Goal: Complete application form: Complete application form

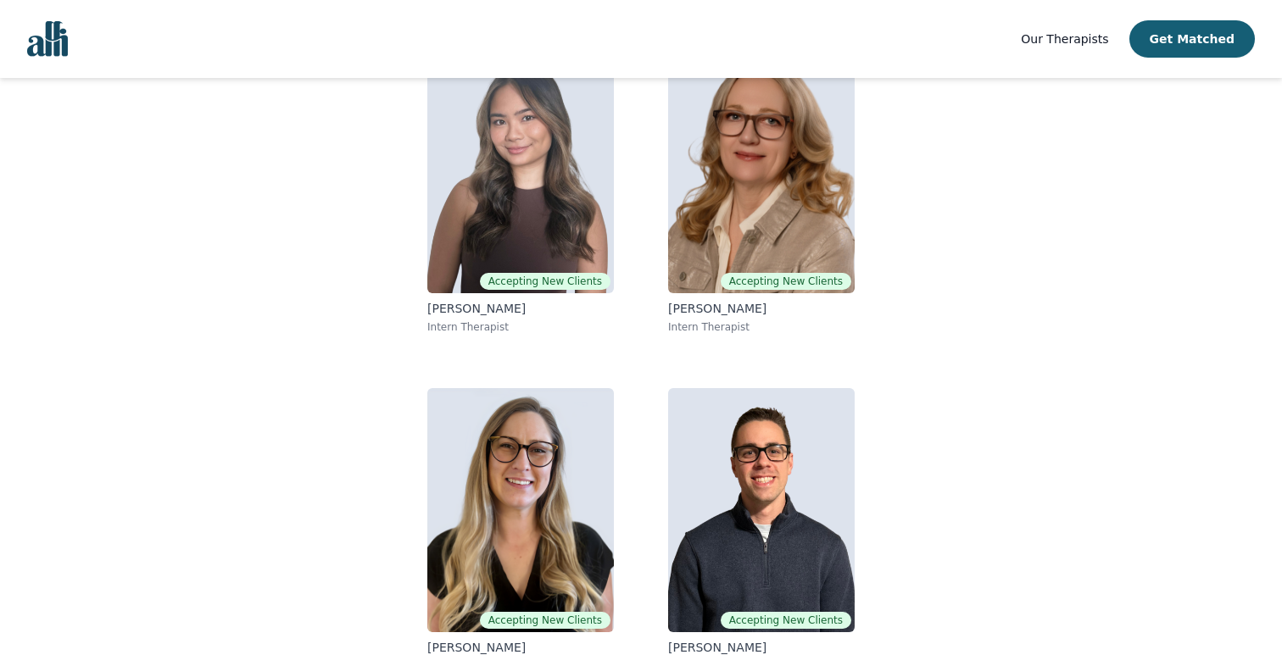
scroll to position [230, 0]
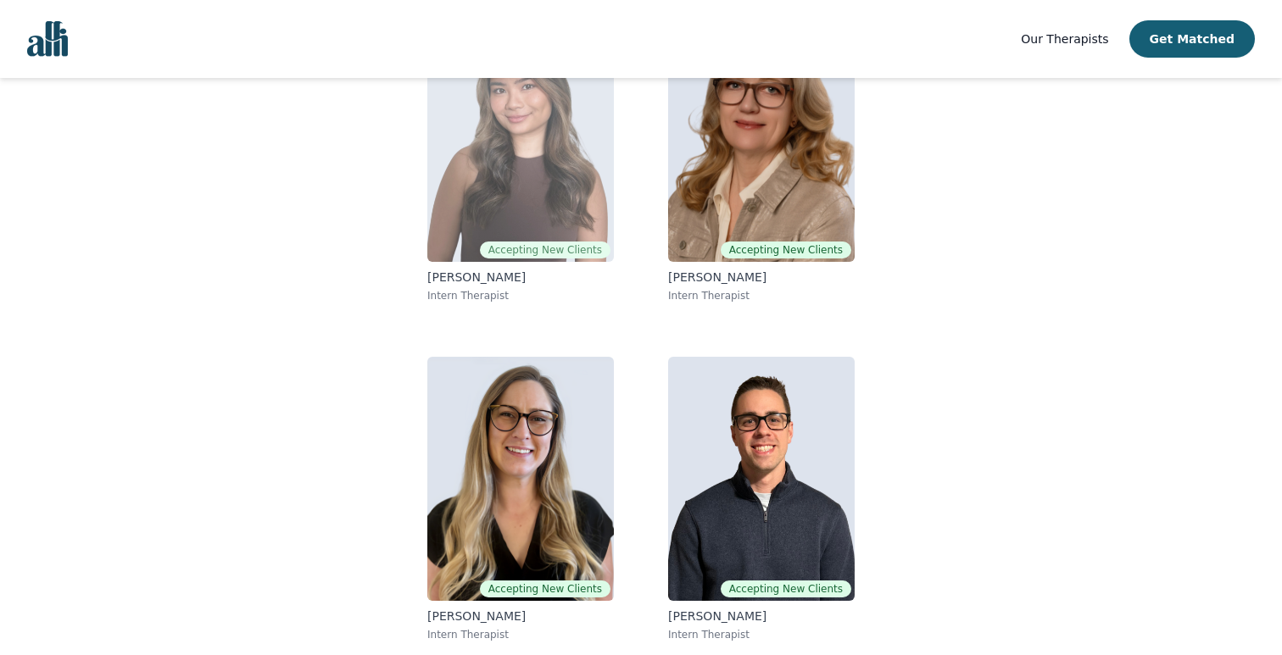
click at [514, 230] on img at bounding box center [520, 140] width 187 height 244
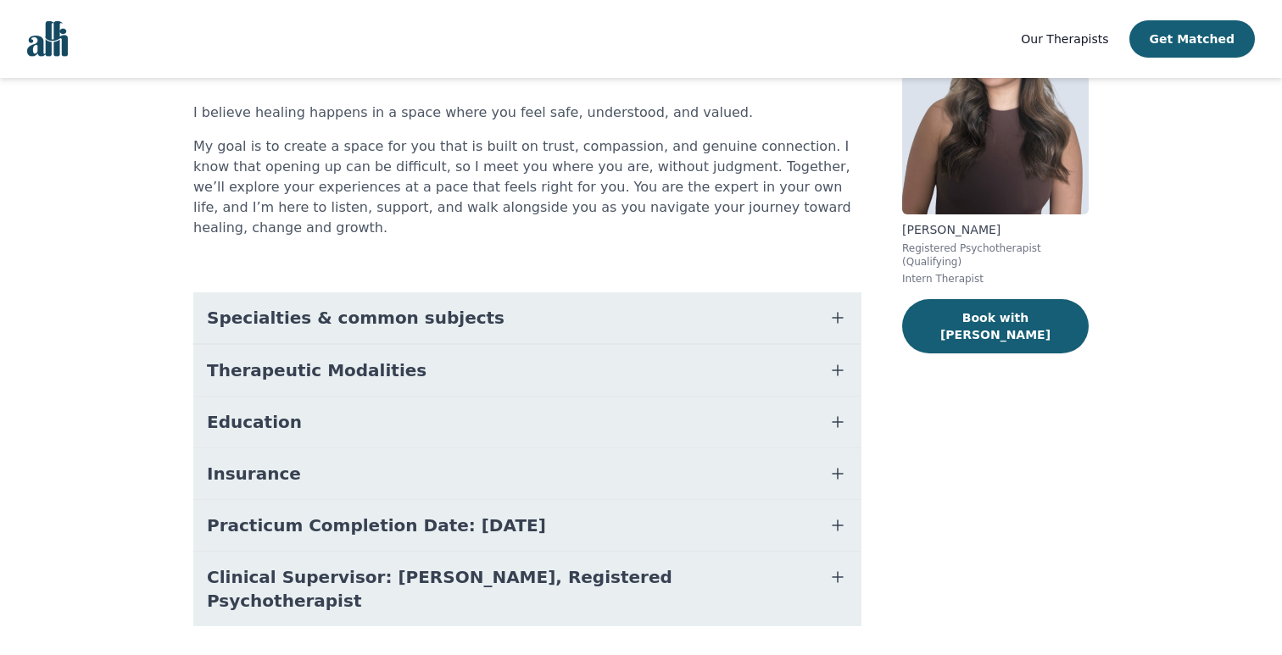
scroll to position [153, 0]
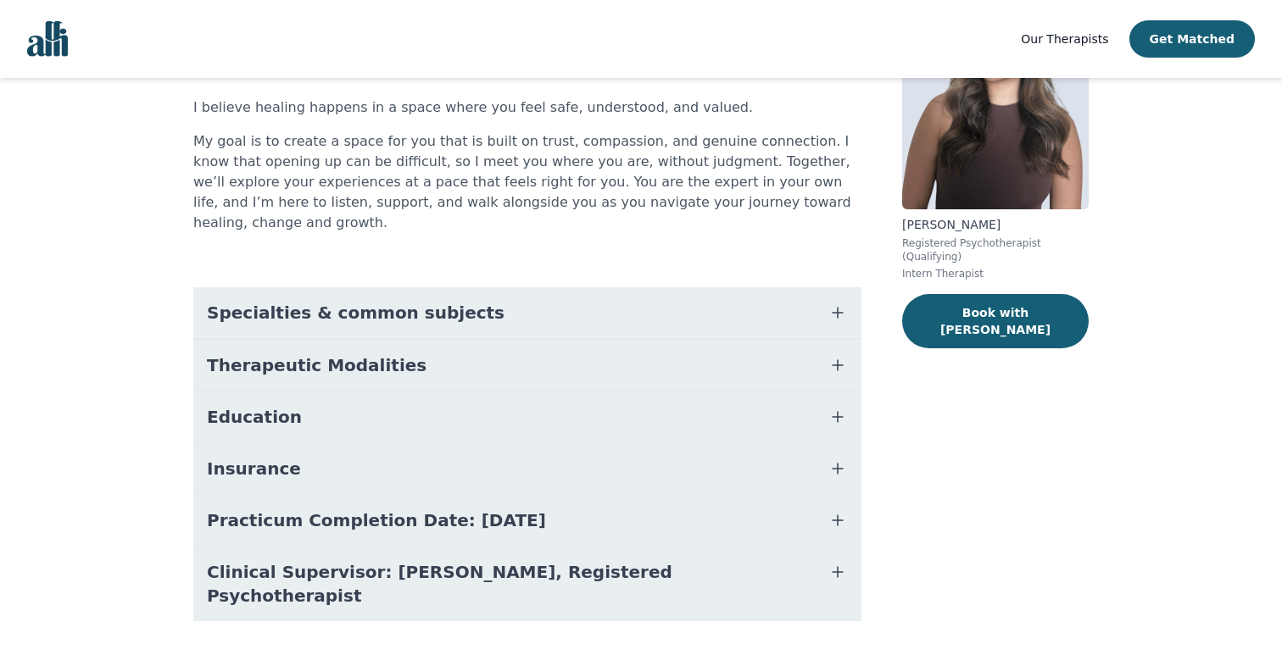
click at [298, 301] on span "Specialties & common subjects" at bounding box center [356, 313] width 298 height 24
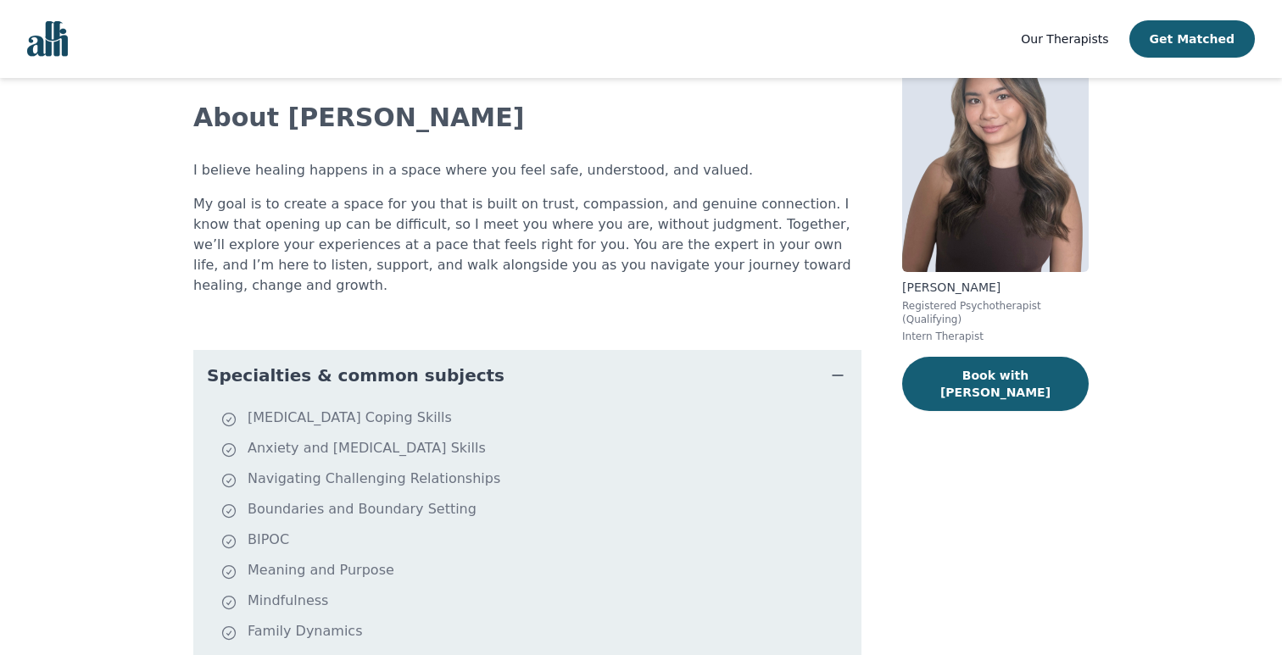
scroll to position [0, 0]
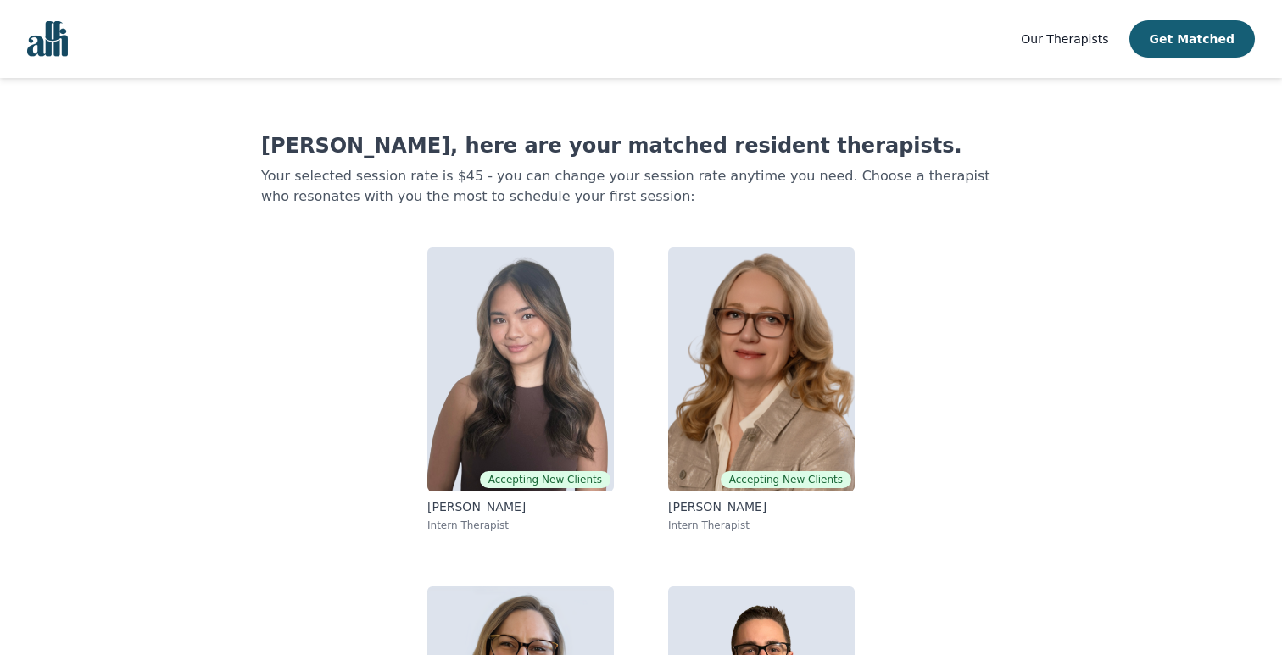
scroll to position [196, 0]
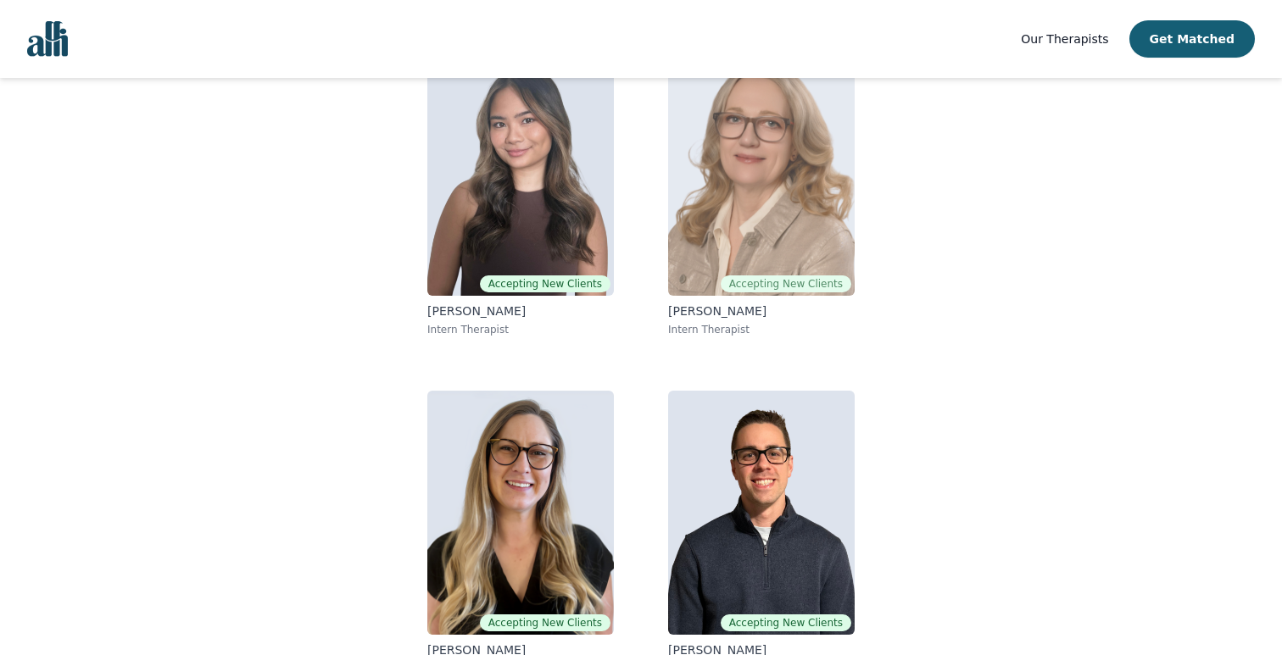
click at [730, 219] on img at bounding box center [761, 174] width 187 height 244
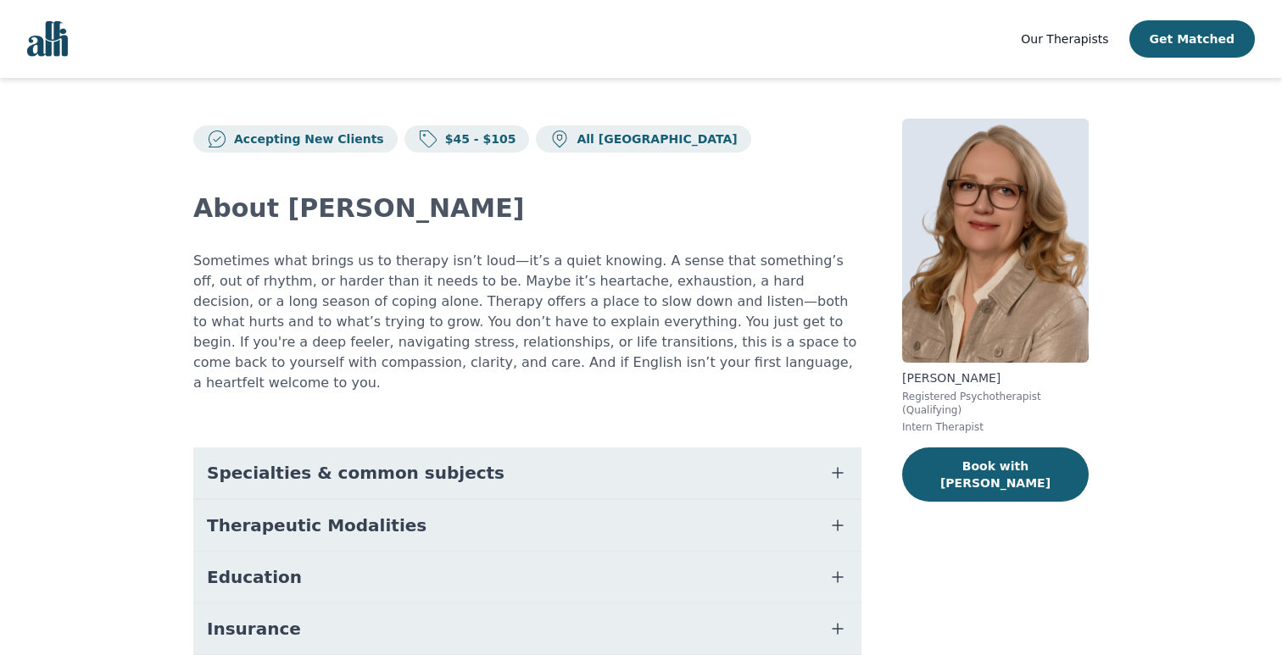
click at [208, 461] on span "Specialties & common subjects" at bounding box center [356, 473] width 298 height 24
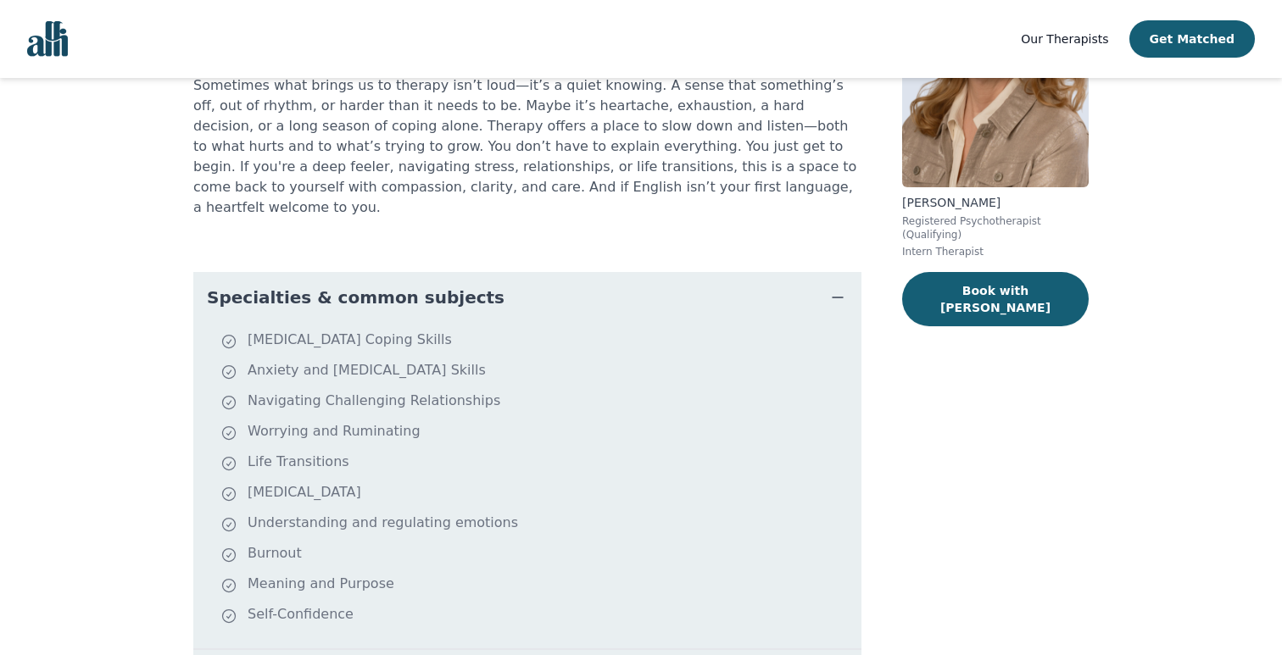
scroll to position [211, 0]
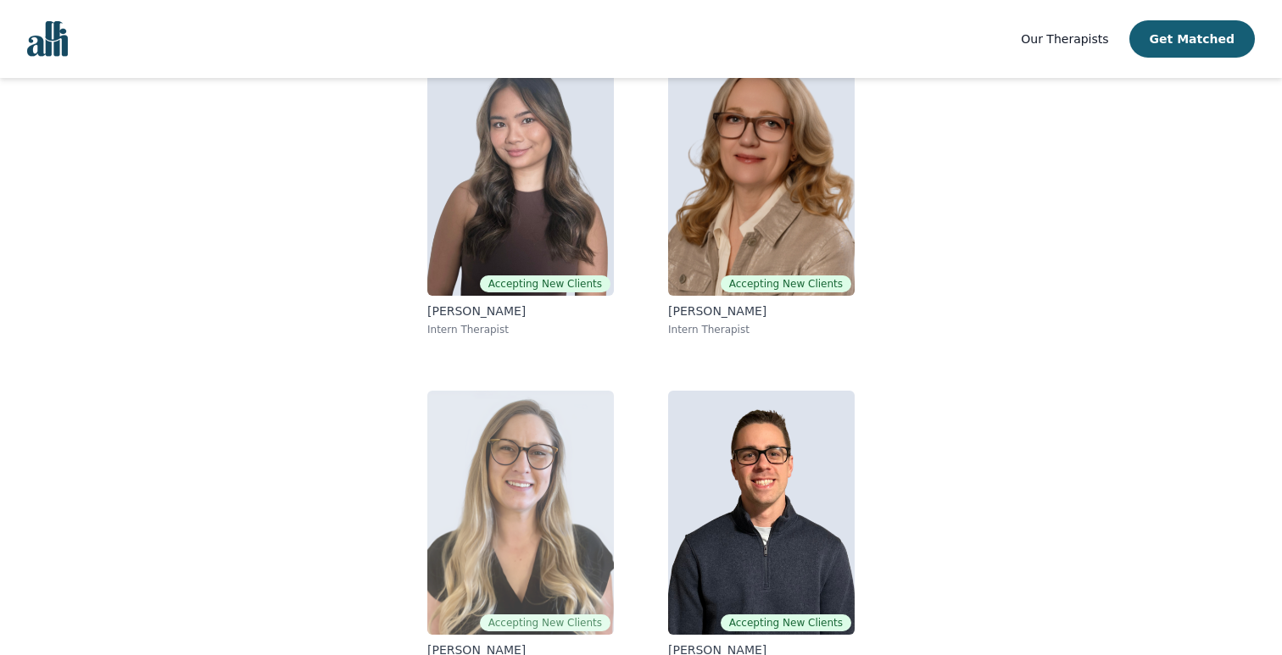
click at [457, 571] on img at bounding box center [520, 513] width 187 height 244
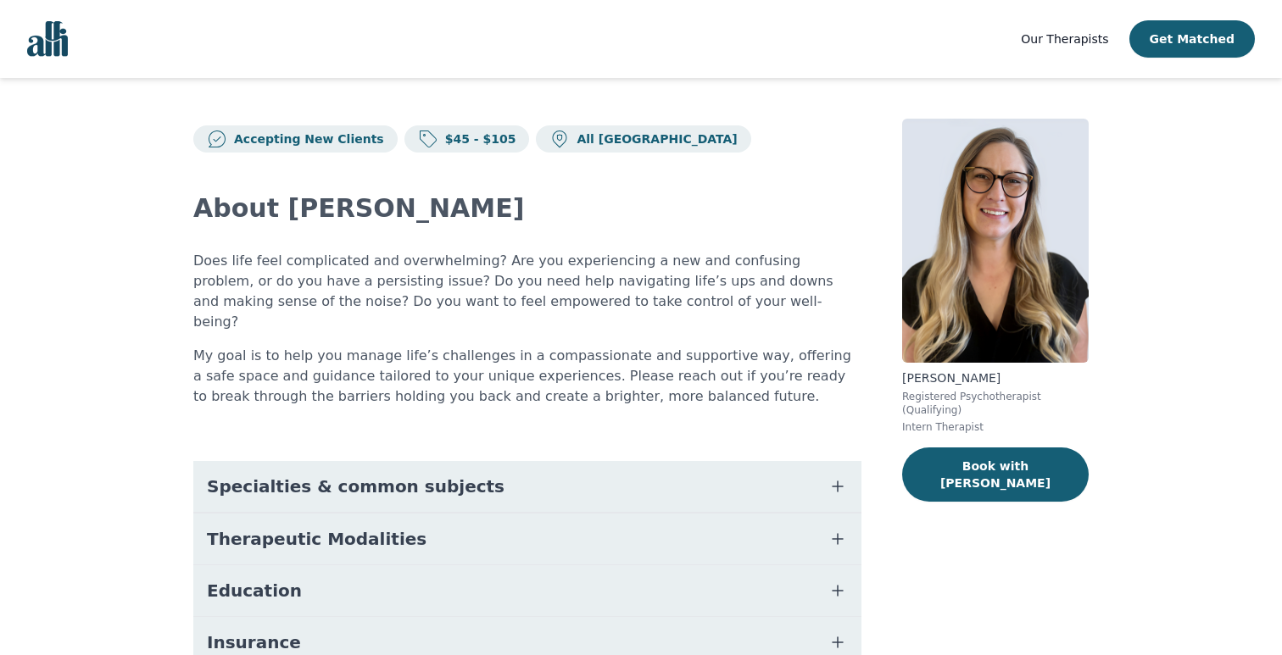
click at [254, 475] on span "Specialties & common subjects" at bounding box center [356, 487] width 298 height 24
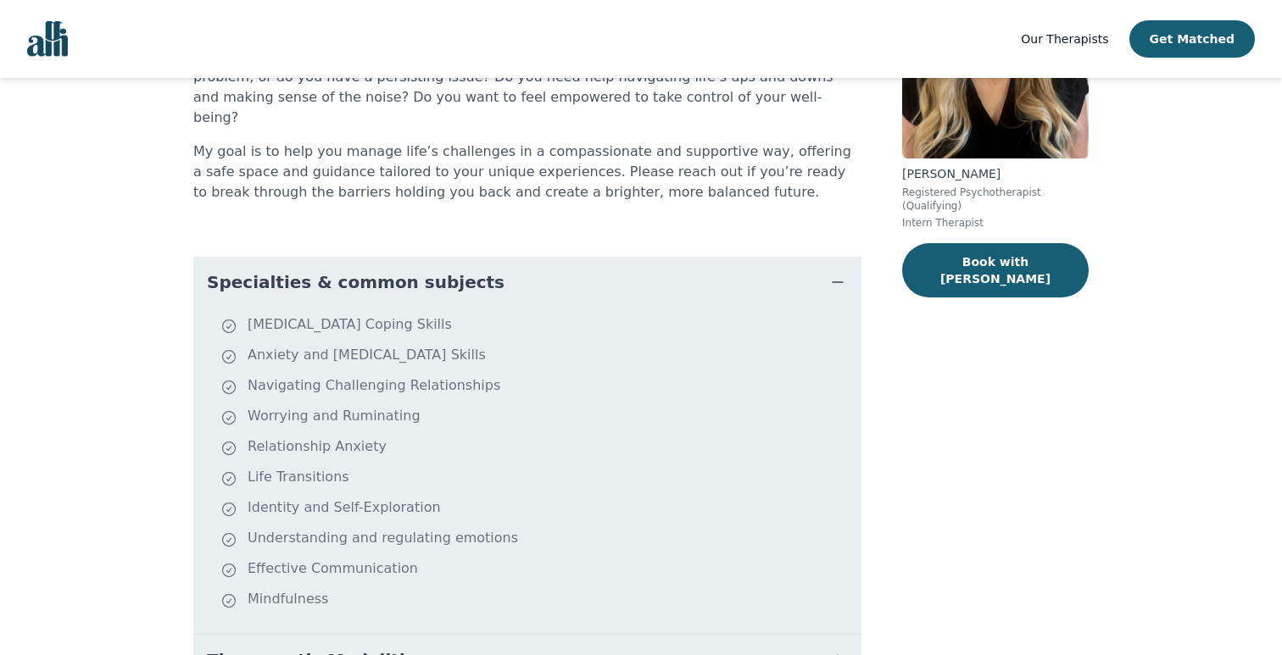
scroll to position [220, 0]
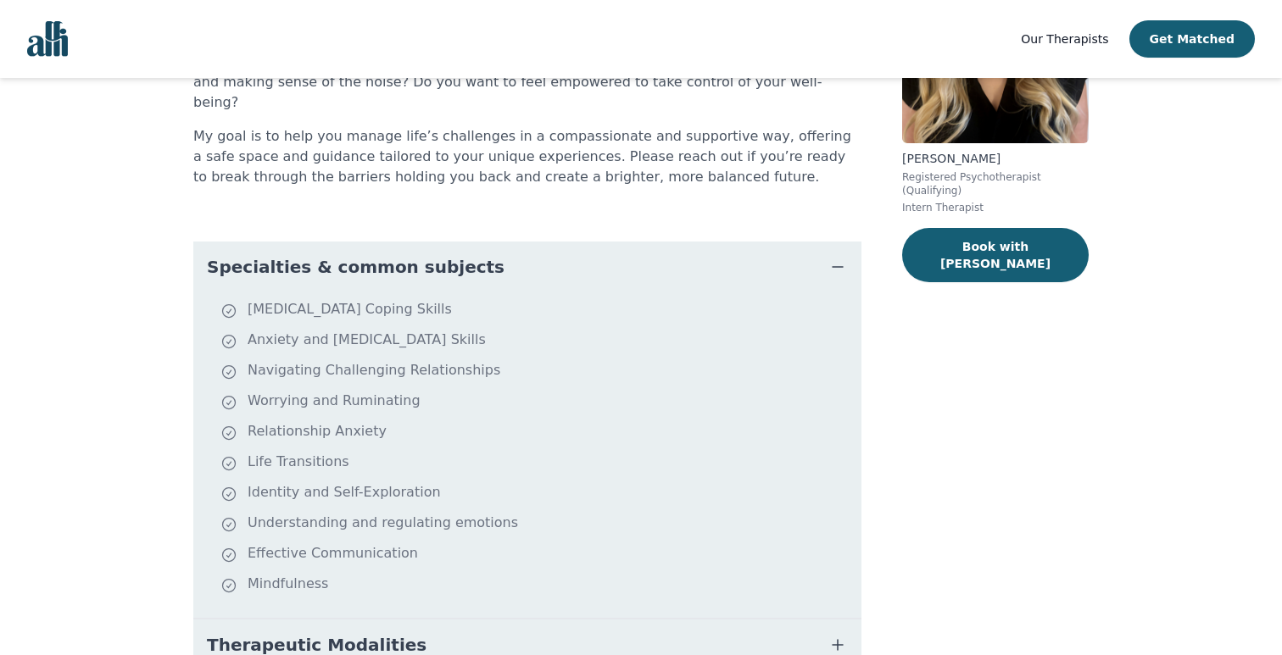
scroll to position [196, 0]
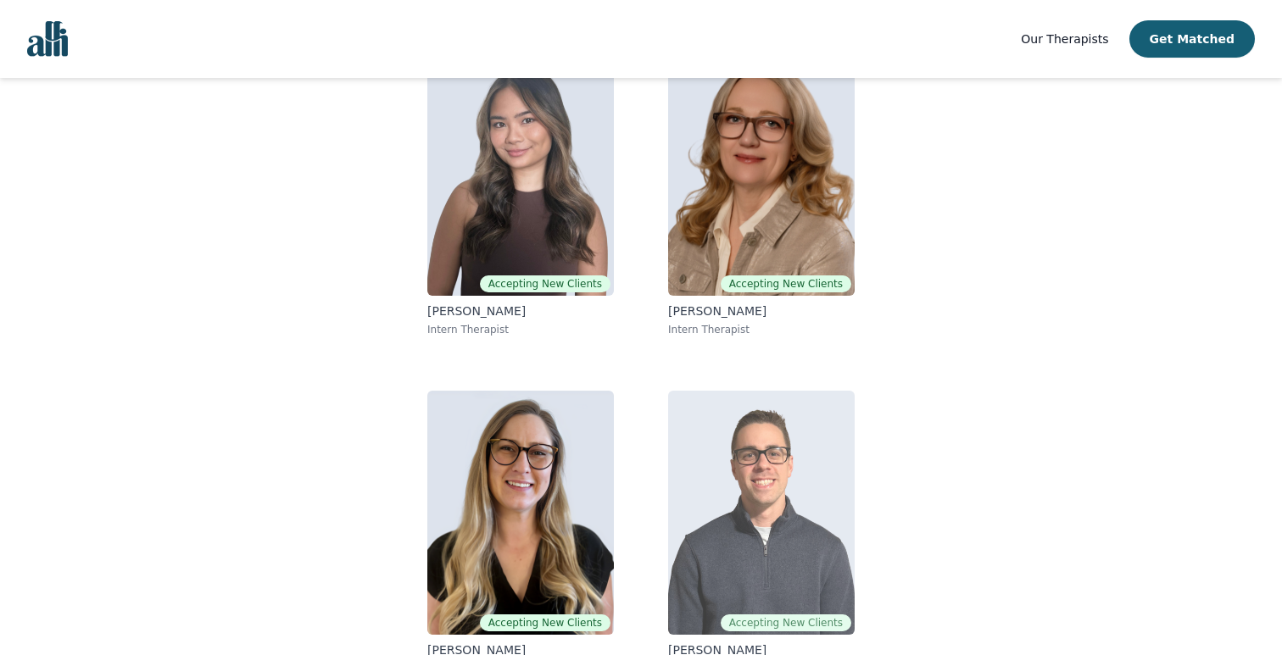
click at [734, 481] on img at bounding box center [761, 513] width 187 height 244
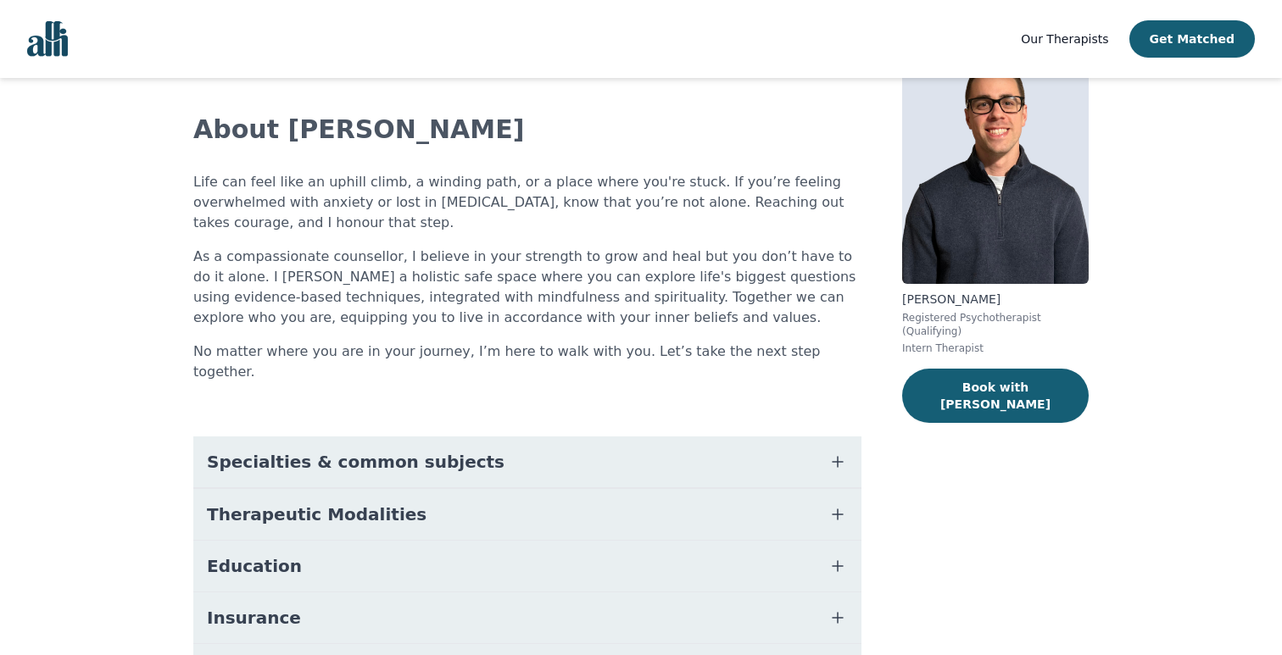
scroll to position [86, 0]
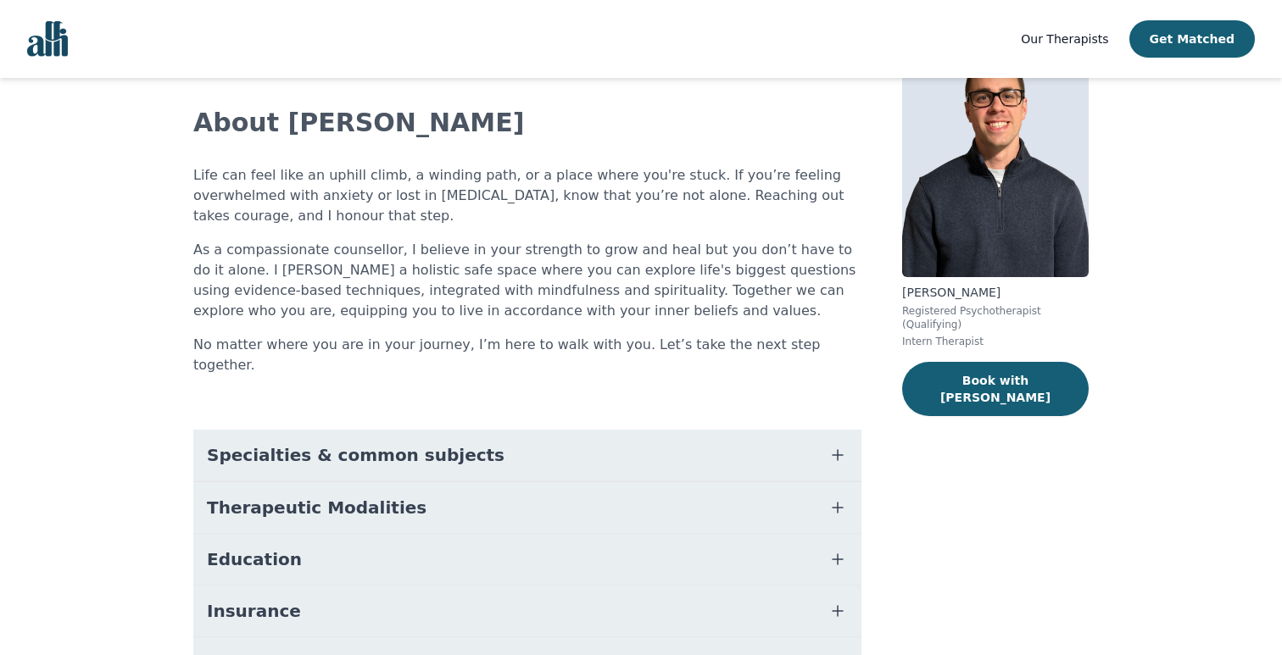
click at [290, 449] on button "Specialties & common subjects" at bounding box center [527, 455] width 668 height 51
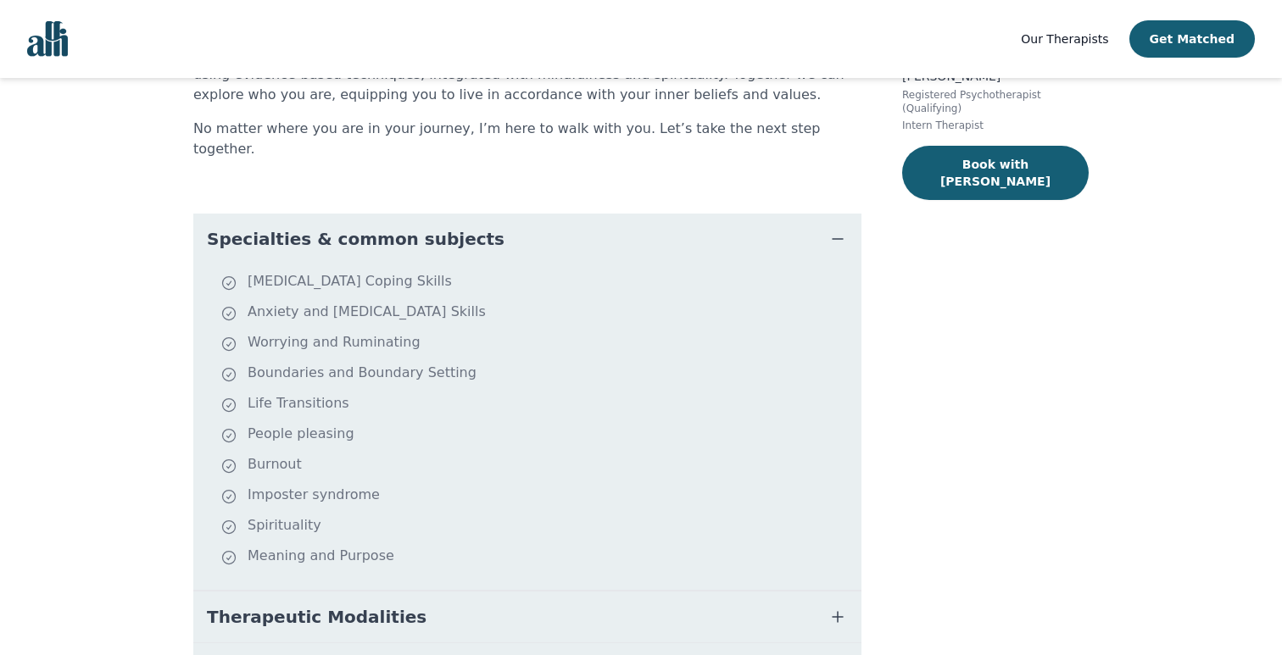
scroll to position [303, 0]
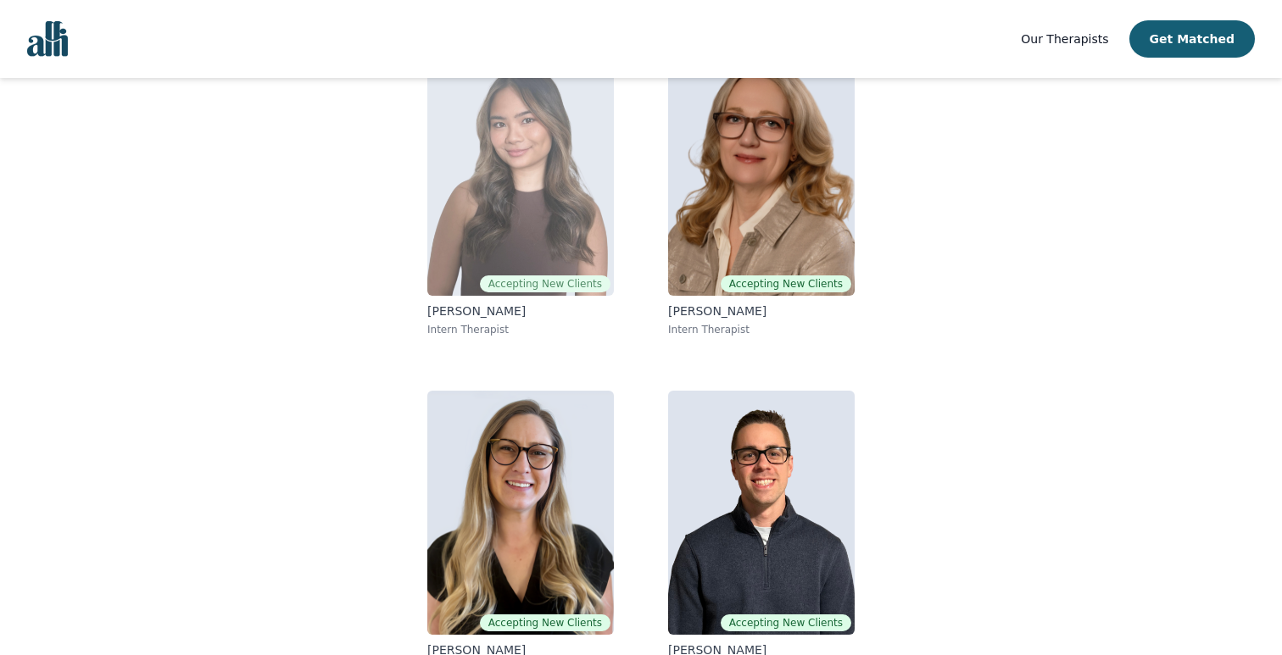
click at [443, 200] on img at bounding box center [520, 174] width 187 height 244
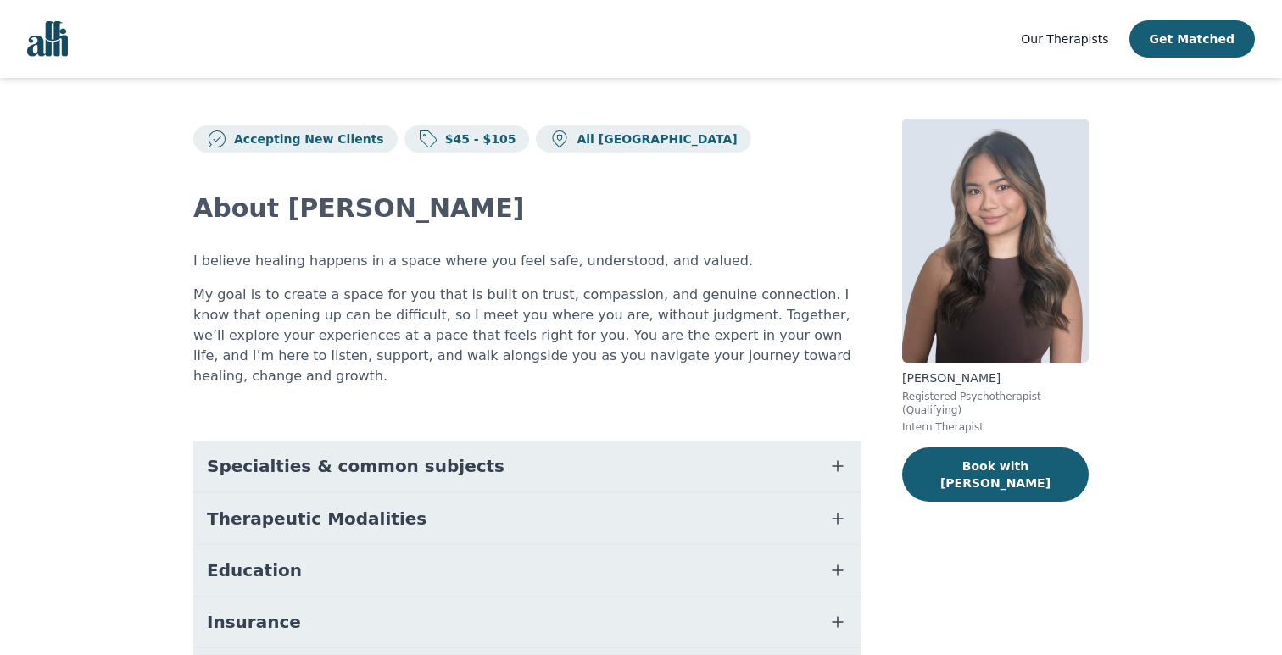
click at [376, 454] on span "Specialties & common subjects" at bounding box center [356, 466] width 298 height 24
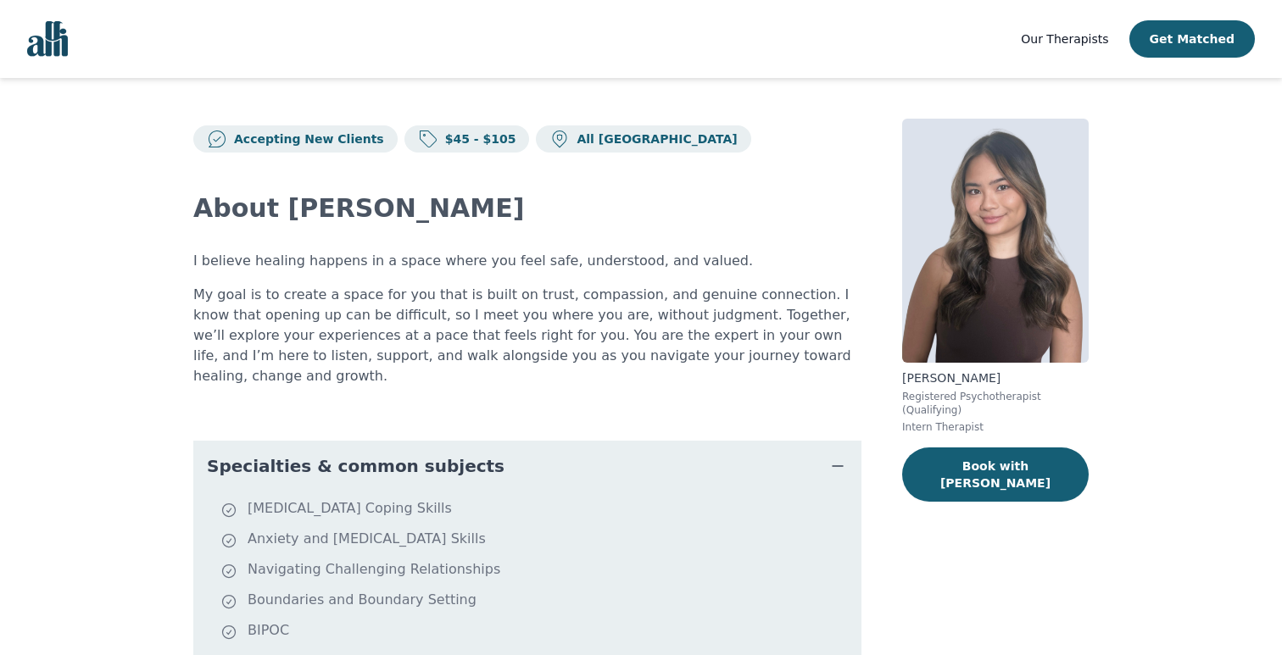
scroll to position [196, 0]
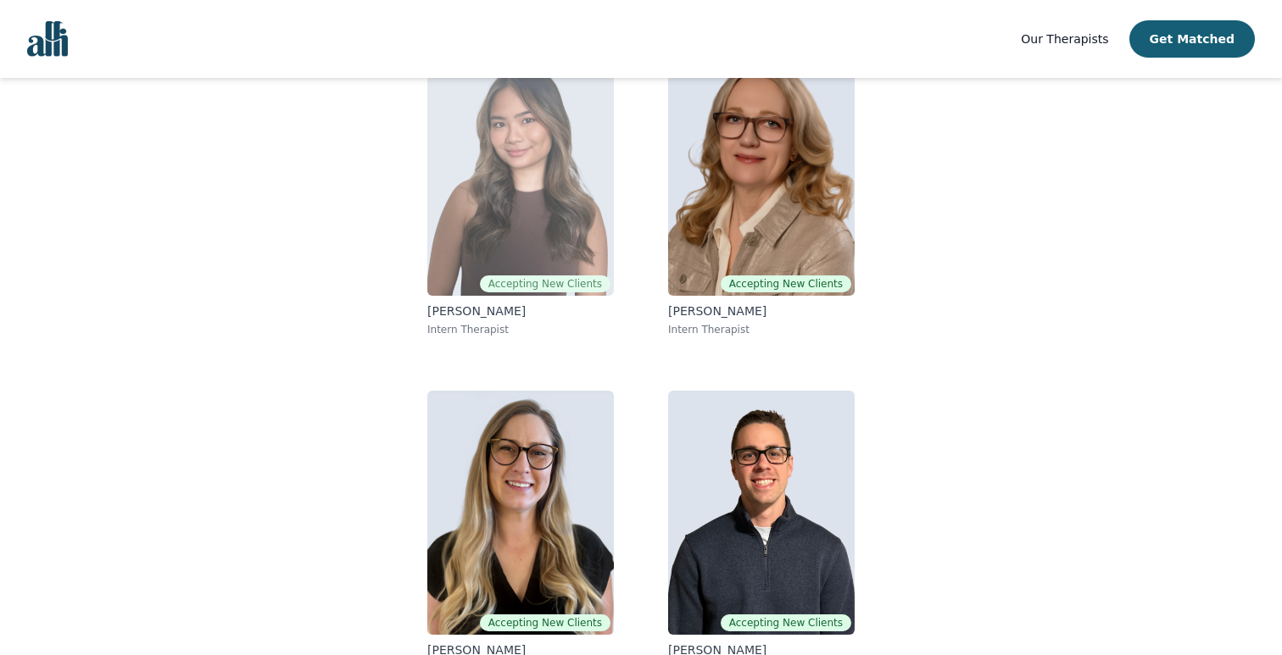
click at [523, 175] on img at bounding box center [520, 174] width 187 height 244
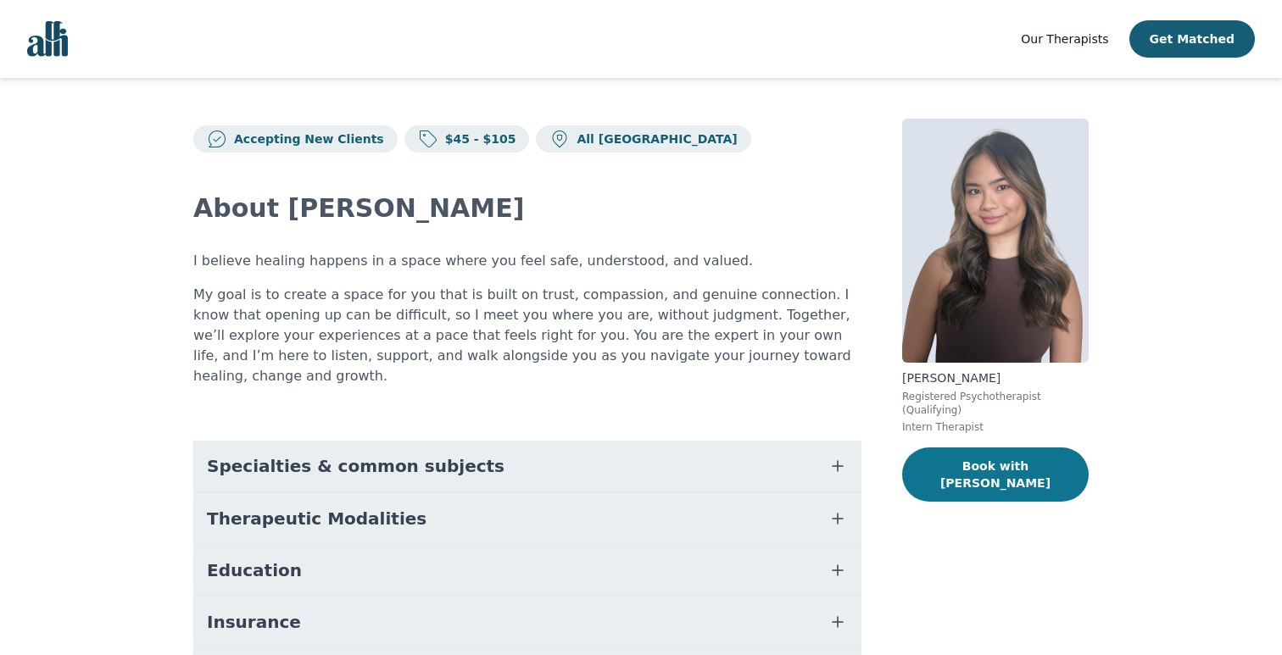
click at [987, 460] on button "Book with [PERSON_NAME]" at bounding box center [995, 475] width 187 height 54
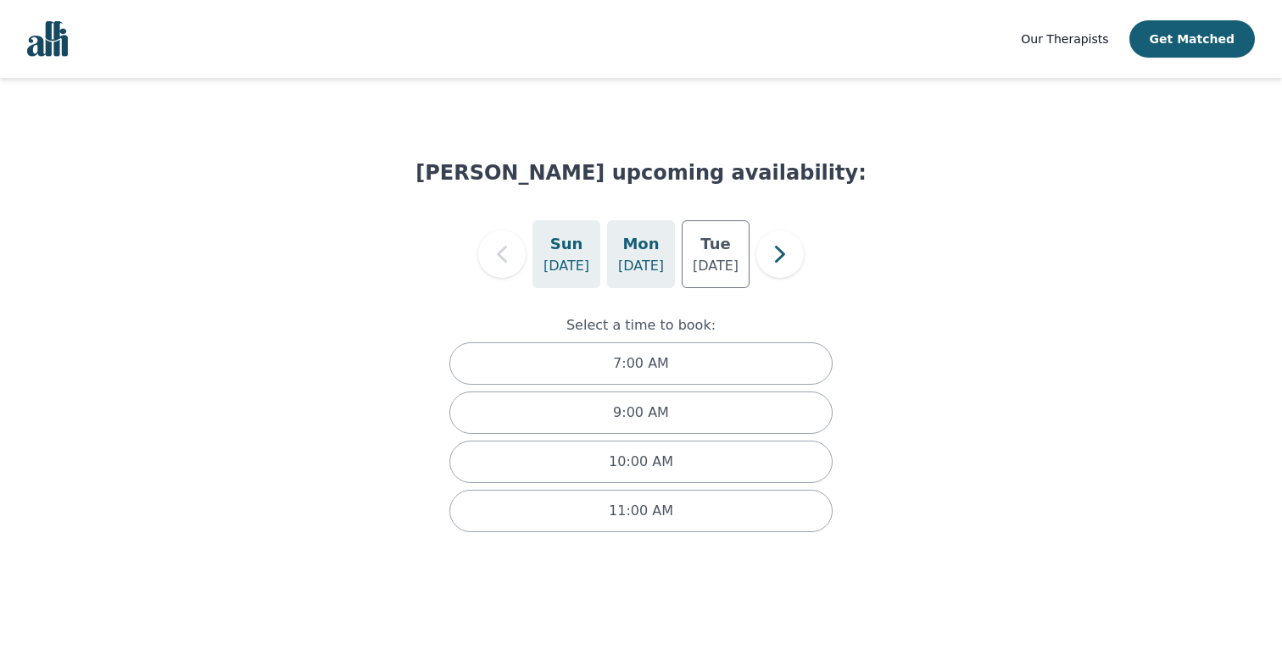
click at [644, 259] on p "[DATE]" at bounding box center [641, 266] width 46 height 20
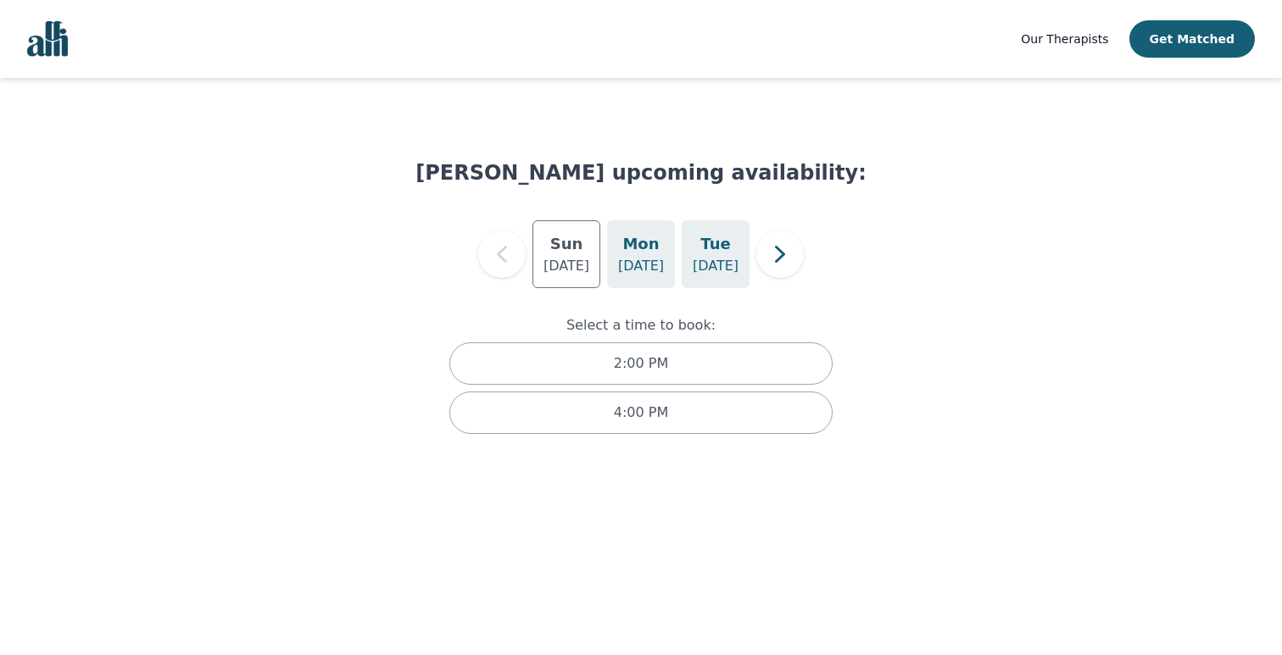
click at [687, 259] on div "[DATE]" at bounding box center [716, 254] width 68 height 68
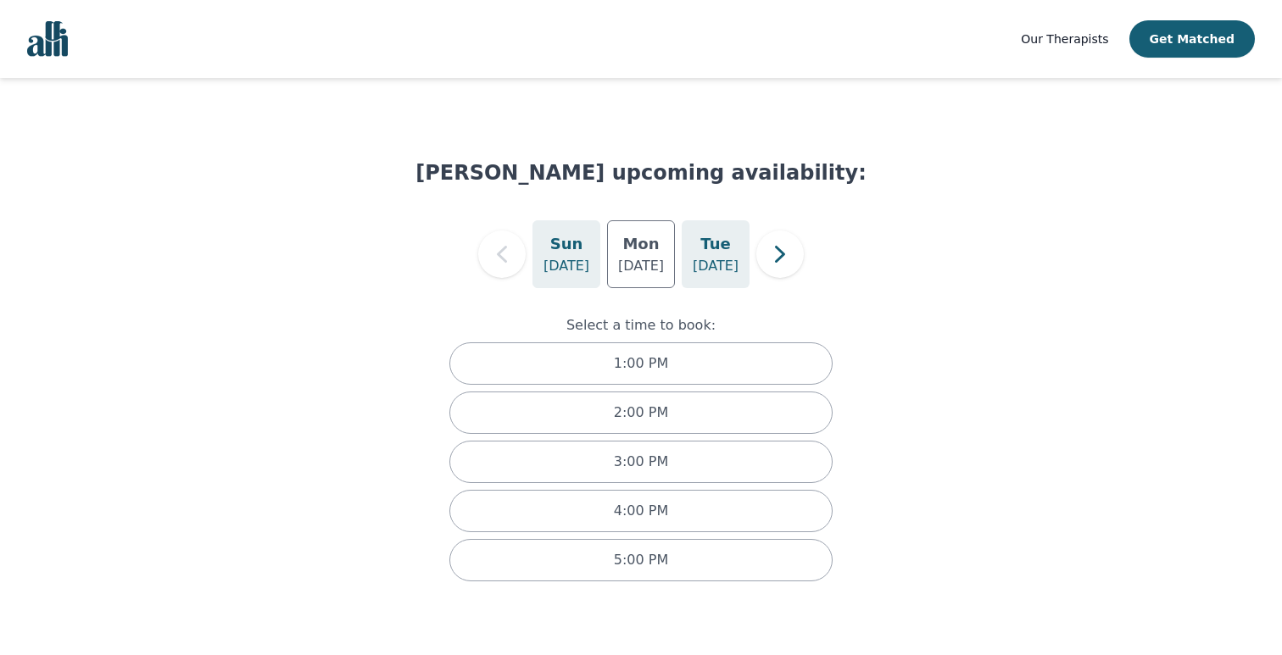
click at [549, 249] on div "[DATE]" at bounding box center [566, 254] width 68 height 68
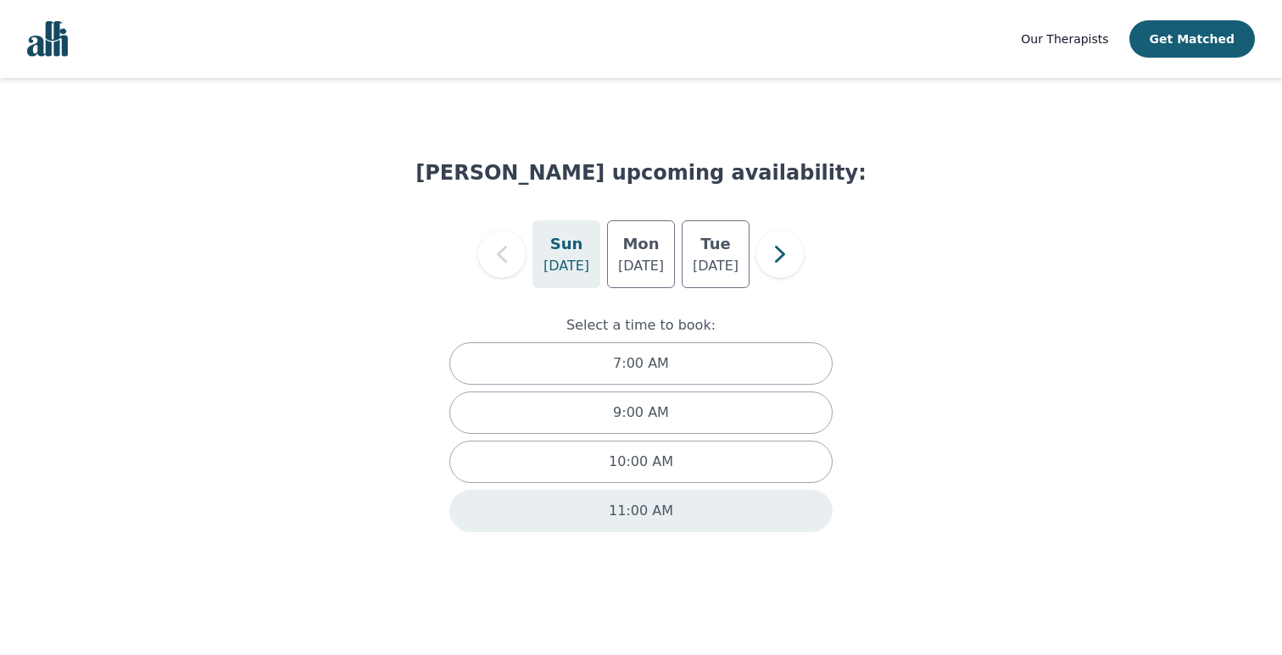
click at [645, 522] on div "11:00 AM" at bounding box center [640, 511] width 383 height 42
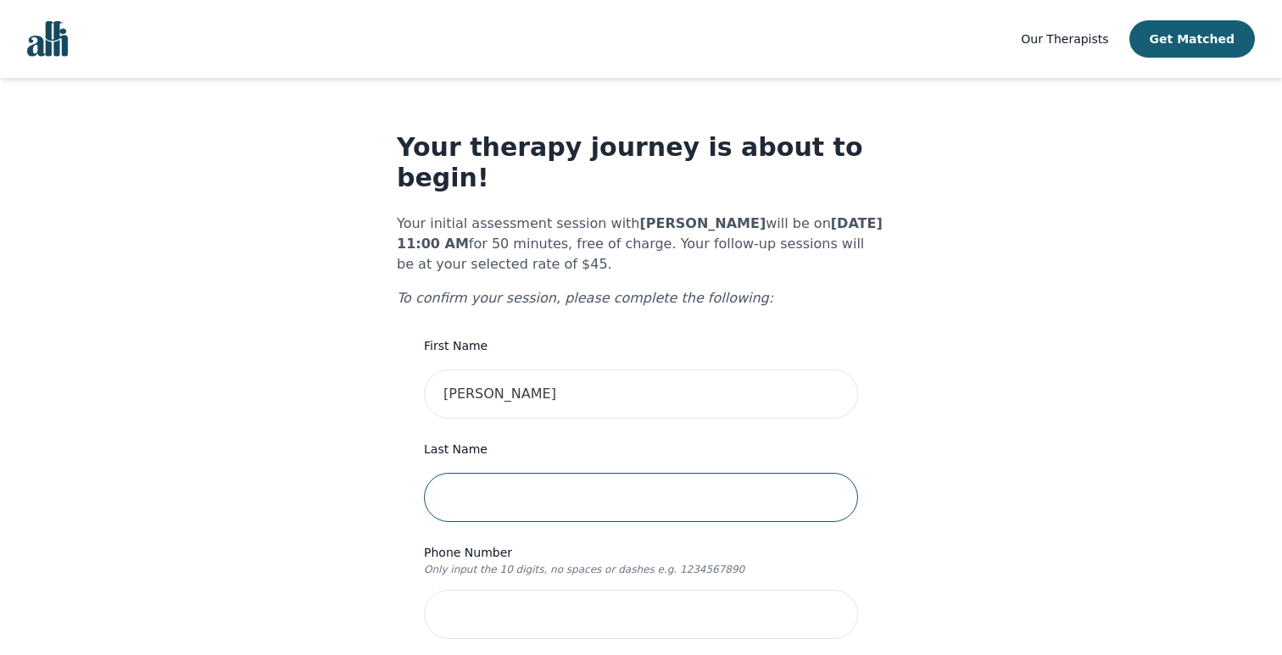
click at [608, 481] on input "text" at bounding box center [641, 497] width 434 height 49
click at [455, 337] on div "First Name [PERSON_NAME]" at bounding box center [641, 377] width 434 height 83
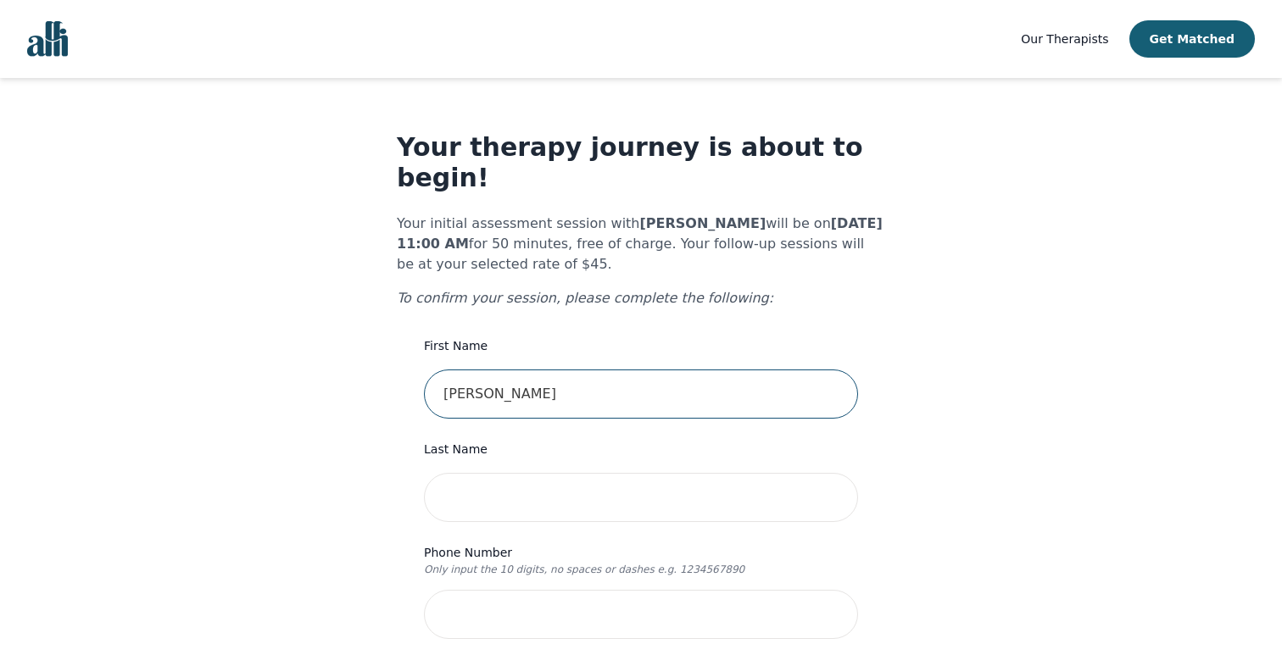
drag, startPoint x: 482, startPoint y: 365, endPoint x: 613, endPoint y: 379, distance: 131.3
click at [613, 379] on input "[PERSON_NAME]" at bounding box center [641, 394] width 434 height 49
type input "[PERSON_NAME]"
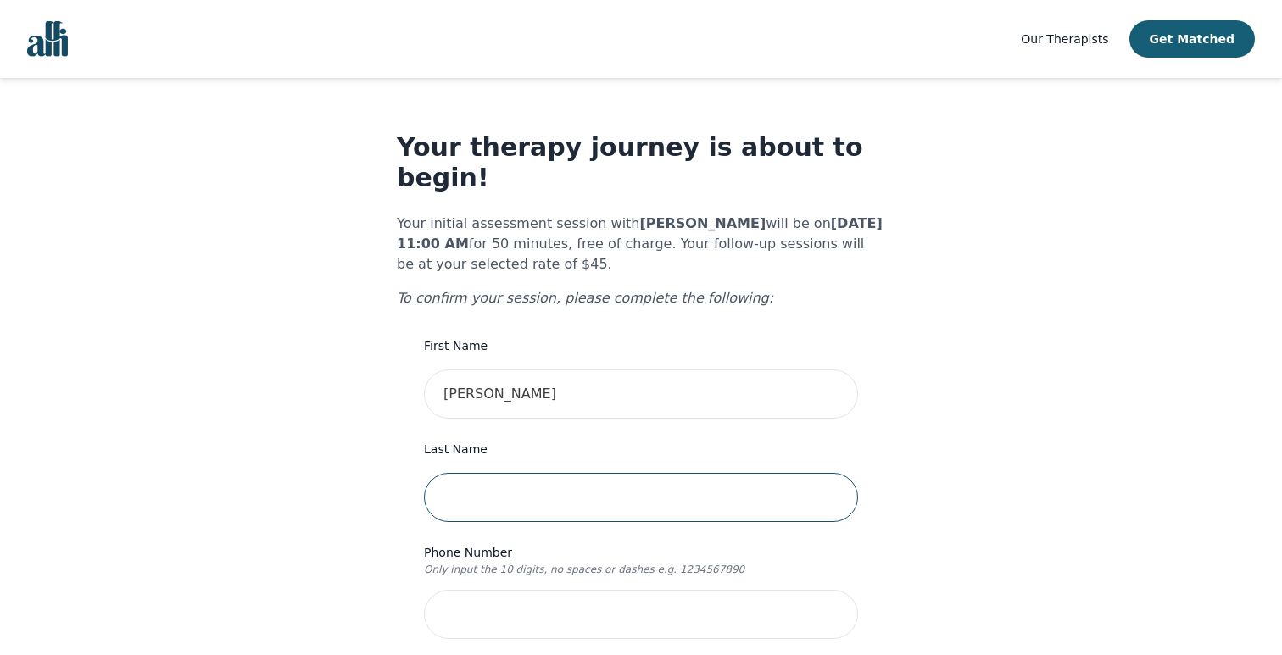
click at [536, 476] on input "text" at bounding box center [641, 497] width 434 height 49
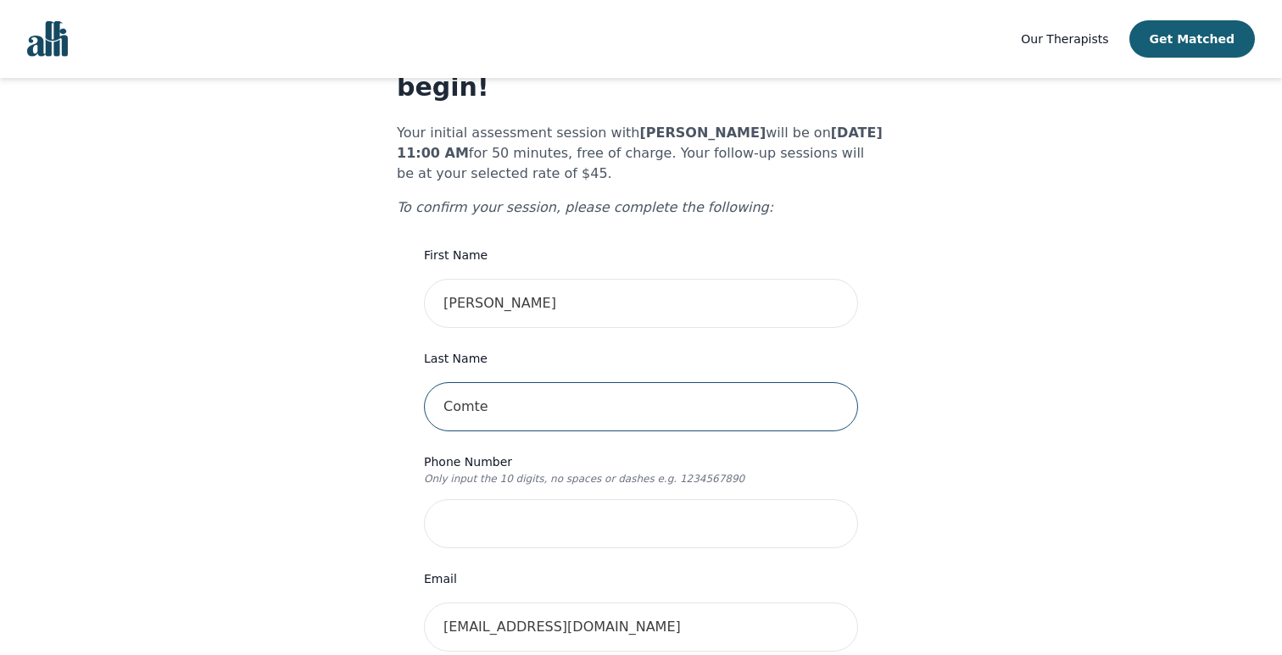
scroll to position [92, 0]
type input "Comte"
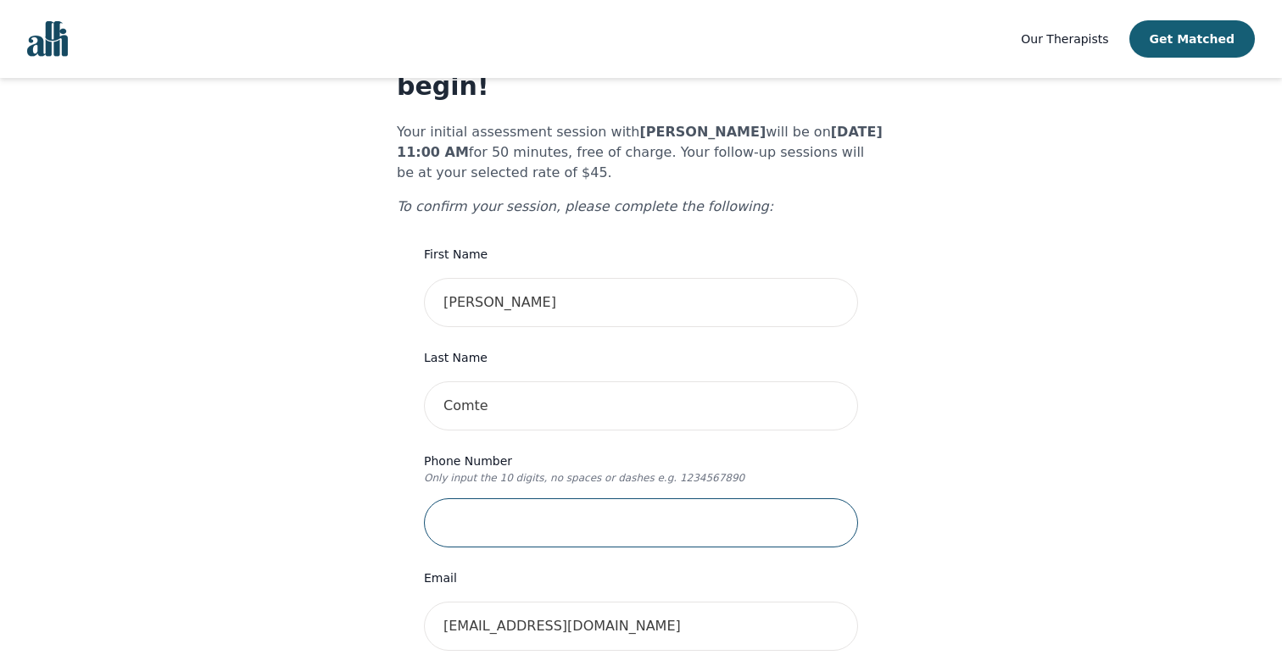
click at [517, 502] on input "tel" at bounding box center [641, 523] width 434 height 49
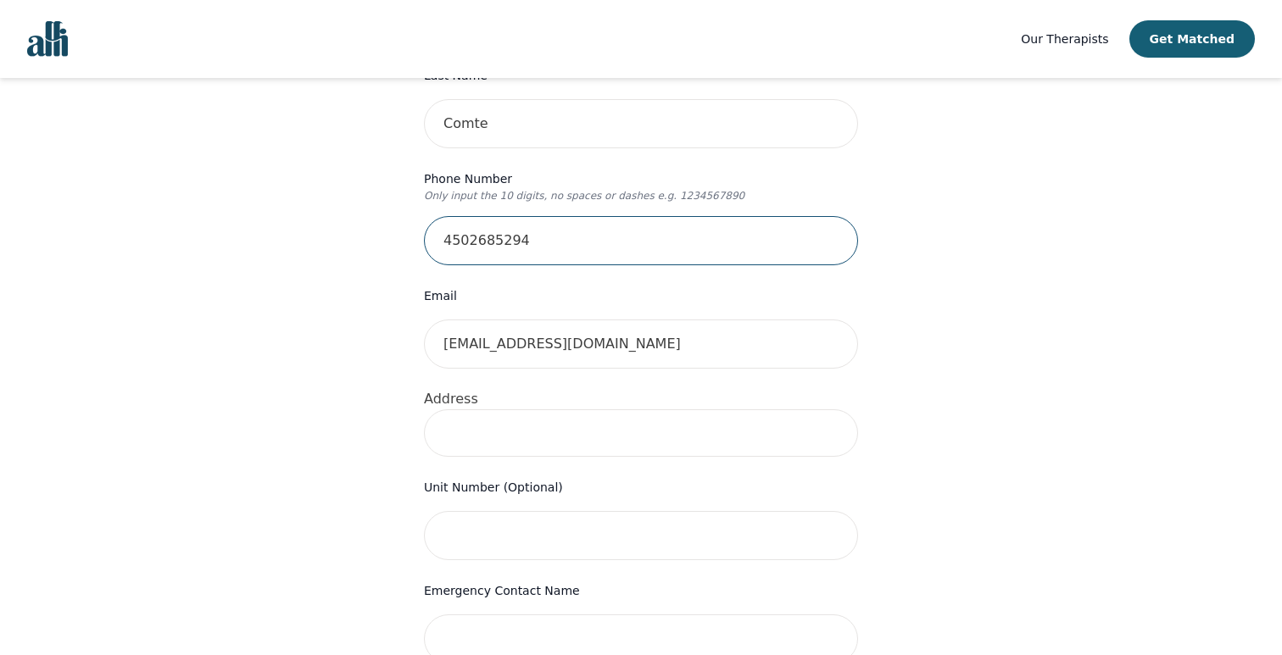
scroll to position [378, 0]
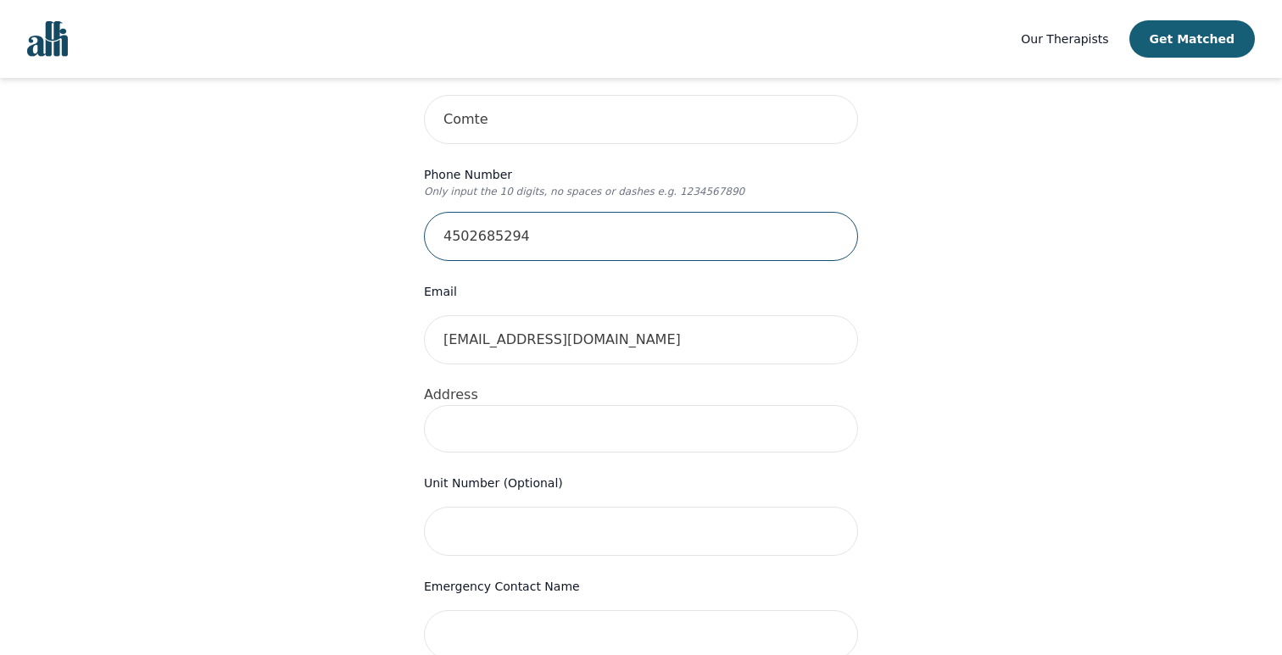
type input "4502685294"
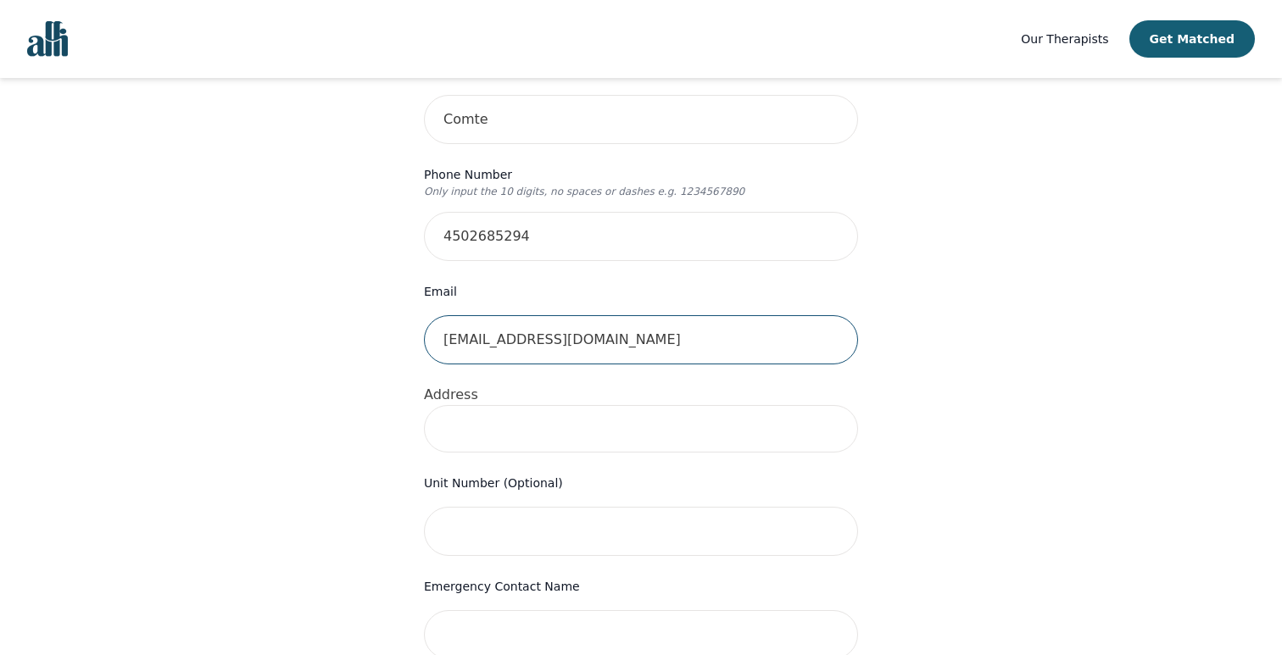
click at [629, 315] on input "[EMAIL_ADDRESS][DOMAIN_NAME]" at bounding box center [641, 339] width 434 height 49
drag, startPoint x: 655, startPoint y: 315, endPoint x: 359, endPoint y: 304, distance: 295.3
click at [359, 304] on div "Your therapy journey is about to begin! Your initial assessment session with [P…" at bounding box center [640, 460] width 1241 height 1521
type input "[EMAIL_ADDRESS][DOMAIN_NAME]"
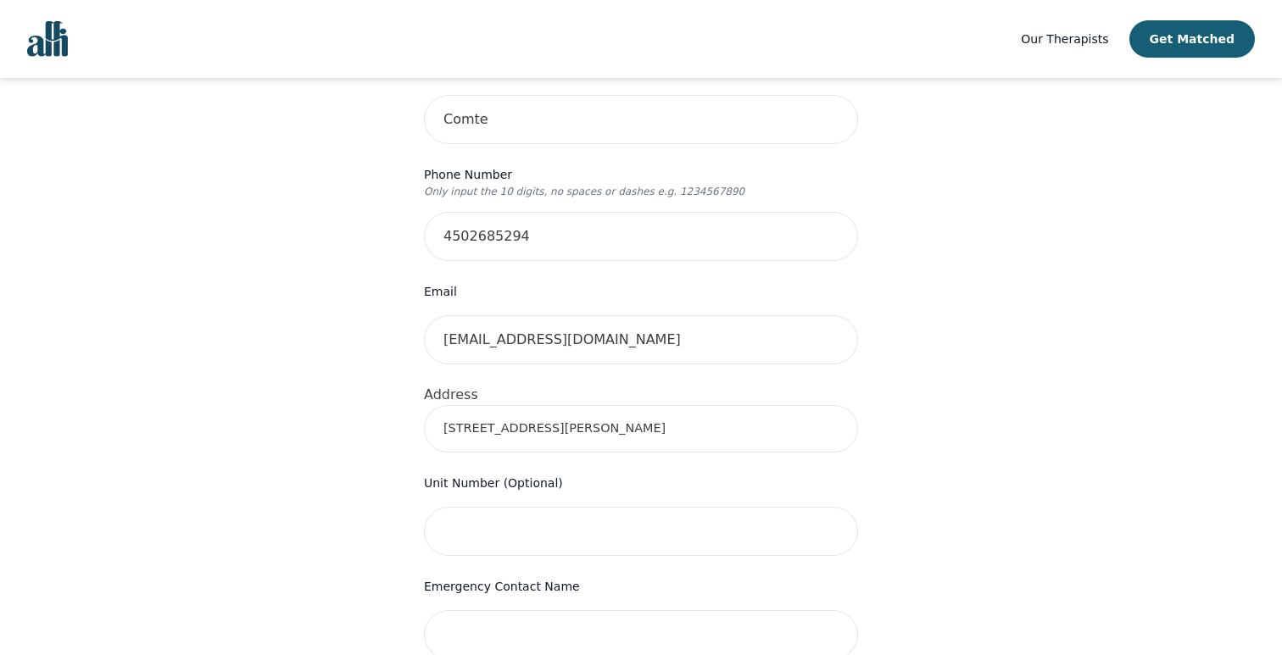
type input "[STREET_ADDRESS][PERSON_NAME]"
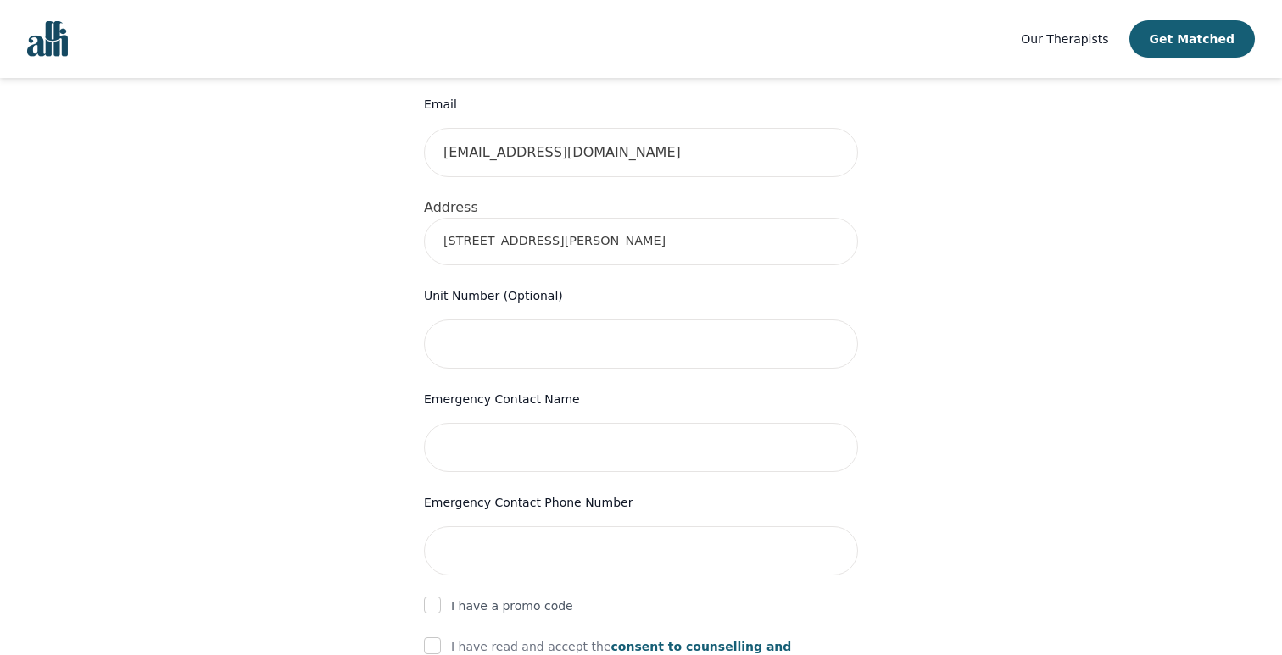
scroll to position [577, 0]
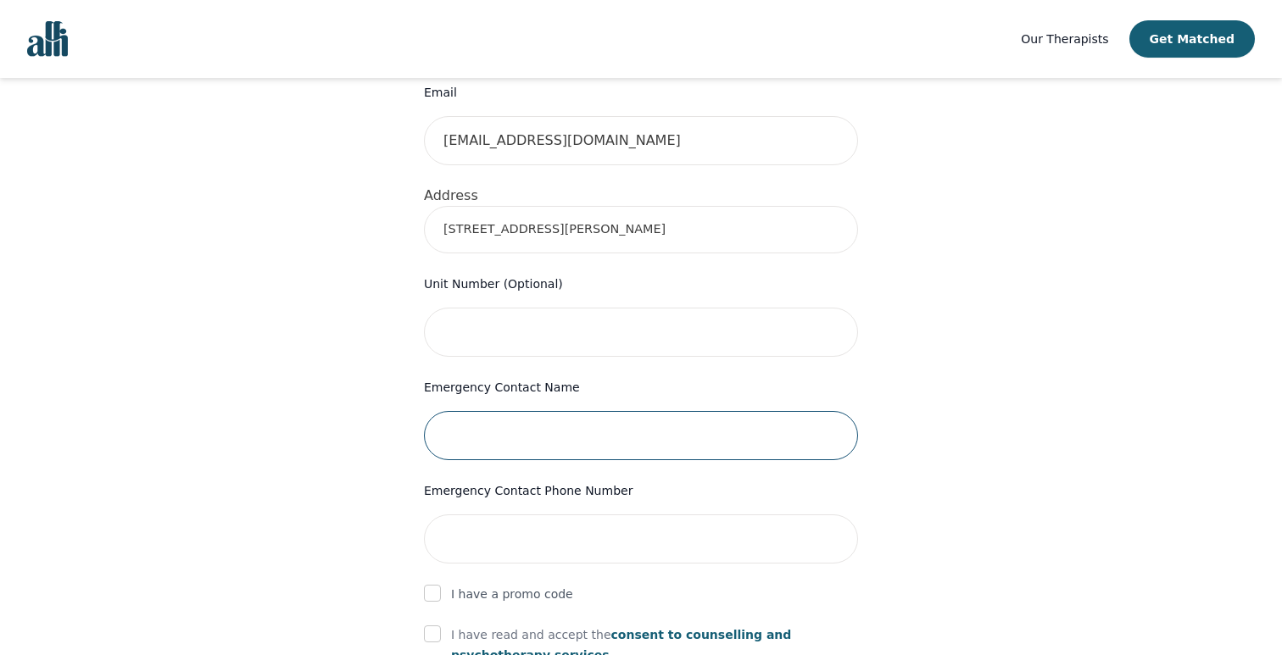
click at [631, 411] on input "text" at bounding box center [641, 435] width 434 height 49
type input "[PERSON_NAME]"
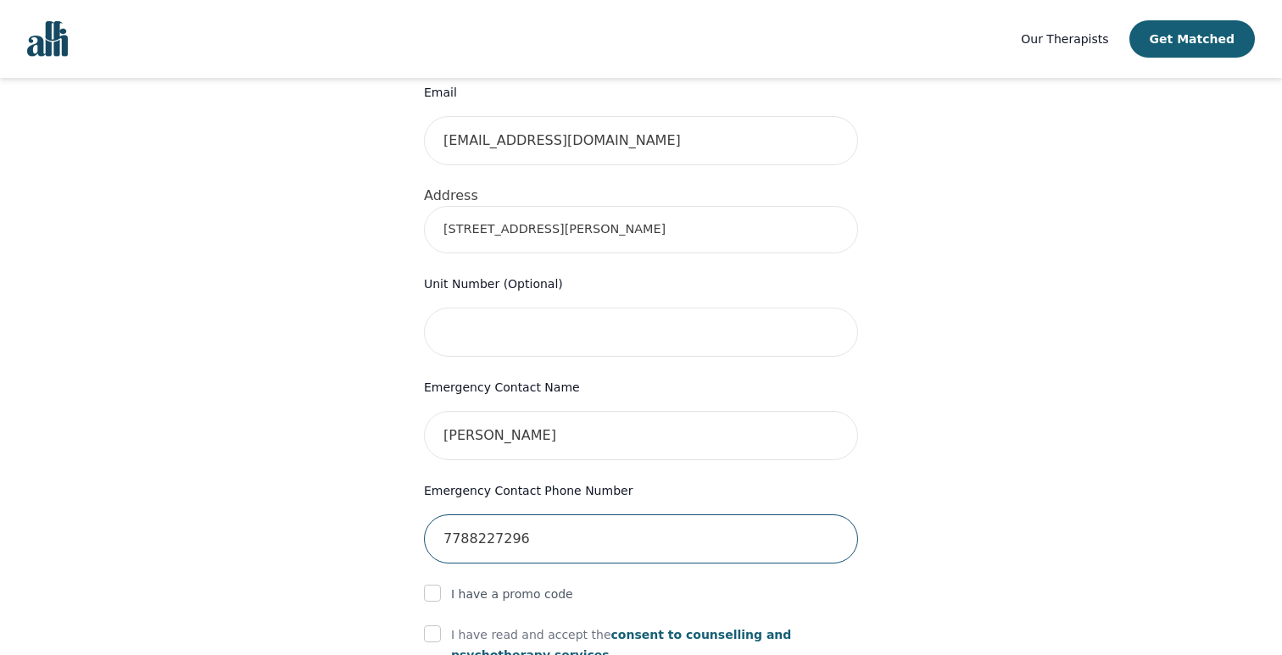
type input "7788227296"
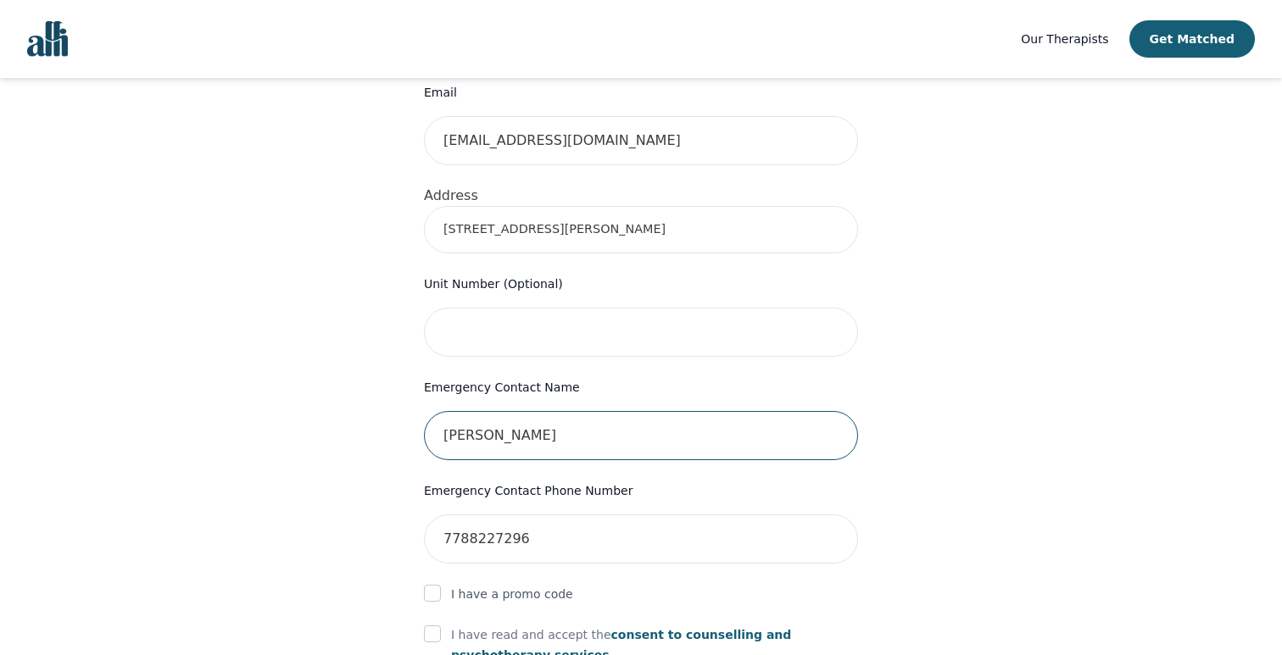
click at [572, 411] on input "[PERSON_NAME]" at bounding box center [641, 435] width 434 height 49
type input "[PERSON_NAME]"
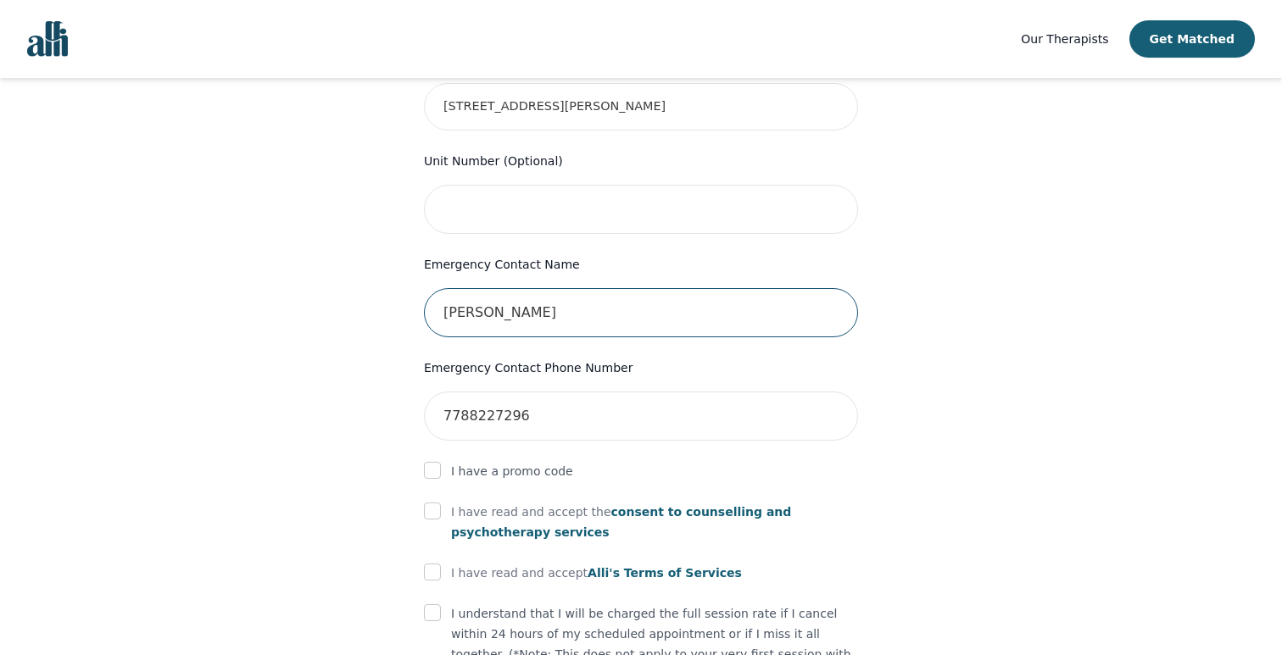
scroll to position [705, 0]
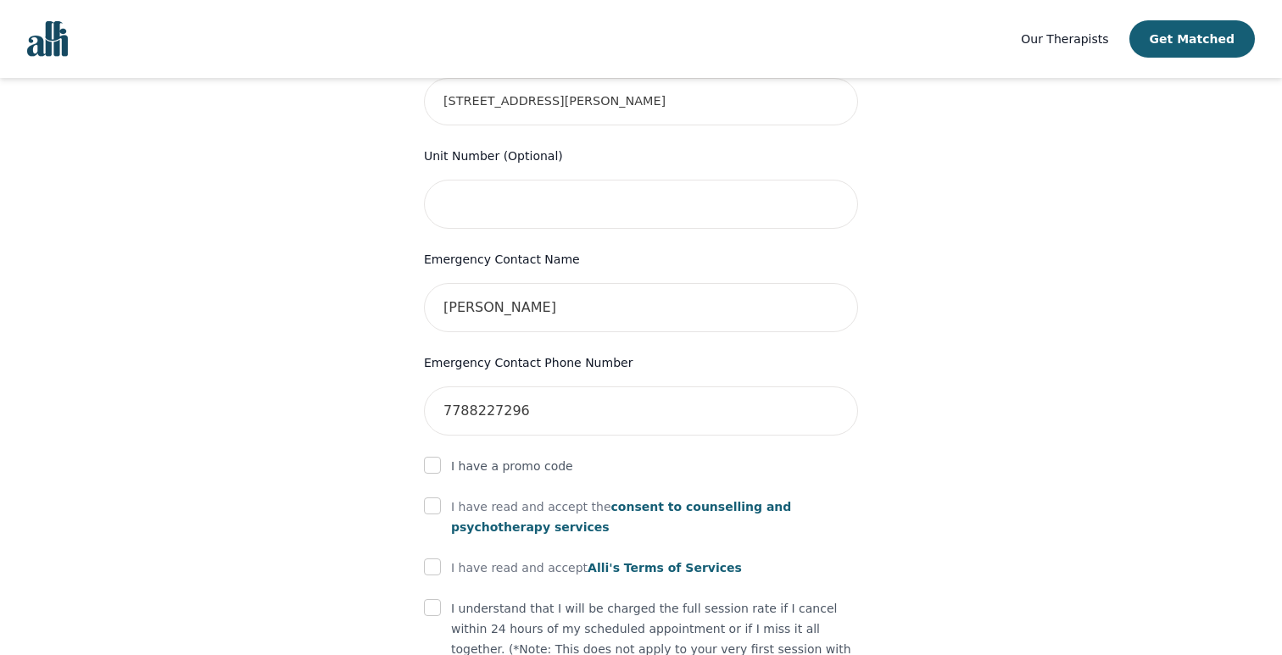
click at [529, 497] on p "I have read and accept the consent to counselling and [MEDICAL_DATA] services" at bounding box center [654, 517] width 407 height 41
click at [431, 498] on input "checkbox" at bounding box center [432, 506] width 17 height 17
checkbox input "true"
click at [431, 550] on form "First Name [PERSON_NAME] Last Name Comte Phone Number Only input the 10 digits,…" at bounding box center [641, 234] width 434 height 1209
click at [430, 559] on input "checkbox" at bounding box center [432, 567] width 17 height 17
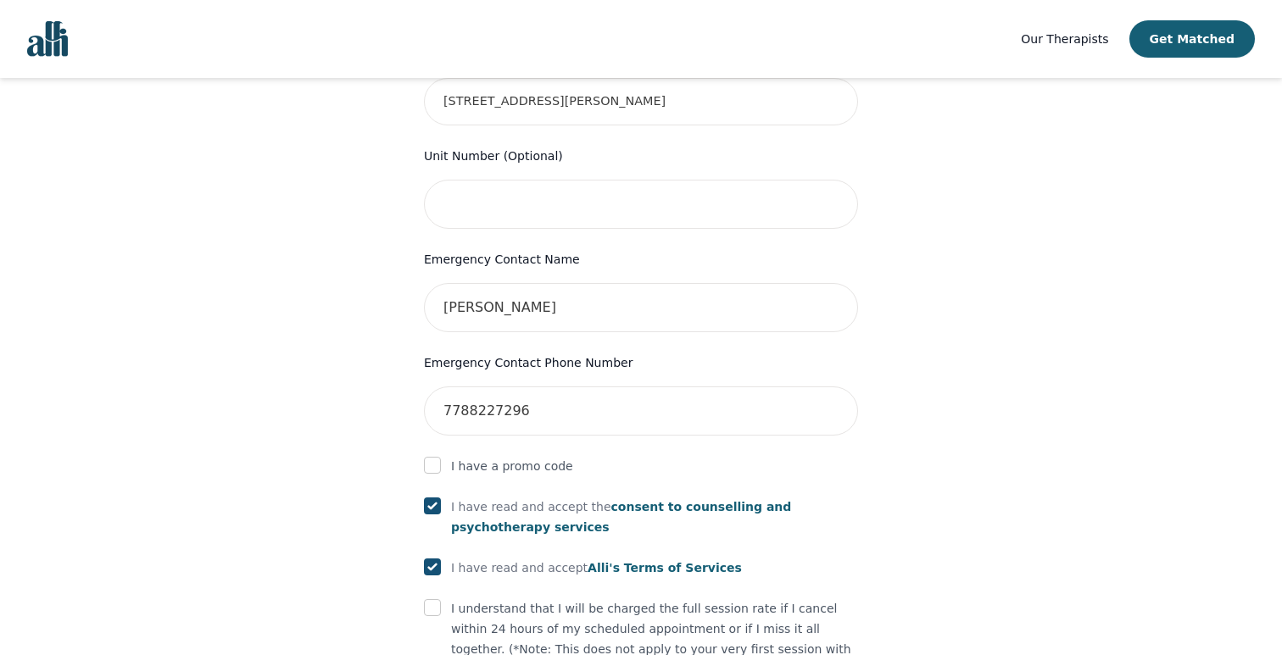
checkbox input "true"
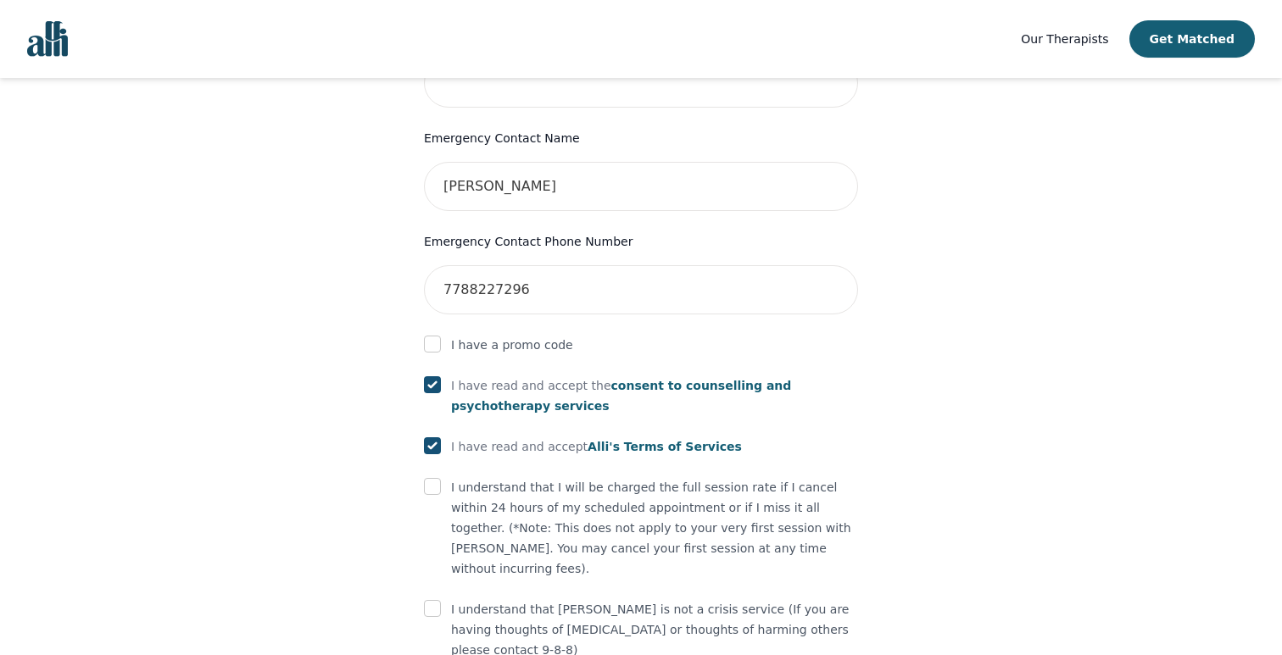
scroll to position [828, 0]
click at [424, 477] on input "checkbox" at bounding box center [432, 485] width 17 height 17
checkbox input "true"
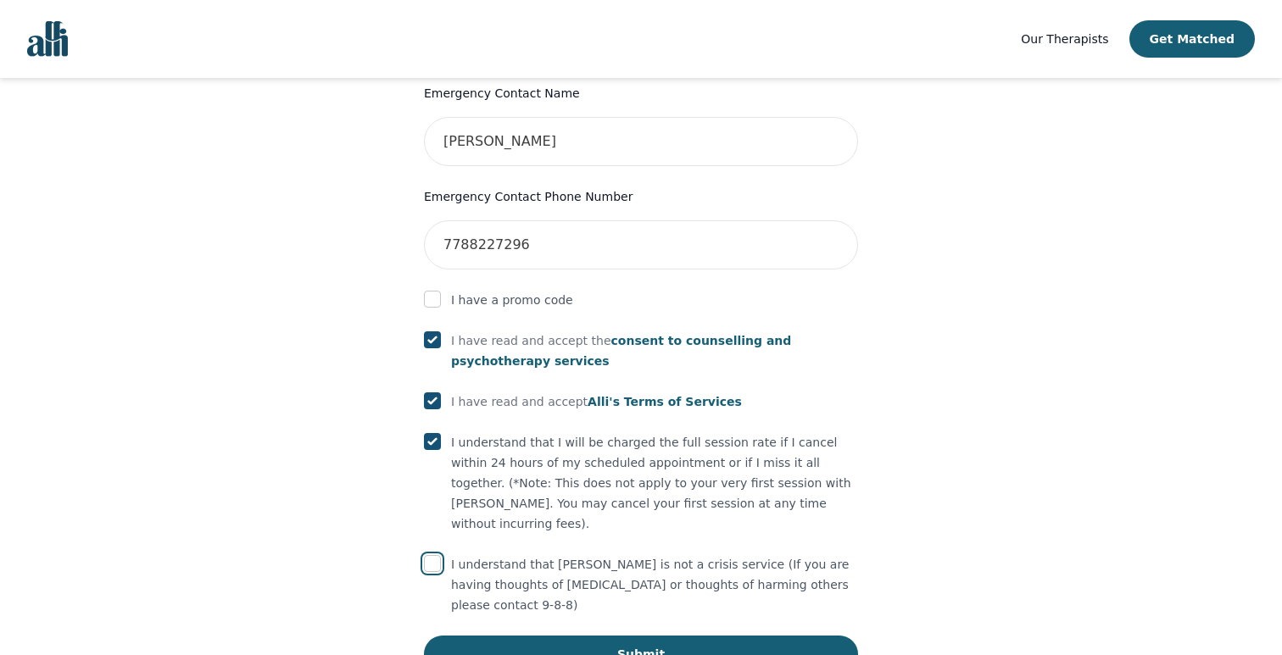
click at [437, 555] on input "checkbox" at bounding box center [432, 563] width 17 height 17
checkbox input "true"
click at [594, 636] on button "Submit" at bounding box center [641, 654] width 434 height 37
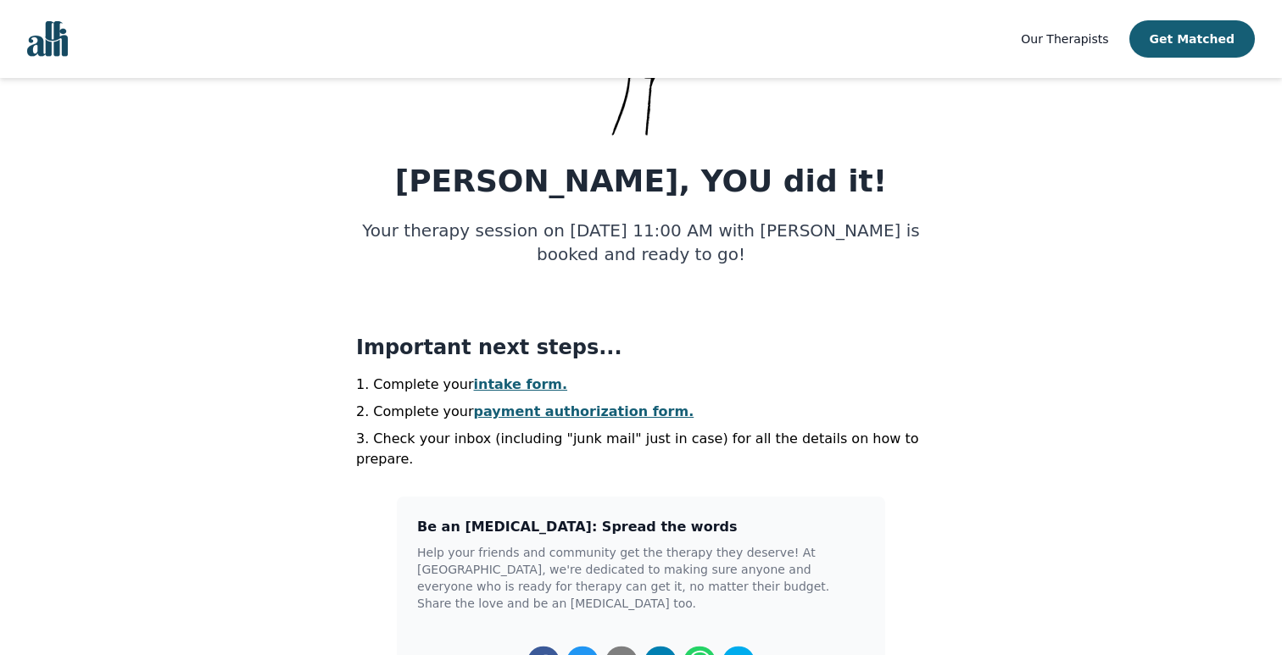
scroll to position [162, 0]
click at [507, 382] on link "intake form." at bounding box center [521, 384] width 94 height 16
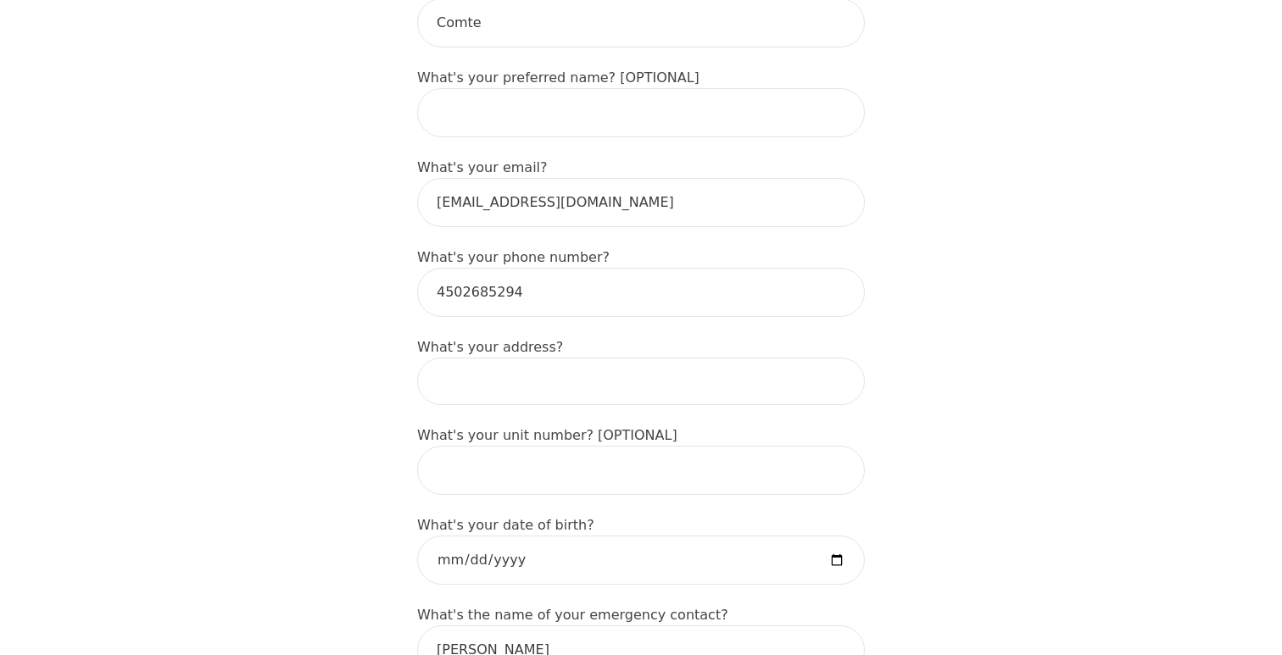
scroll to position [432, 0]
click at [603, 358] on input at bounding box center [641, 380] width 448 height 47
type input "[STREET_ADDRESS][PERSON_NAME]"
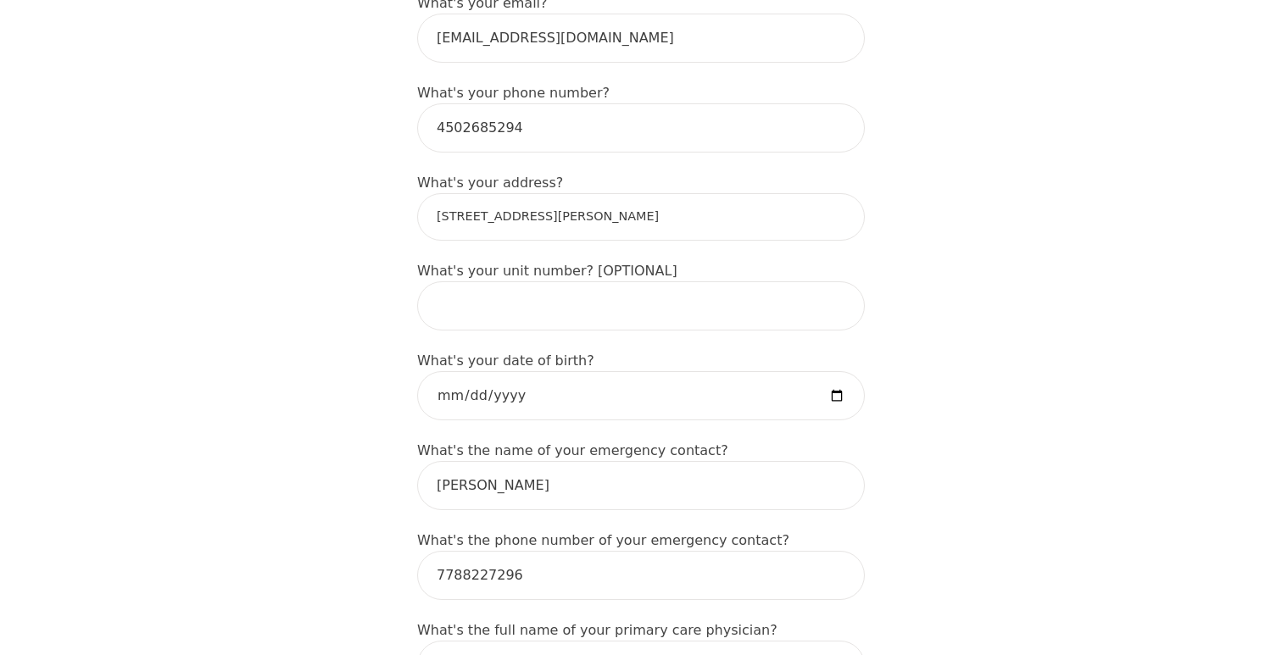
scroll to position [646, 0]
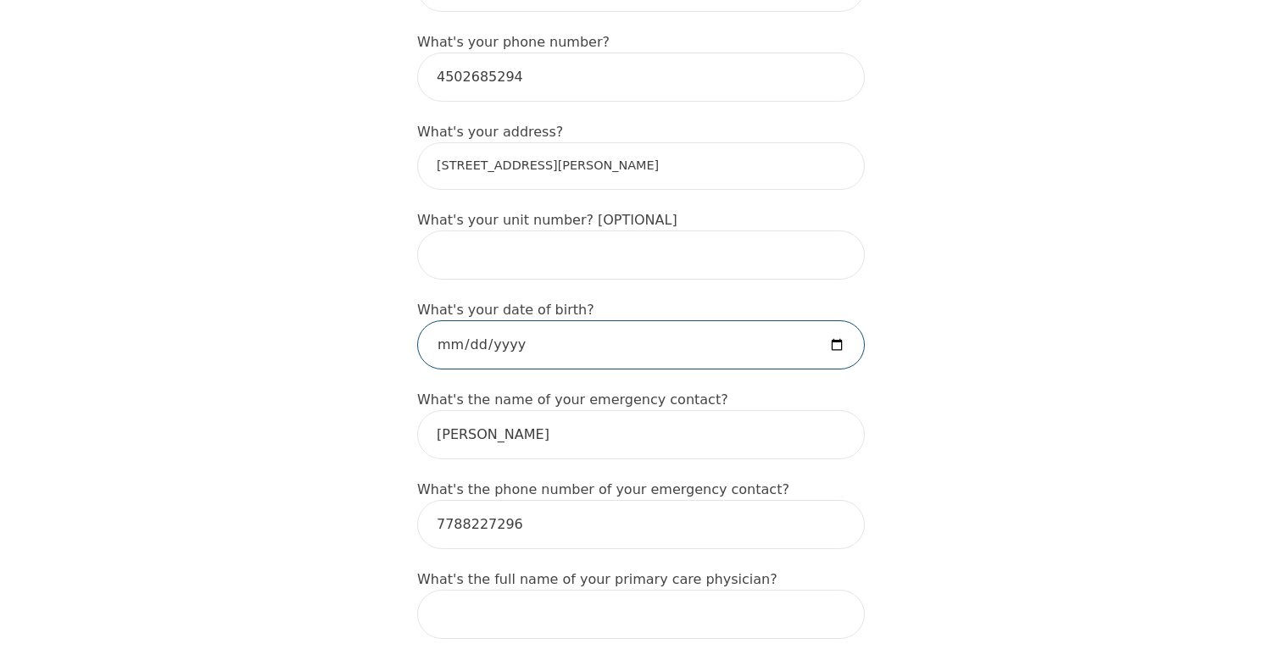
click at [572, 320] on input "date" at bounding box center [641, 344] width 448 height 49
type input "[DATE]"
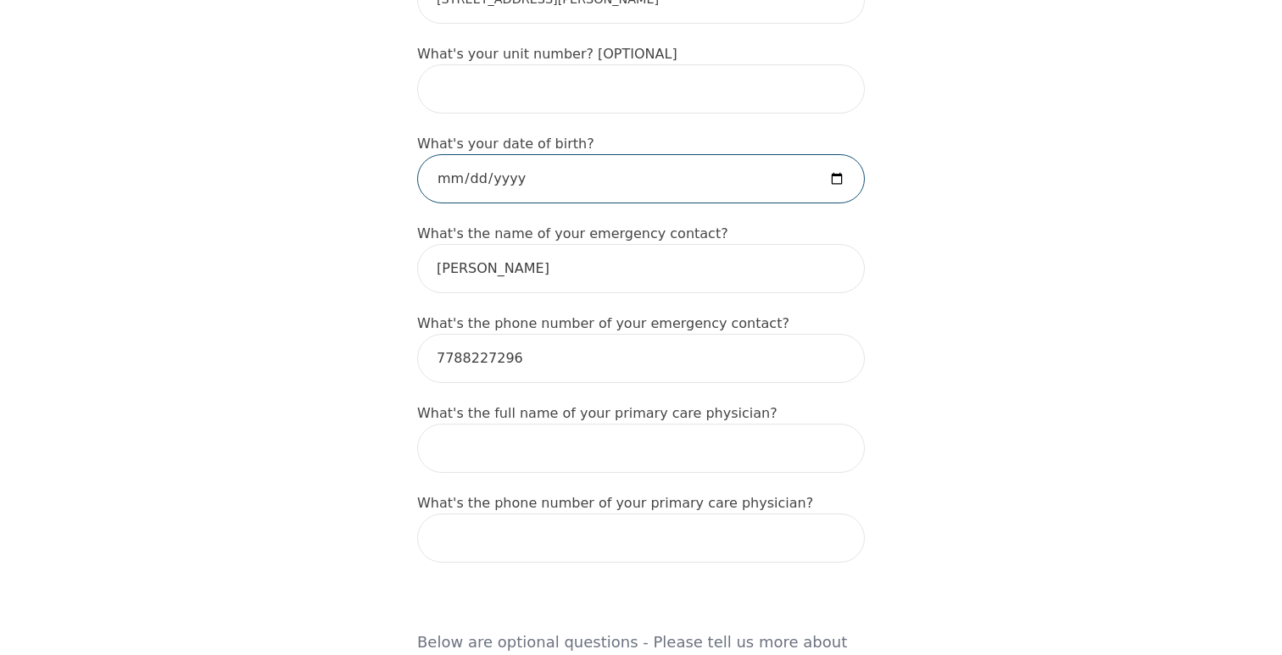
scroll to position [816, 0]
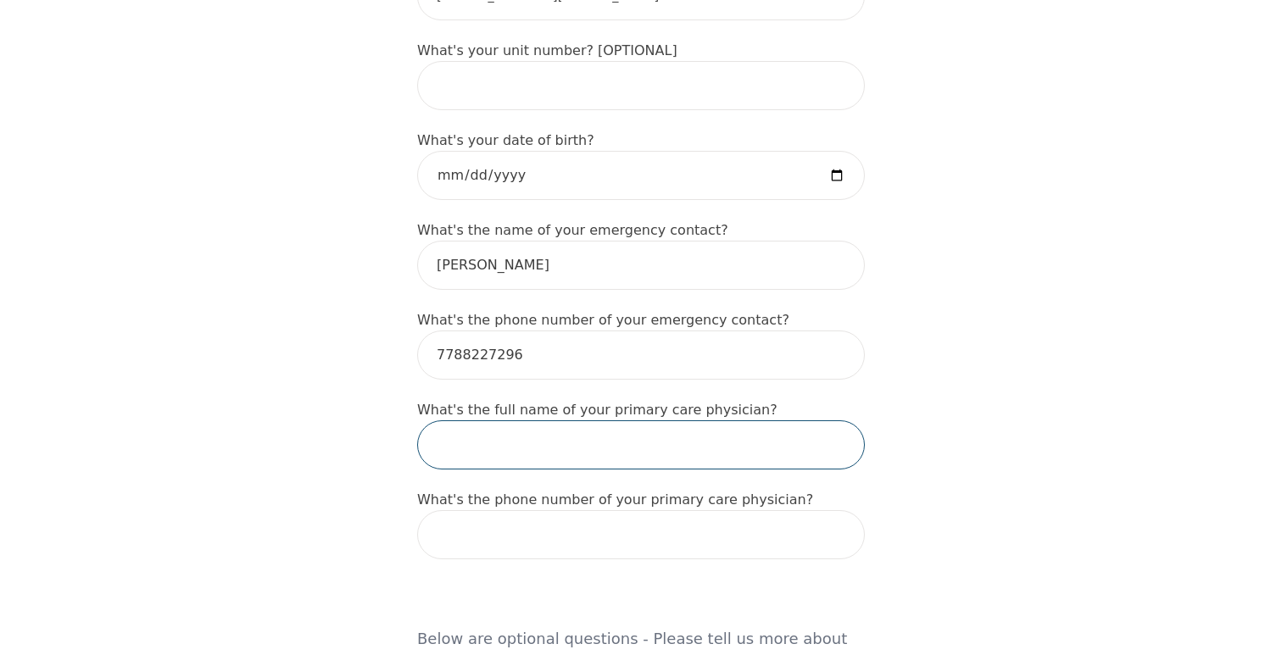
click at [601, 421] on input "text" at bounding box center [641, 445] width 448 height 49
type input "n/a"
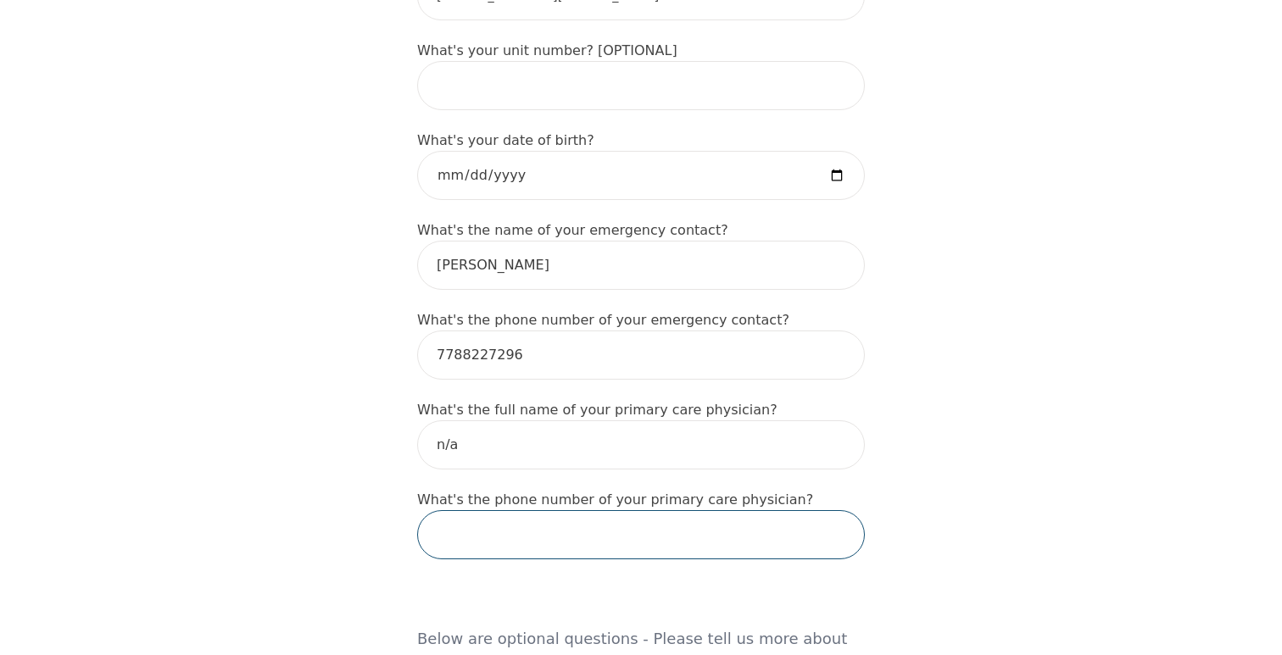
click at [554, 517] on input "tel" at bounding box center [641, 534] width 448 height 49
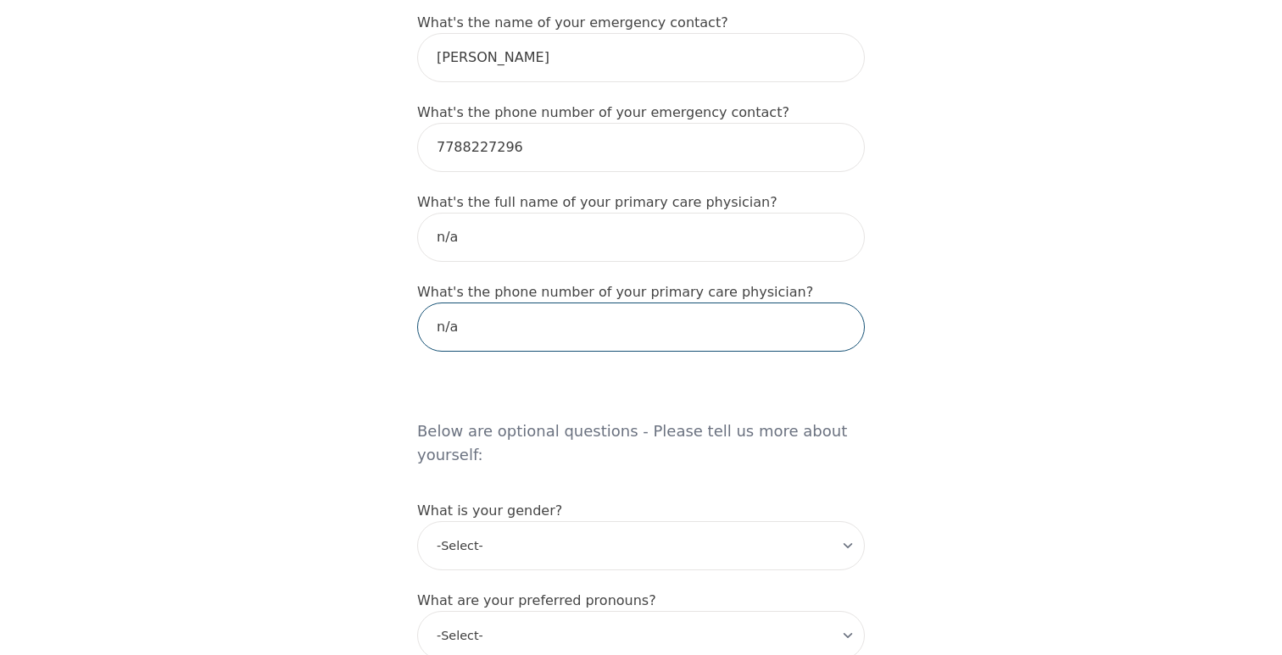
scroll to position [1213, 0]
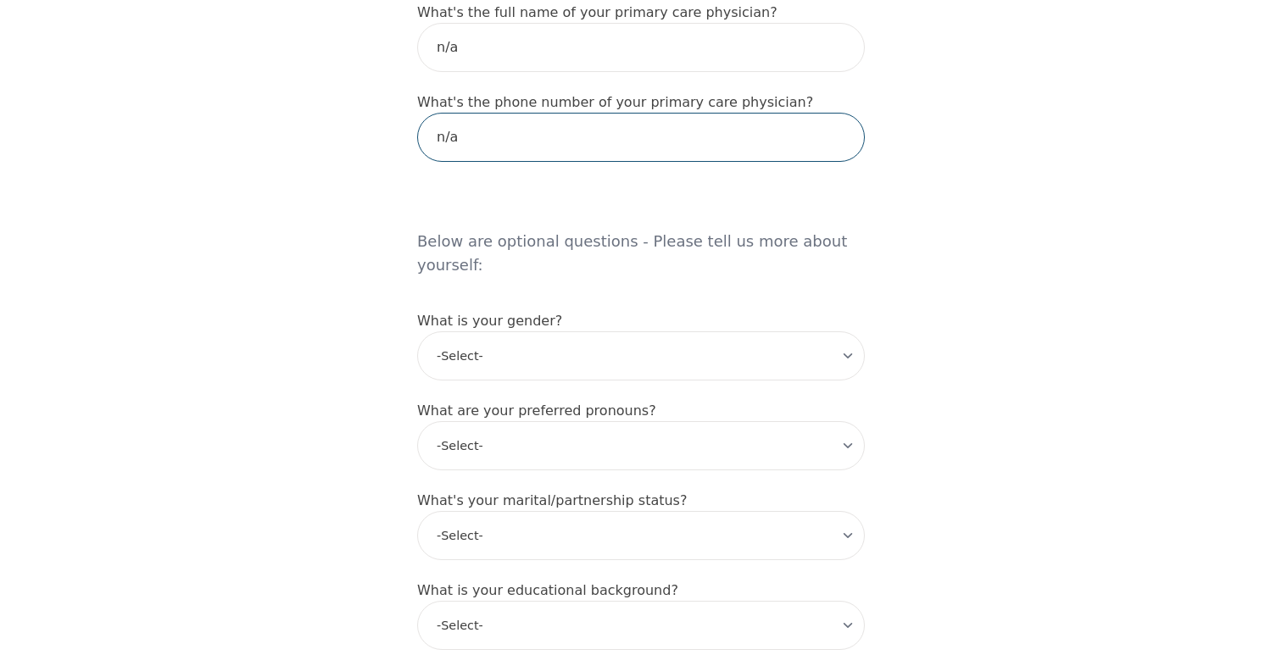
type input "n/a"
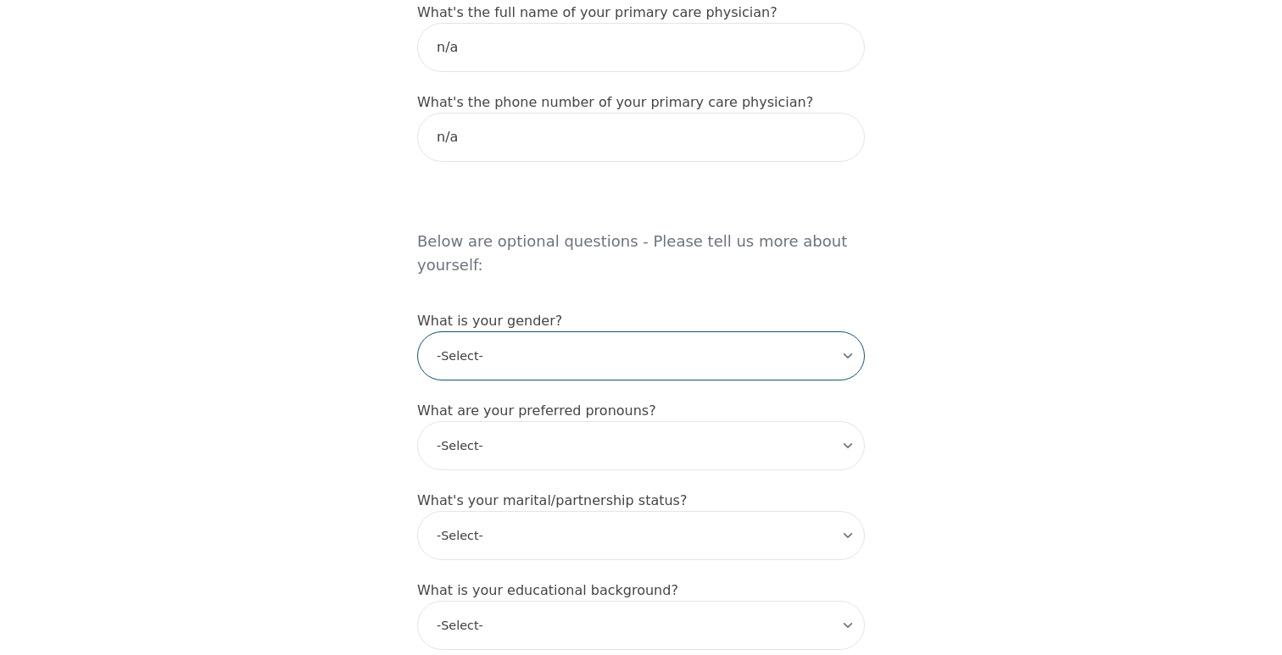
click at [557, 332] on select "-Select- [DEMOGRAPHIC_DATA] [DEMOGRAPHIC_DATA] [DEMOGRAPHIC_DATA] [DEMOGRAPHIC_…" at bounding box center [641, 356] width 448 height 49
select select "[DEMOGRAPHIC_DATA]"
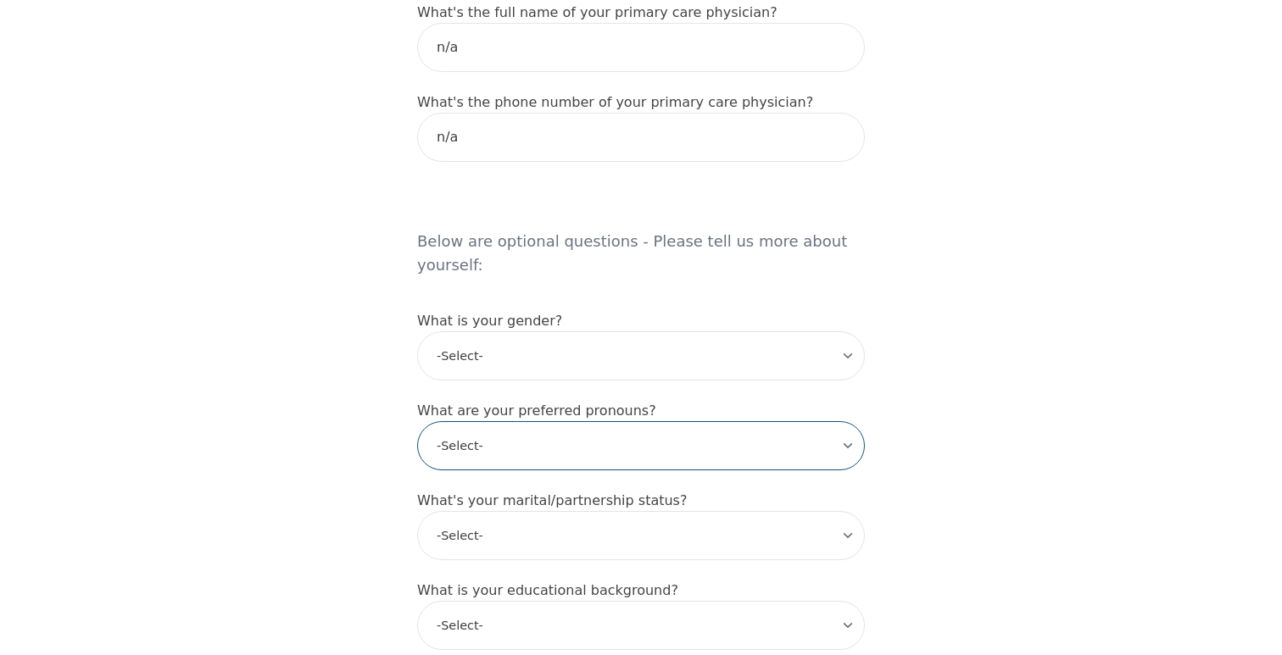
click at [515, 421] on select "-Select- he/him she/her they/them ze/zir xe/xem ey/em ve/ver tey/ter e/e per/pe…" at bounding box center [641, 445] width 448 height 49
select select "he/him"
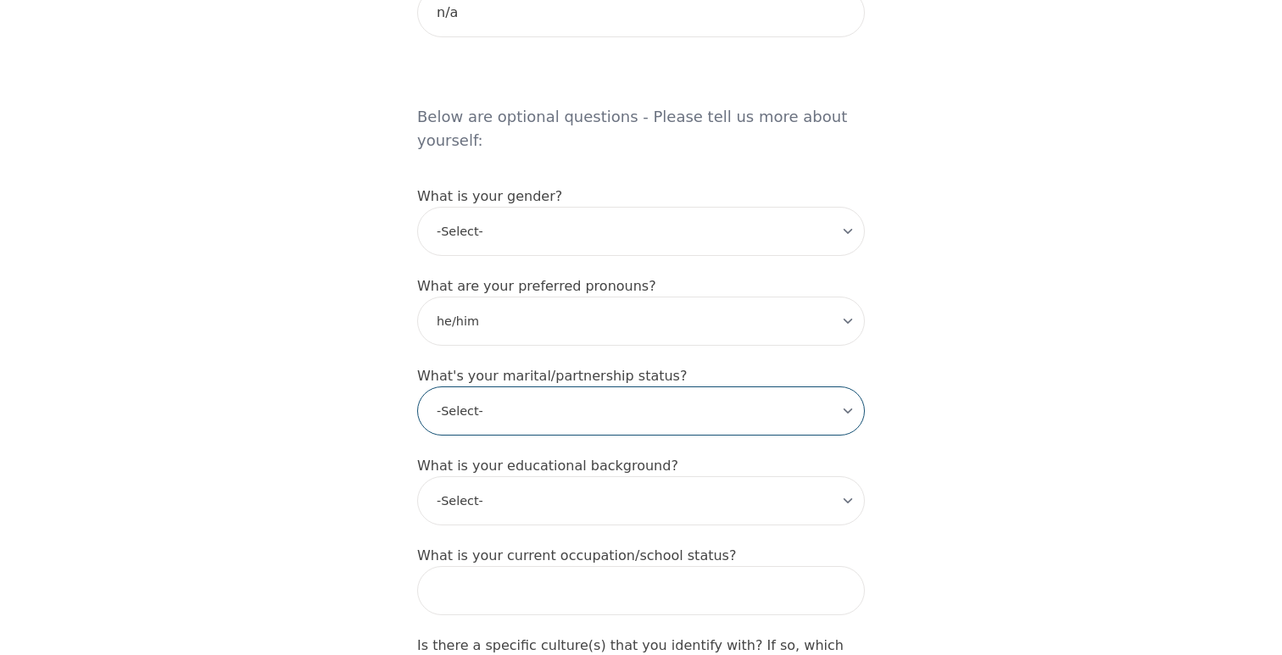
click at [549, 387] on select "-Select- Single Partnered Married Common Law Widowed Separated Divorced" at bounding box center [641, 411] width 448 height 49
select select "Partnered"
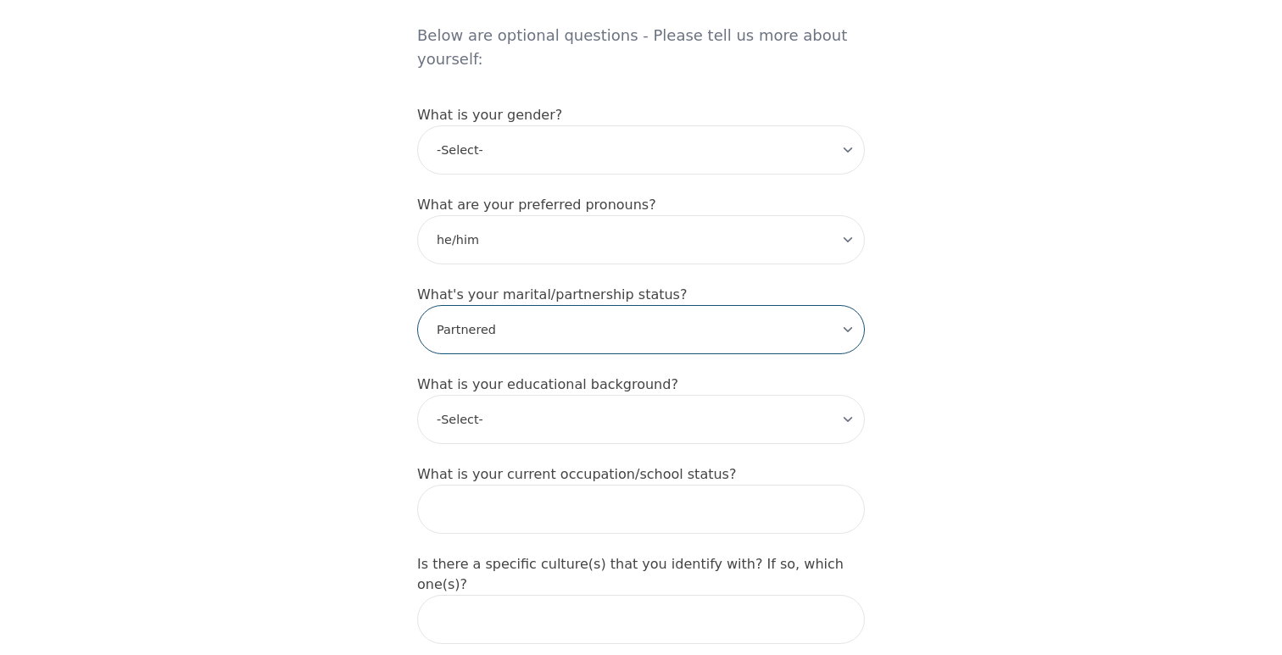
scroll to position [1421, 0]
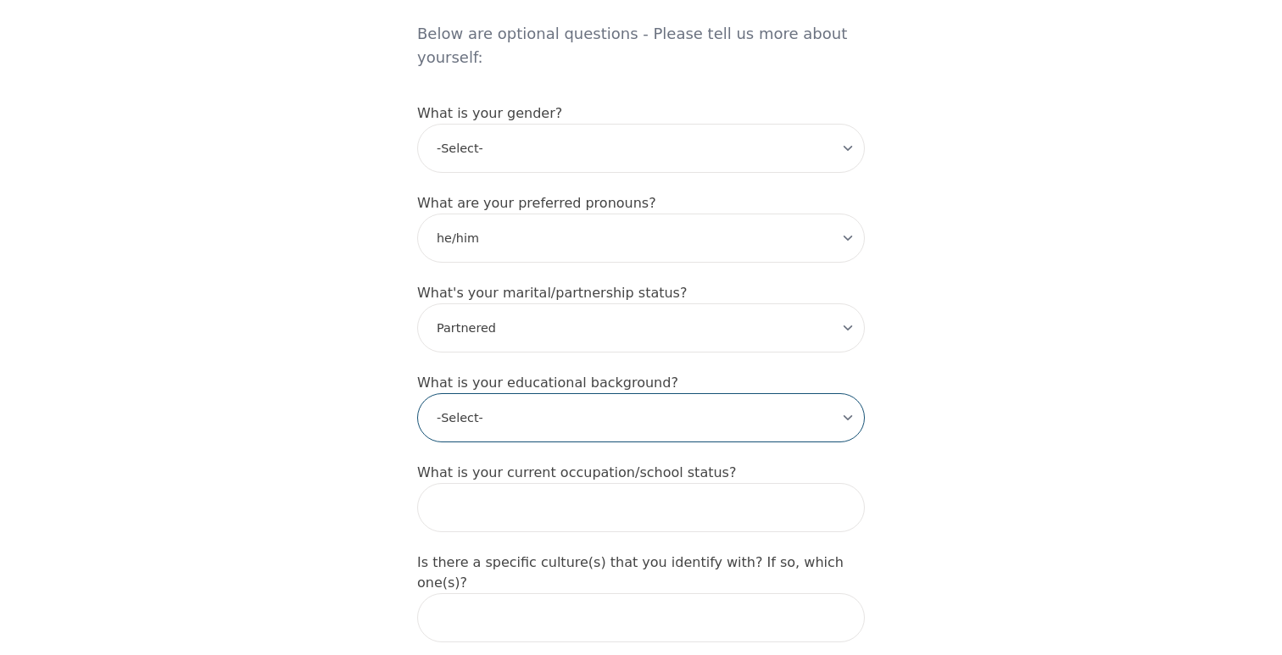
click at [543, 393] on select "-Select- Less than high school High school Associate degree Bachelor degree Mas…" at bounding box center [641, 417] width 448 height 49
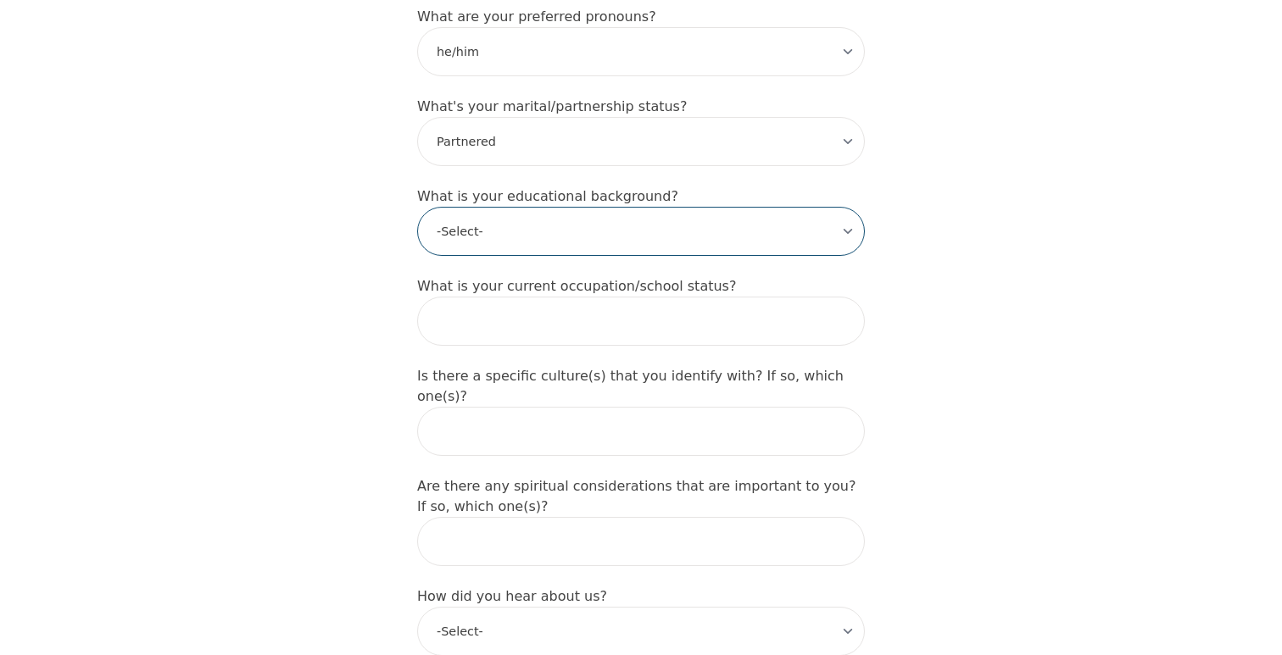
scroll to position [1611, 0]
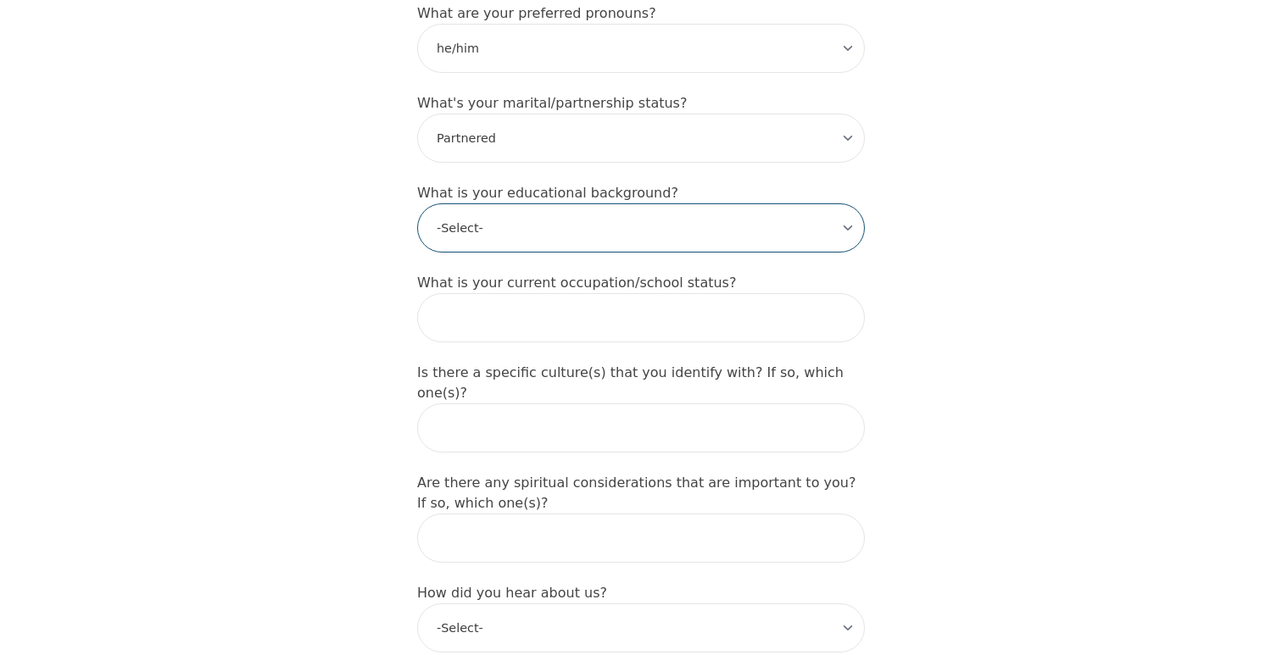
click at [559, 203] on select "-Select- Less than high school High school Associate degree Bachelor degree Mas…" at bounding box center [641, 227] width 448 height 49
select select "Associate degree"
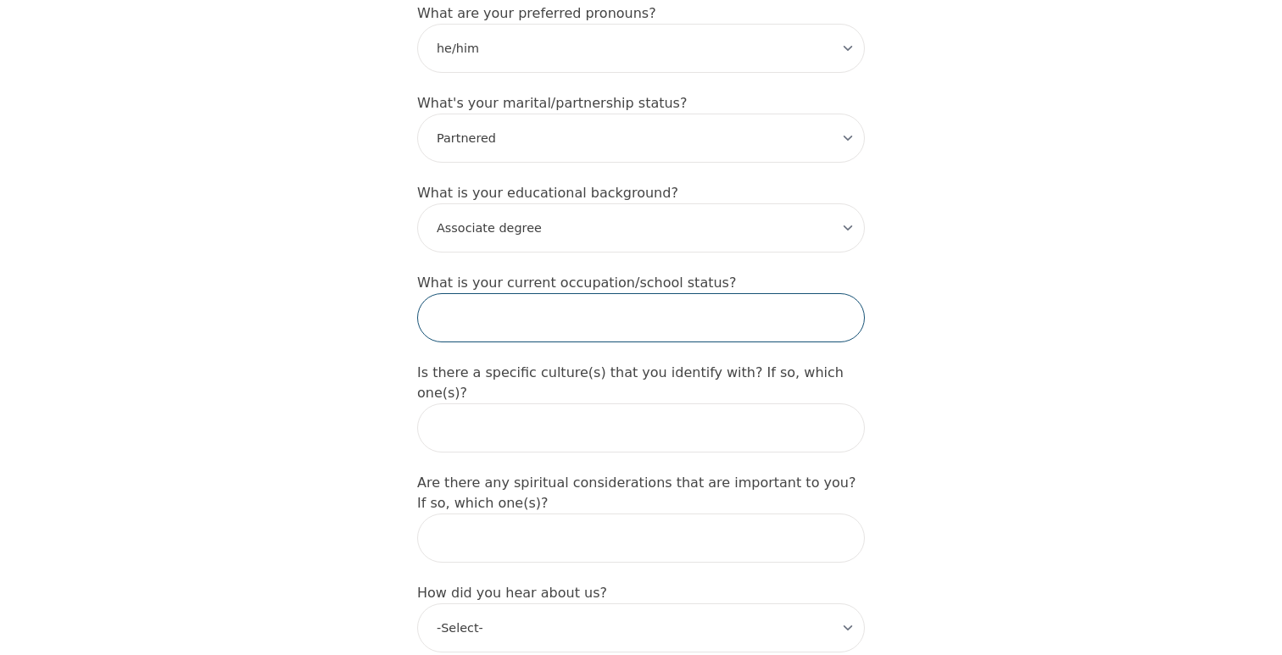
click at [548, 293] on input "text" at bounding box center [641, 317] width 448 height 49
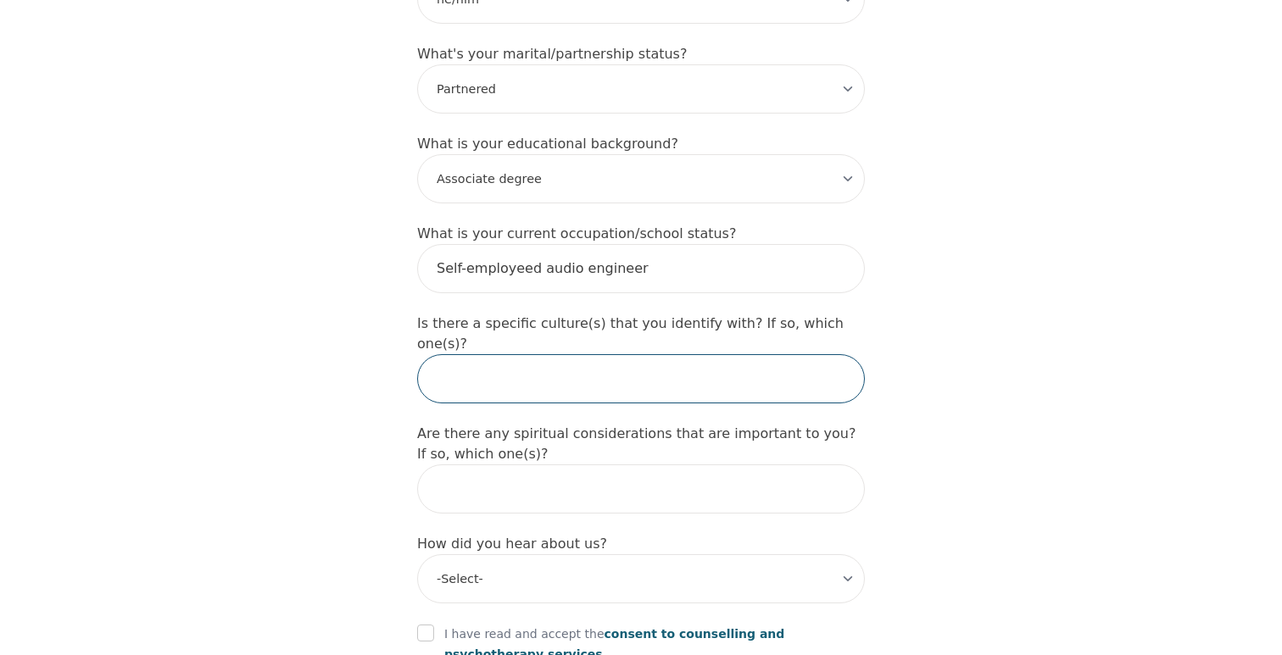
click at [583, 354] on input "text" at bounding box center [641, 378] width 448 height 49
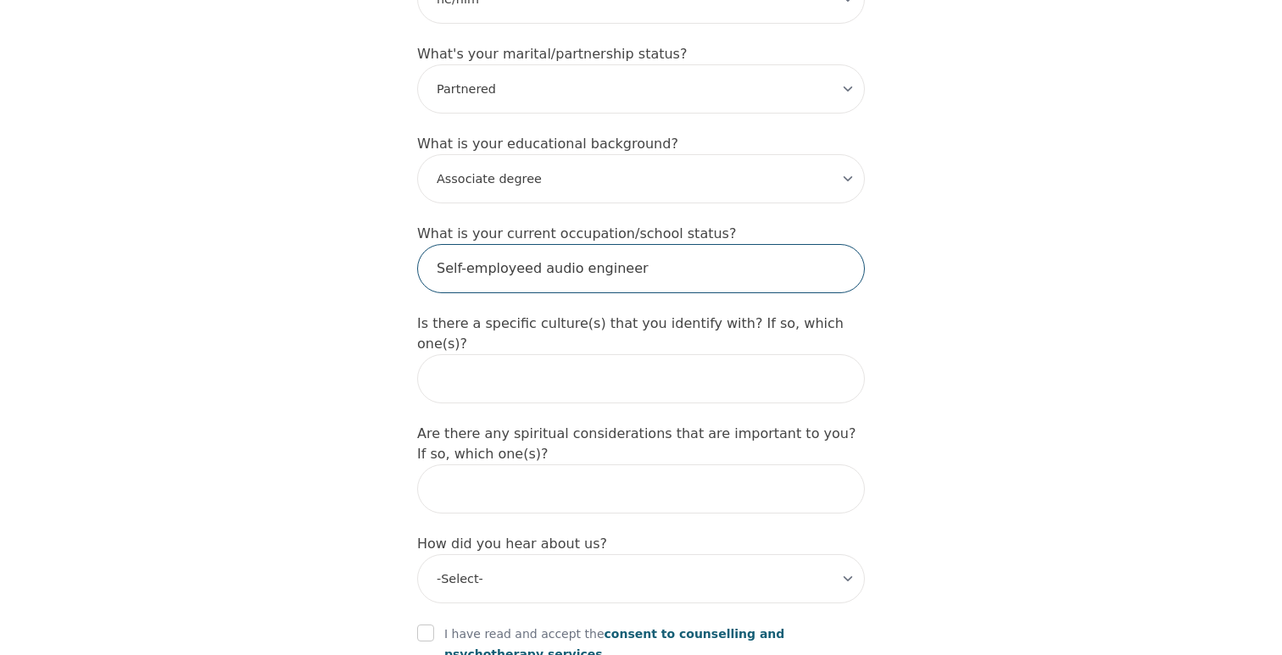
click at [523, 244] on input "Self-employeed audio engineer" at bounding box center [641, 268] width 448 height 49
type input "Self-employed audio engineer"
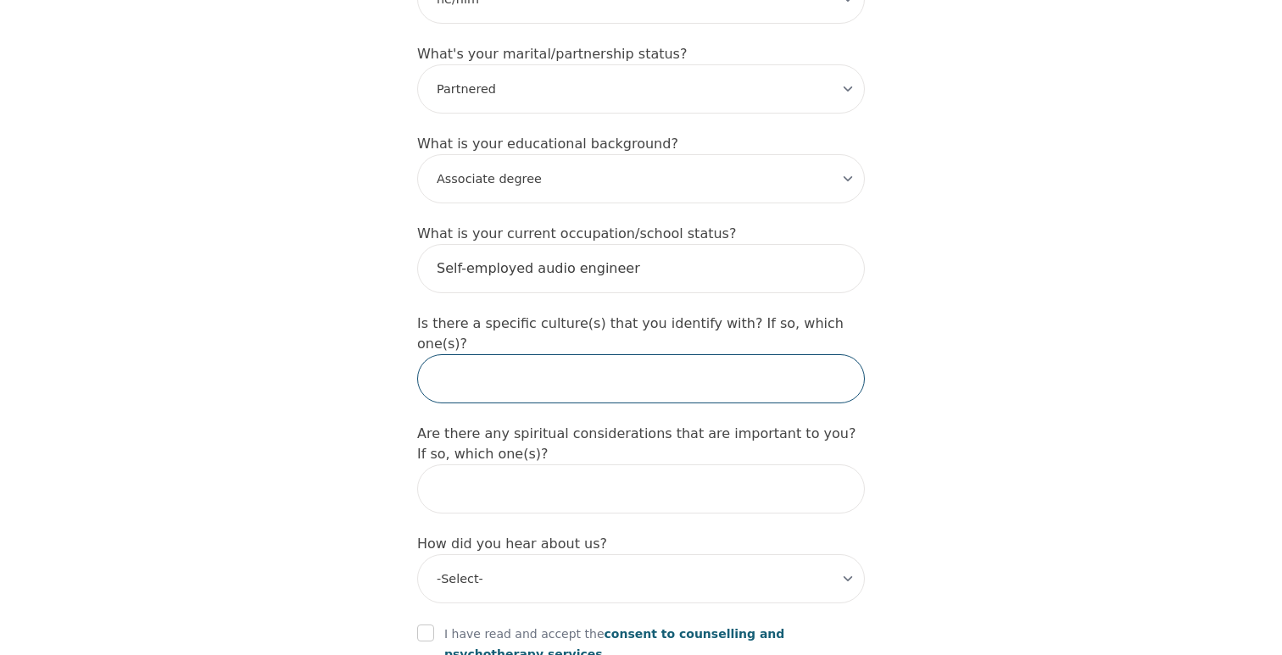
click at [522, 354] on input "text" at bounding box center [641, 378] width 448 height 49
type input "Yes, Pacific Northwest culture and [GEOGRAPHIC_DATA]"
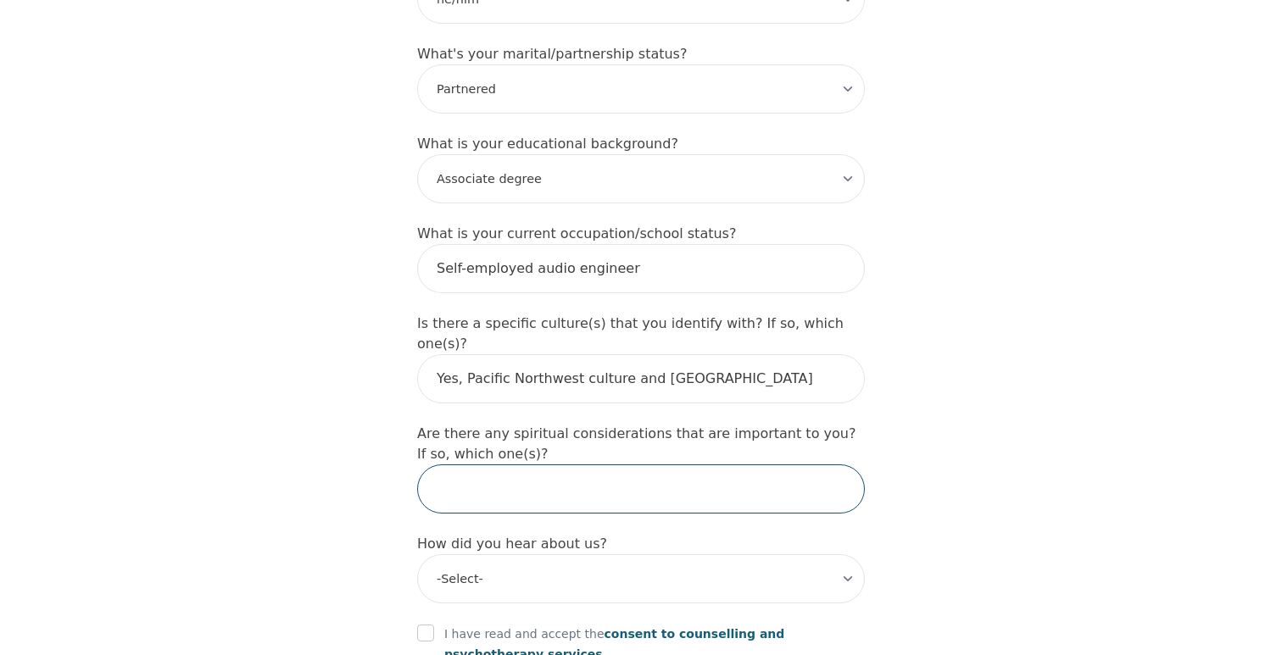
click at [477, 465] on input "text" at bounding box center [641, 489] width 448 height 49
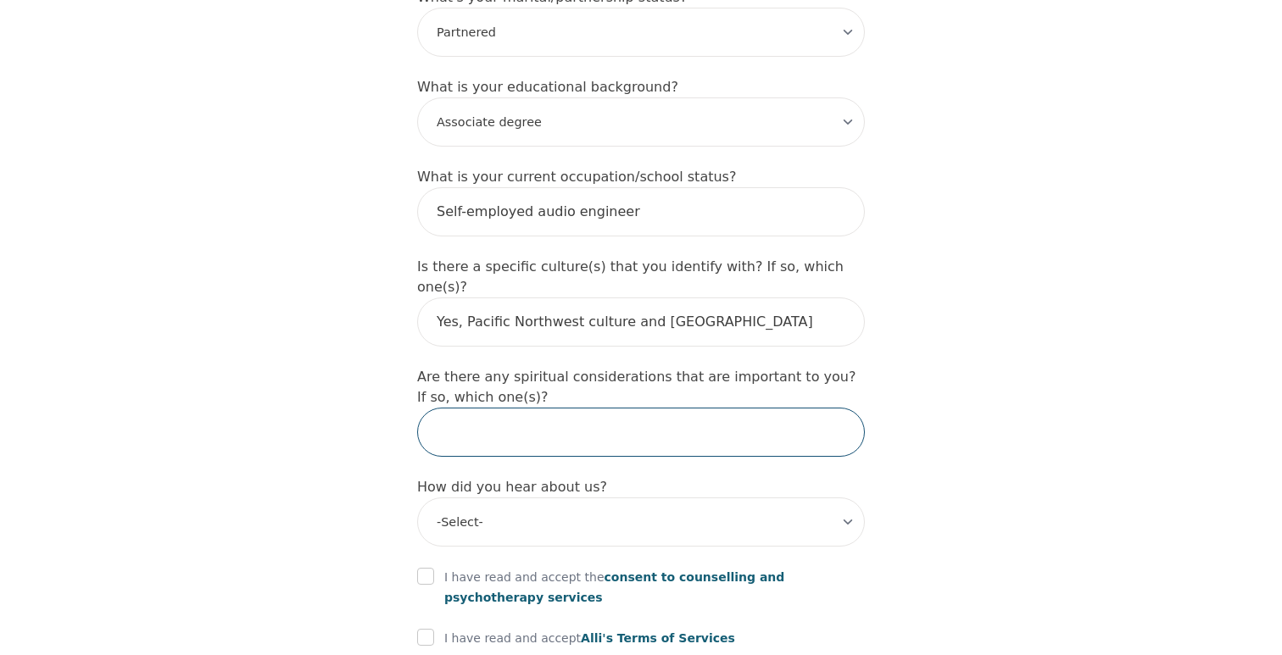
scroll to position [1718, 0]
click at [541, 407] on input "Anti-Abrahamic / North African [DEMOGRAPHIC_DATA]" at bounding box center [641, 431] width 448 height 49
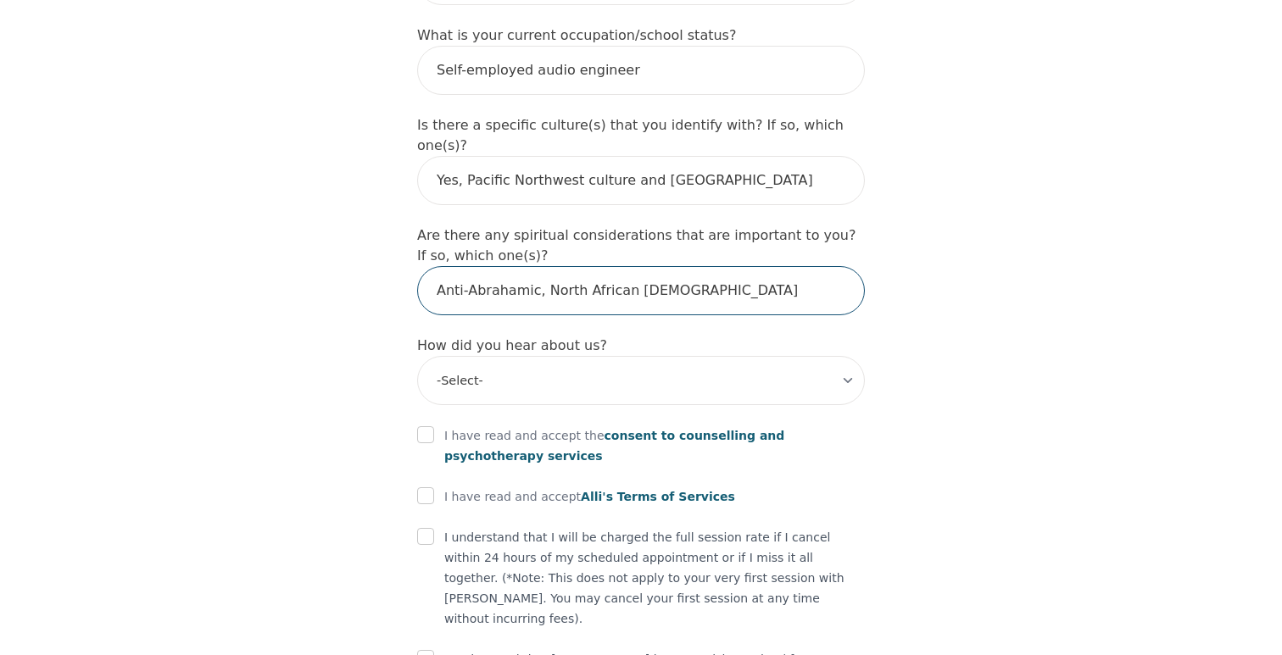
scroll to position [1859, 0]
type input "Anti-Abrahamic, North African [DEMOGRAPHIC_DATA]"
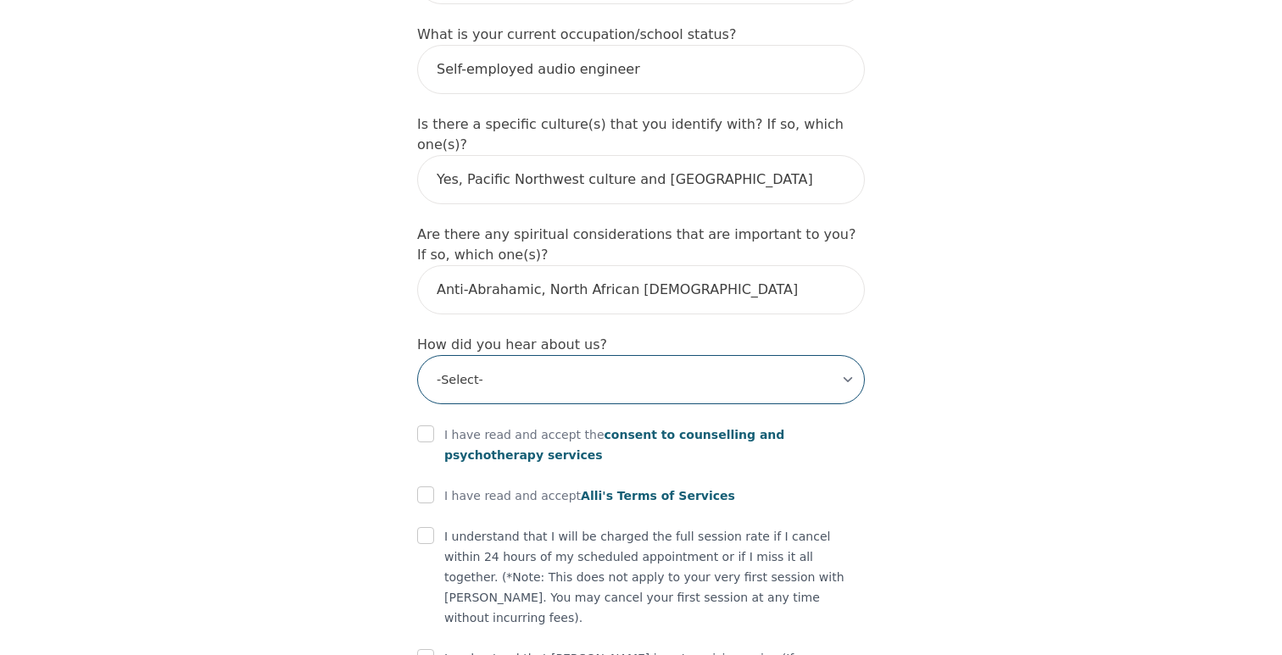
click at [582, 355] on select "-Select- Physician/Specialist Friend Facebook Instagram Google Search Google Ad…" at bounding box center [641, 379] width 448 height 49
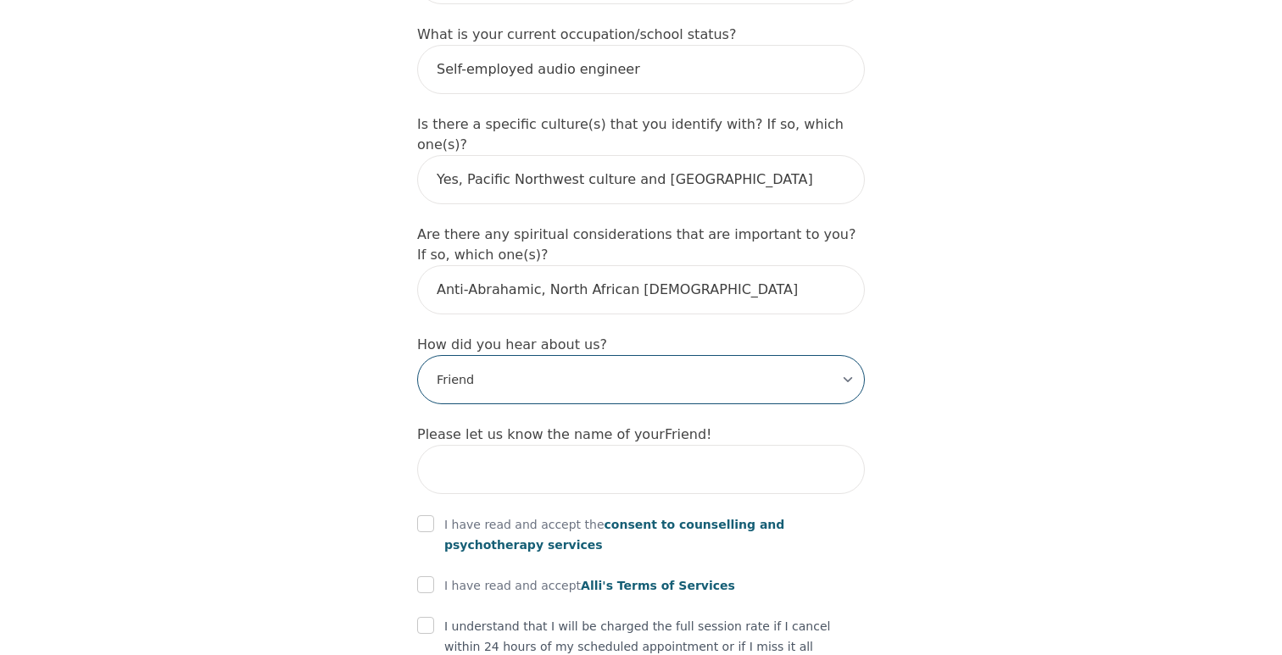
scroll to position [1938, 0]
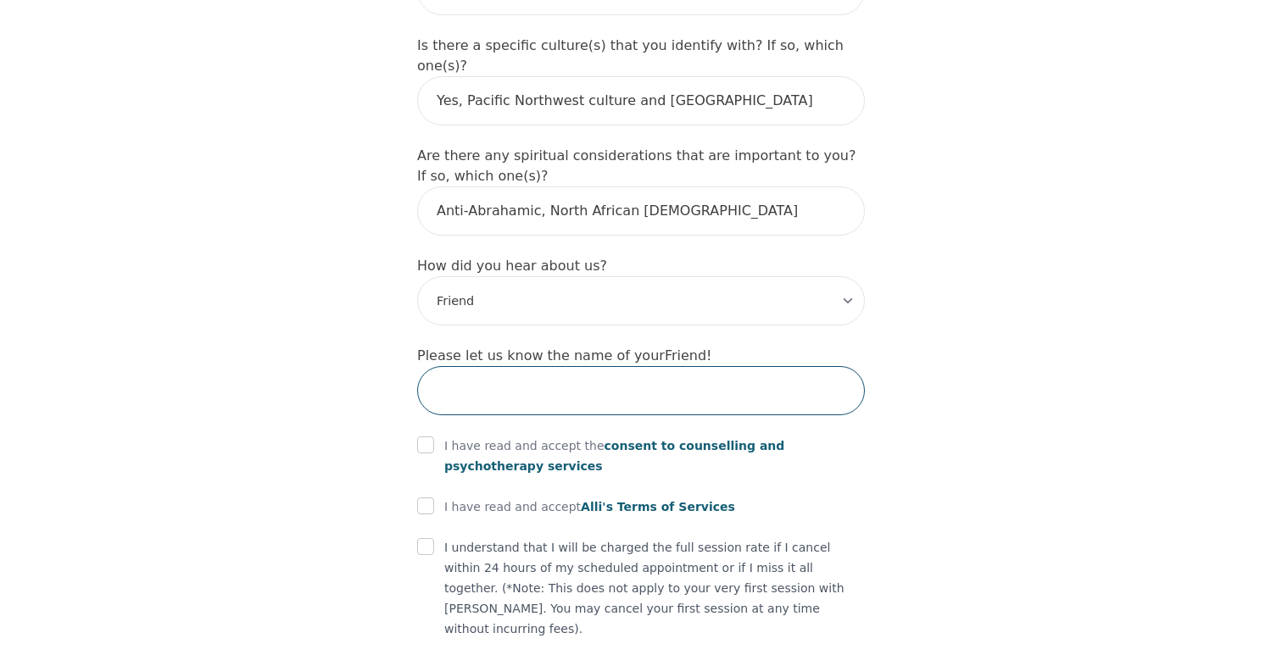
click at [573, 366] on input "text" at bounding box center [641, 390] width 448 height 49
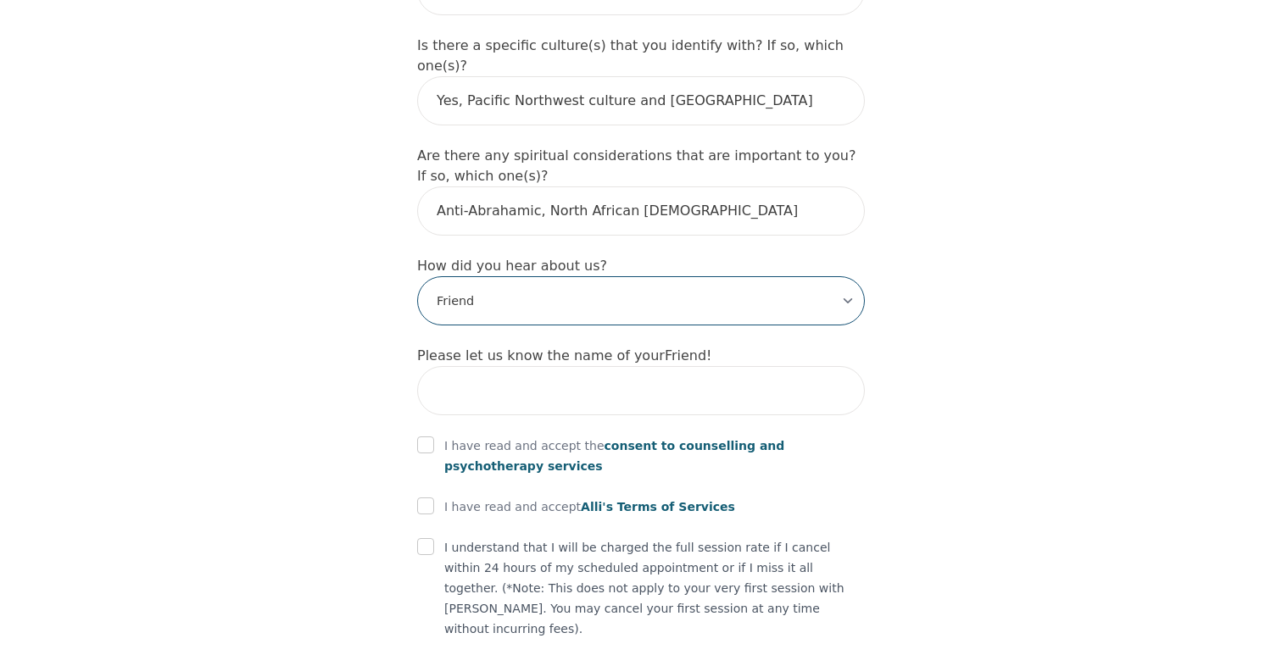
click at [571, 276] on select "-Select- Physician/Specialist Friend Facebook Instagram Google Search Google Ad…" at bounding box center [641, 300] width 448 height 49
select select "Other"
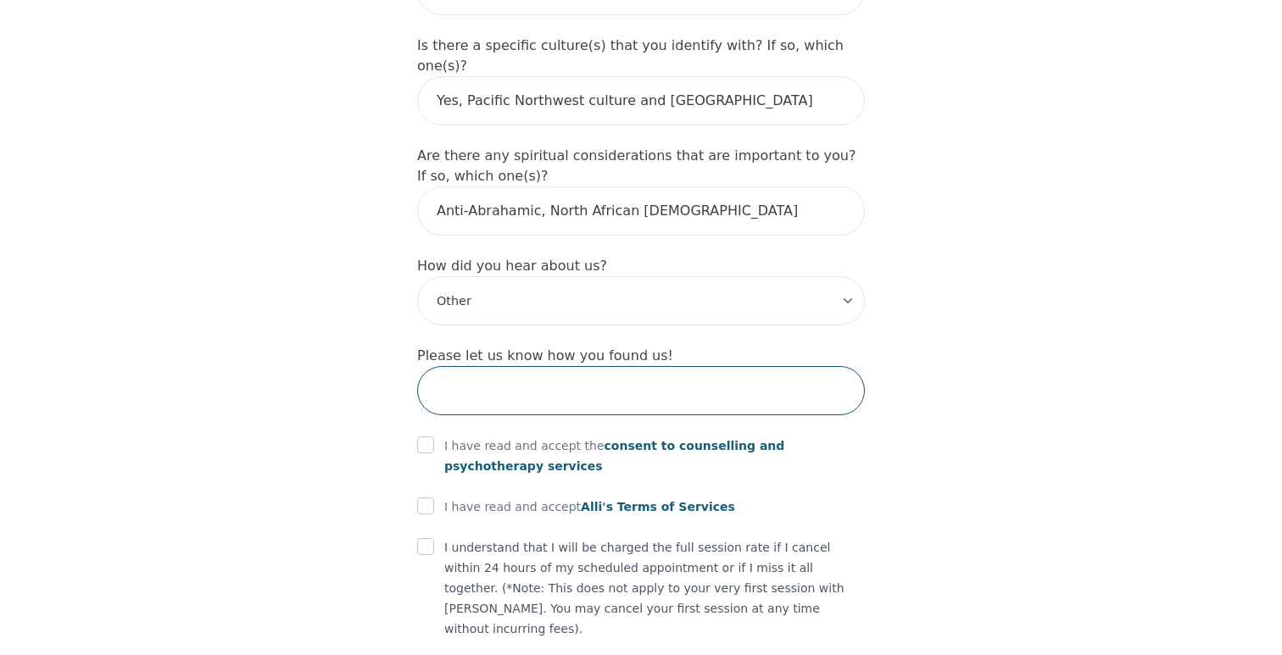
click at [549, 366] on input "text" at bounding box center [641, 390] width 448 height 49
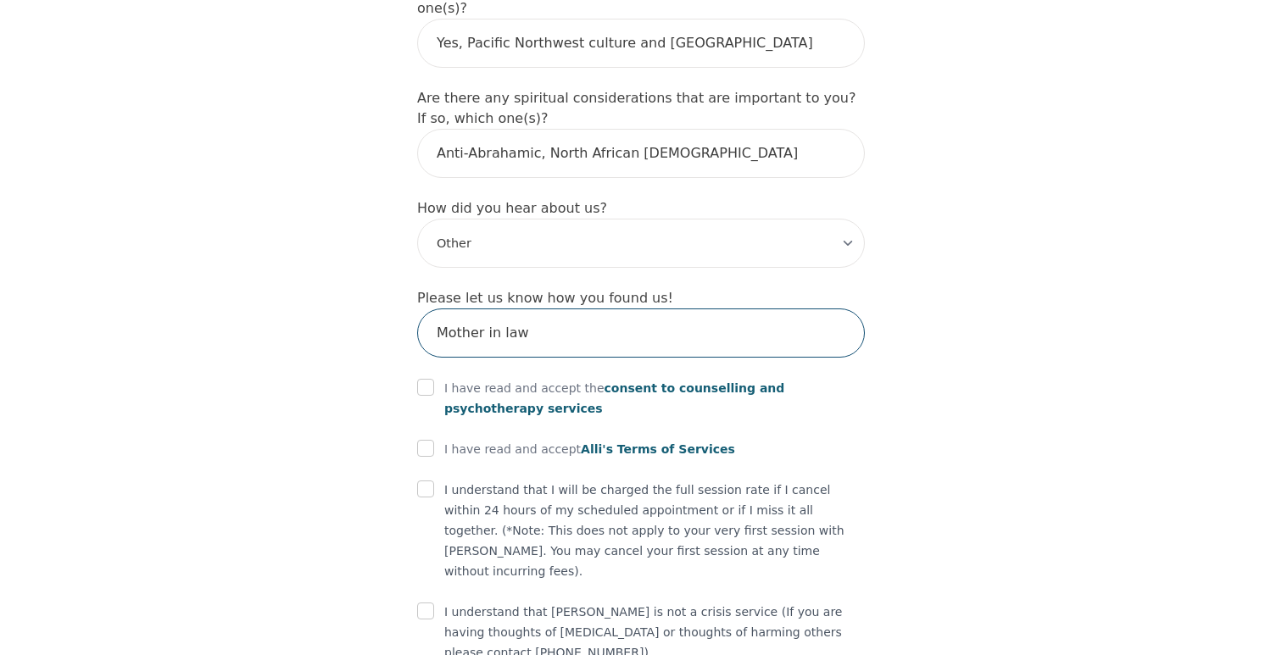
scroll to position [2013, 0]
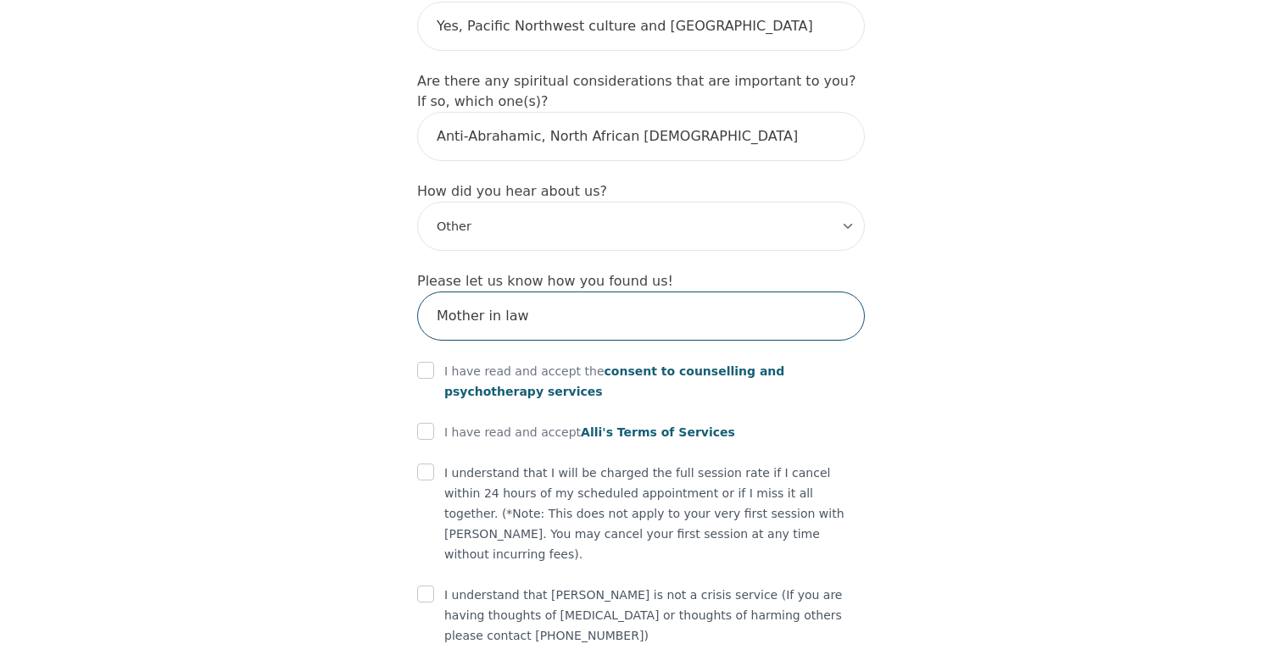
type input "Mother in law"
click at [521, 361] on p "I have read and accept the consent to counselling and [MEDICAL_DATA] services" at bounding box center [654, 381] width 421 height 41
click at [422, 362] on input "checkbox" at bounding box center [425, 370] width 17 height 17
checkbox input "true"
click at [422, 423] on input "checkbox" at bounding box center [425, 431] width 17 height 17
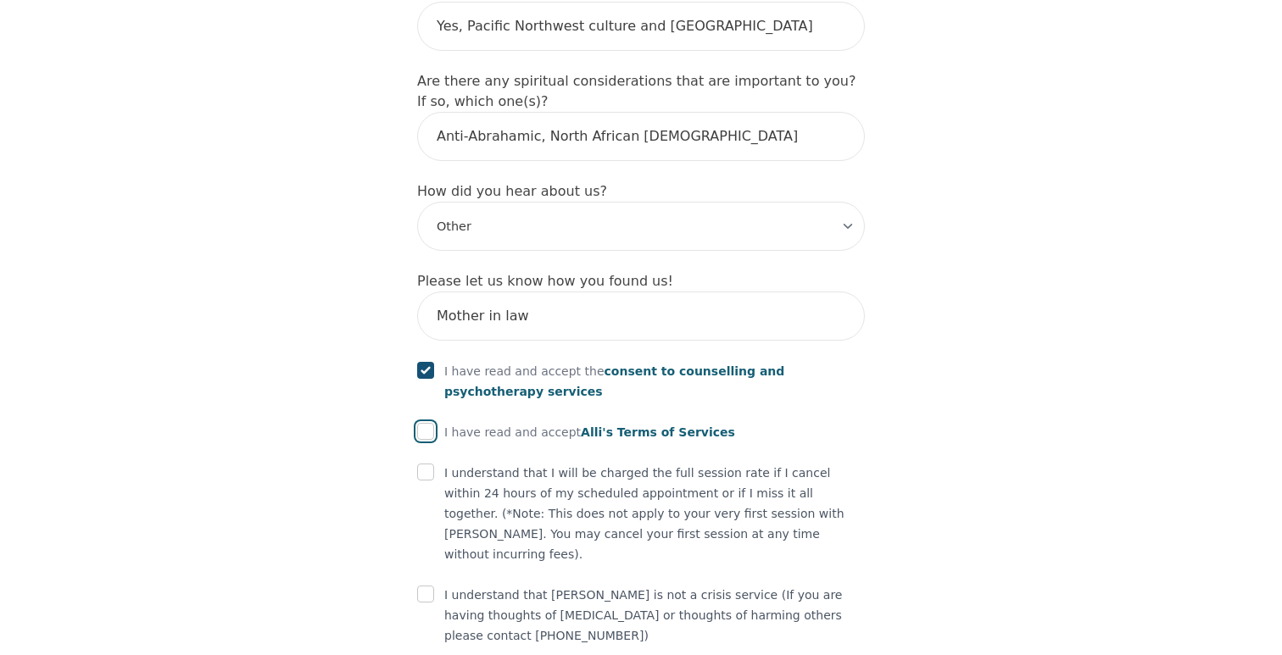
checkbox input "true"
click at [419, 464] on input "checkbox" at bounding box center [425, 472] width 17 height 17
checkbox input "true"
click at [432, 586] on input "checkbox" at bounding box center [425, 594] width 17 height 17
checkbox input "true"
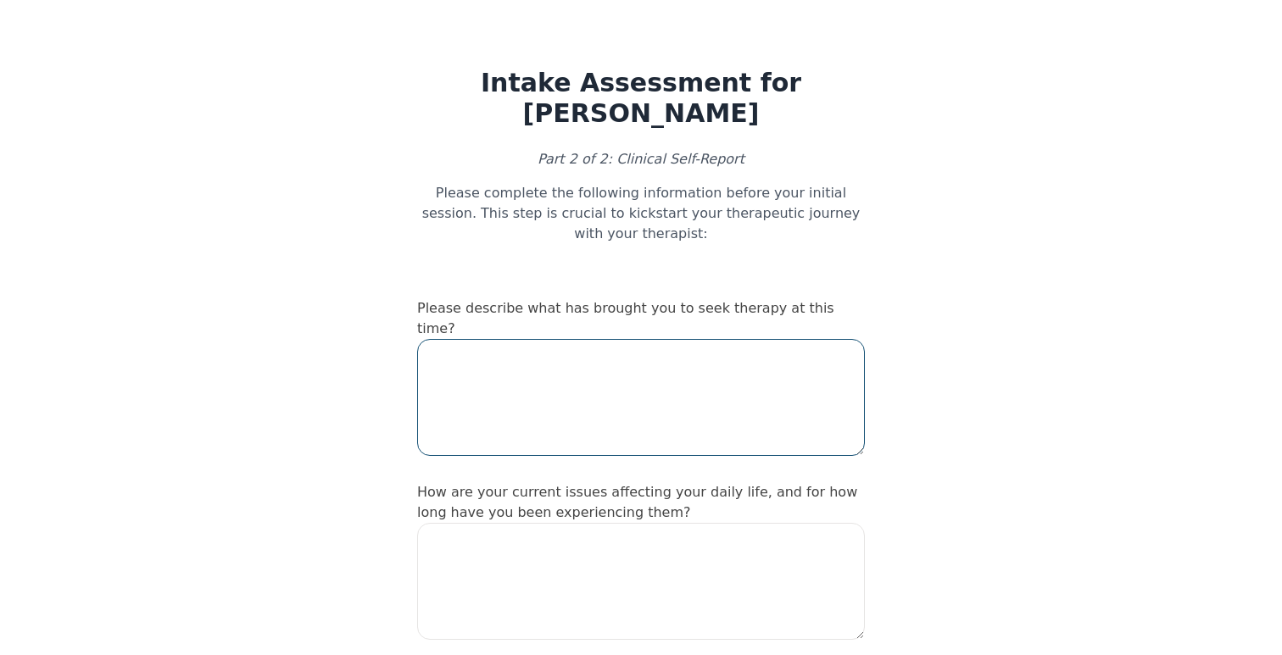
click at [596, 381] on textarea at bounding box center [641, 397] width 448 height 117
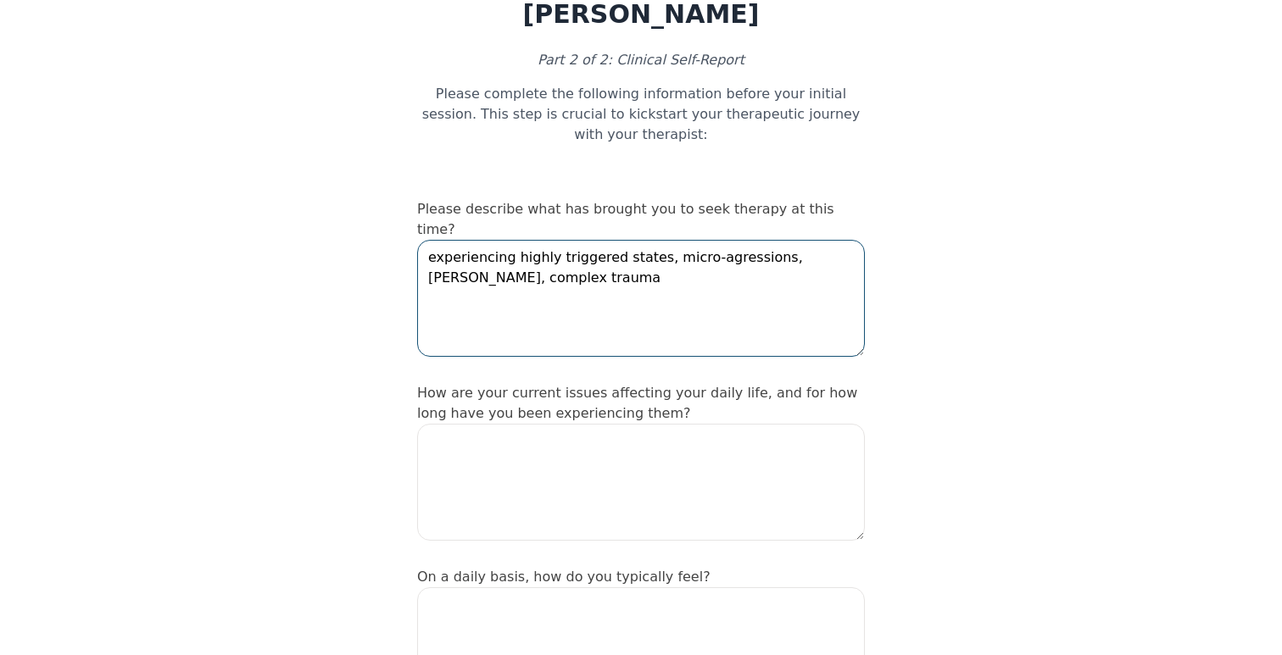
scroll to position [139, 0]
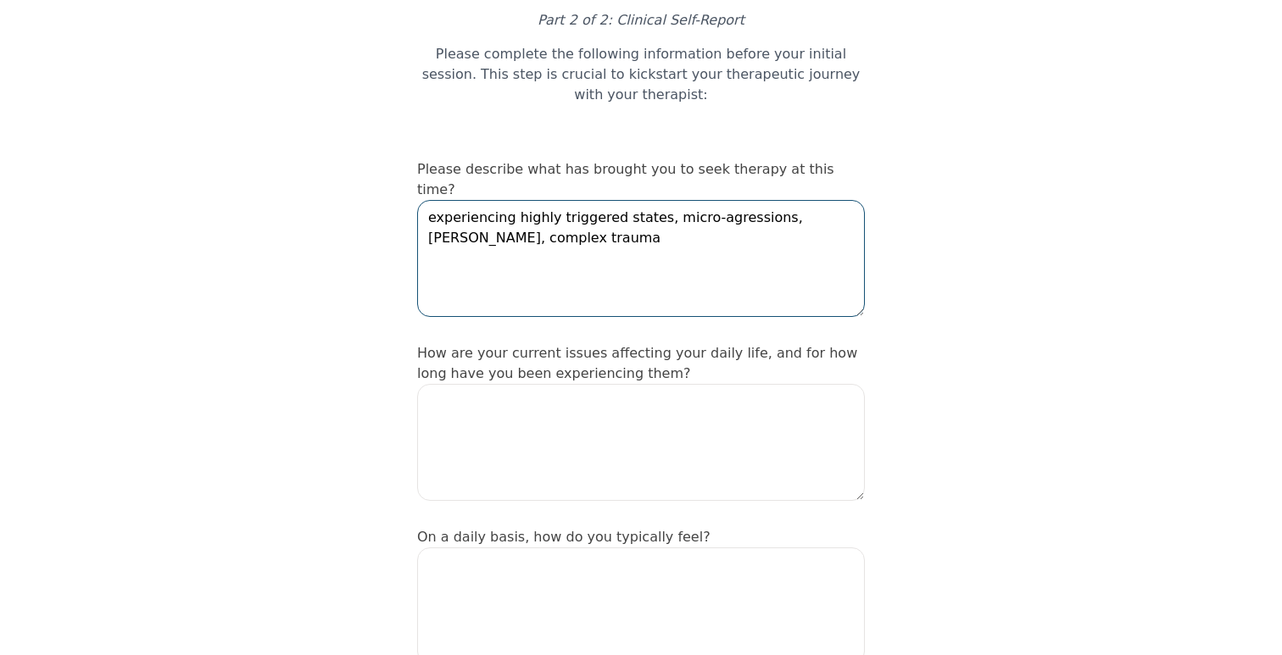
click at [769, 200] on textarea "experiencing highly triggered states, micro-agressions, [PERSON_NAME], complex …" at bounding box center [641, 258] width 448 height 117
click at [629, 204] on textarea "experiencing highly triggered states, micro-agressions, prolonged [PERSON_NAME]…" at bounding box center [641, 258] width 448 height 117
type textarea "experiencing highly triggered states, micro-agressions, prolonged [PERSON_NAME]…"
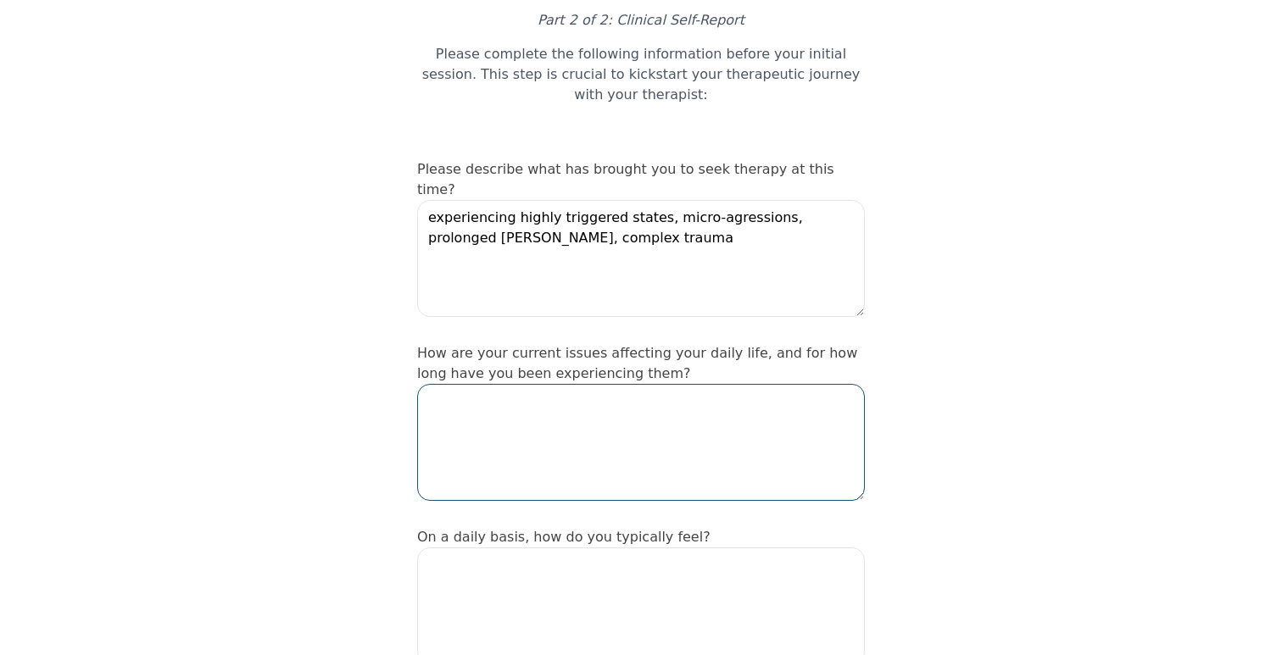
click at [542, 393] on textarea at bounding box center [641, 442] width 448 height 117
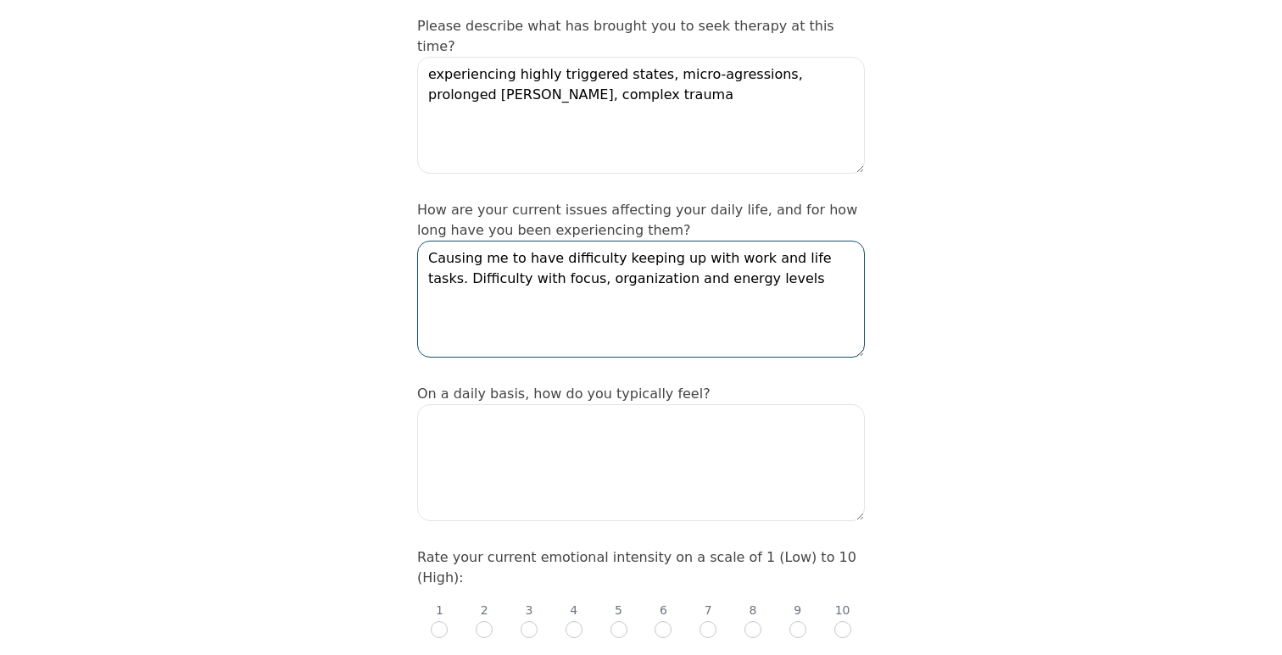
scroll to position [290, 0]
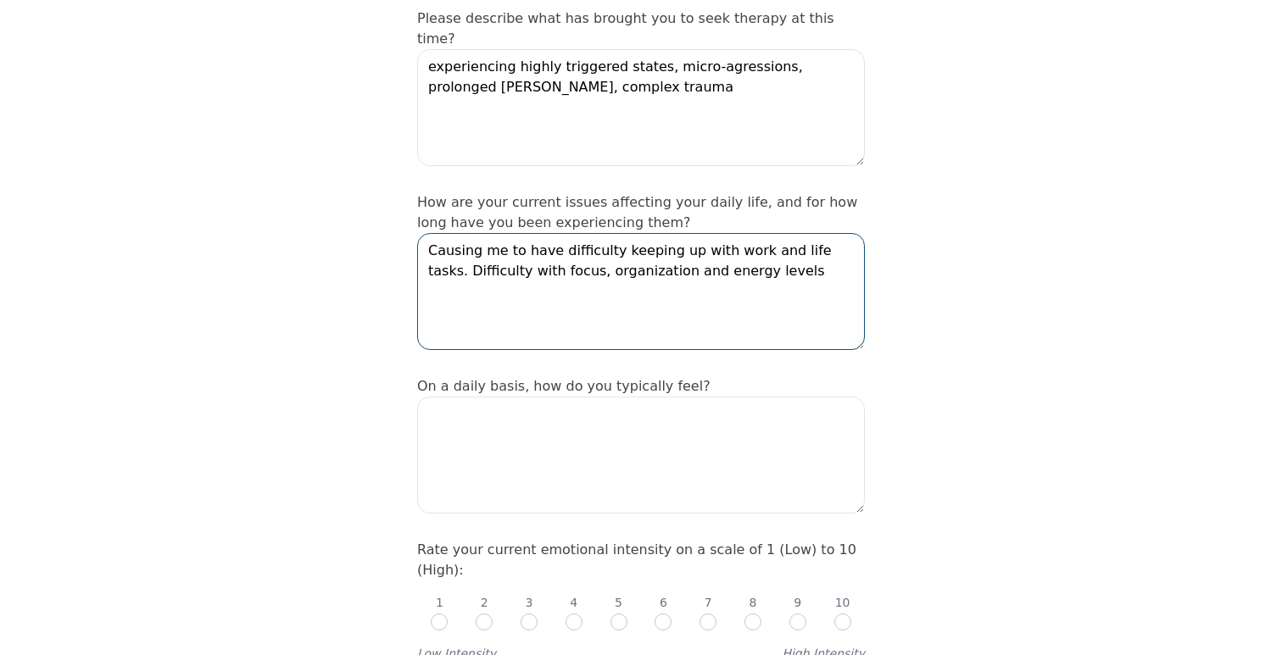
type textarea "Causing me to have difficulty keeping up with work and life tasks. Difficulty w…"
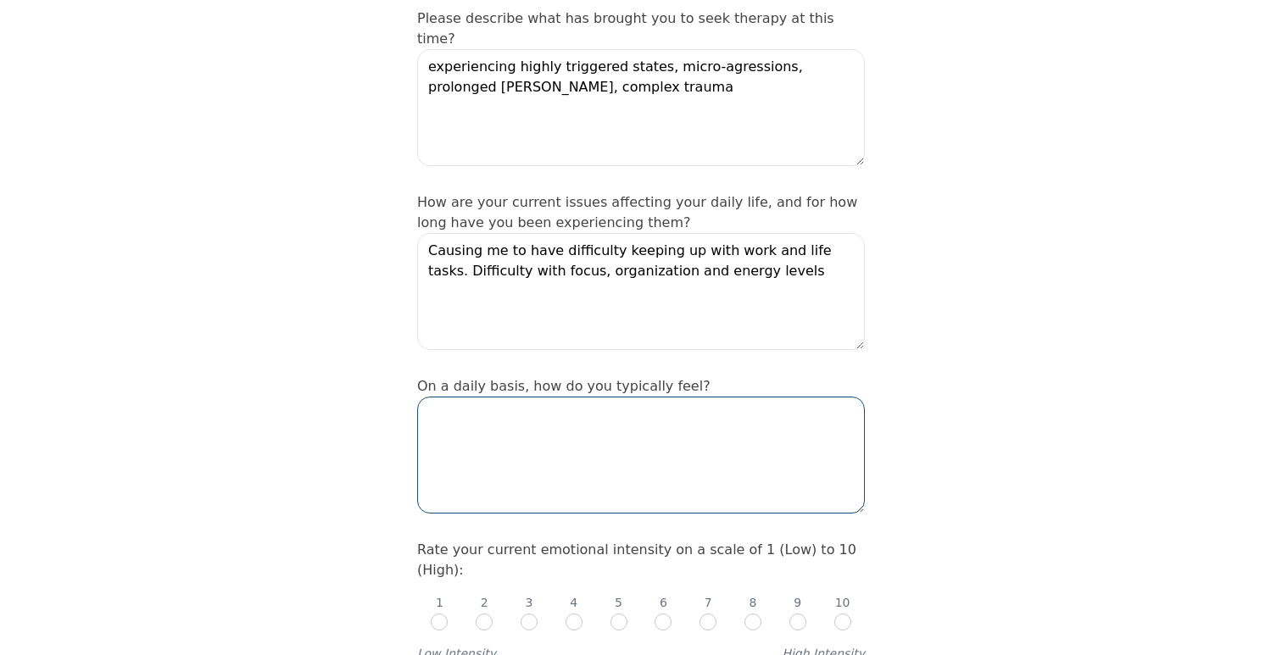
click at [576, 397] on textarea at bounding box center [641, 455] width 448 height 117
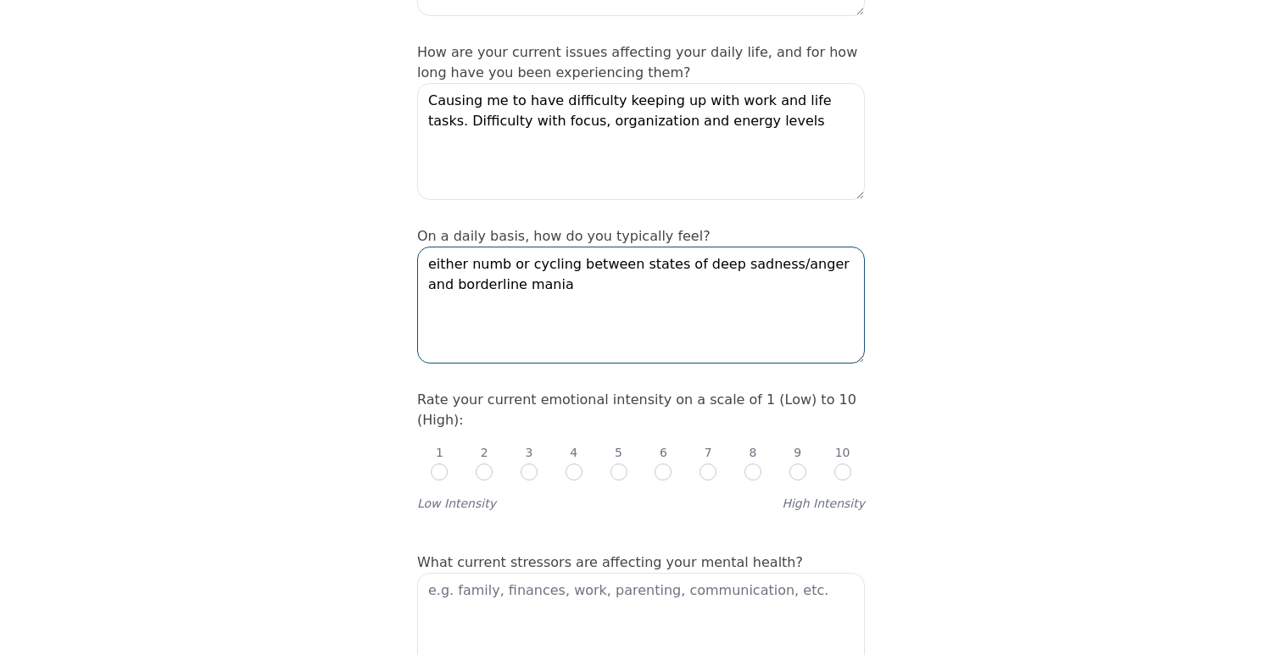
scroll to position [452, 0]
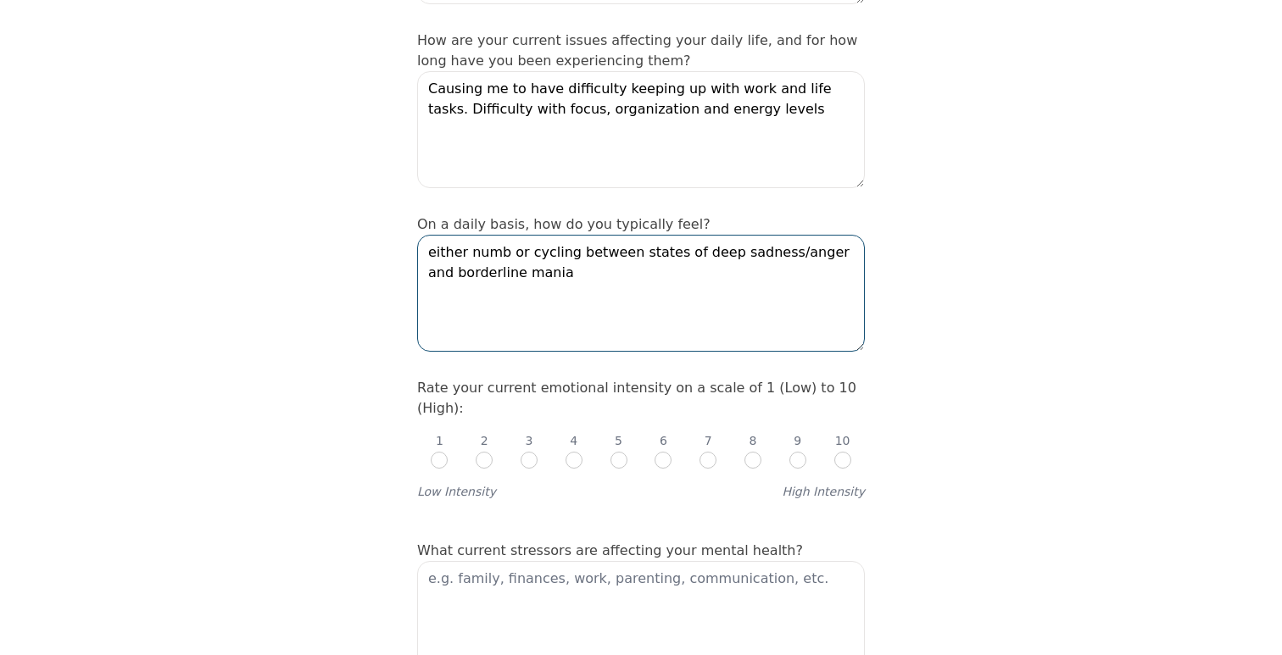
type textarea "either numb or cycling between states of deep sadness/anger and borderline mania"
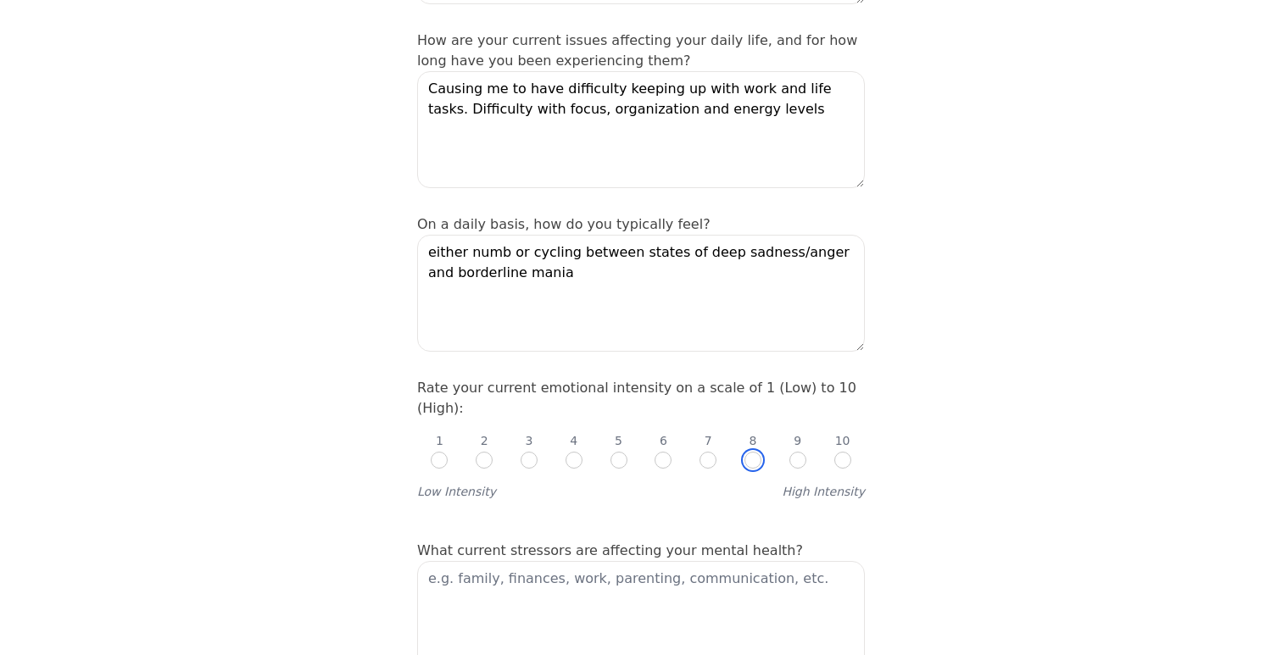
click at [755, 452] on input "radio" at bounding box center [752, 460] width 17 height 17
radio input "true"
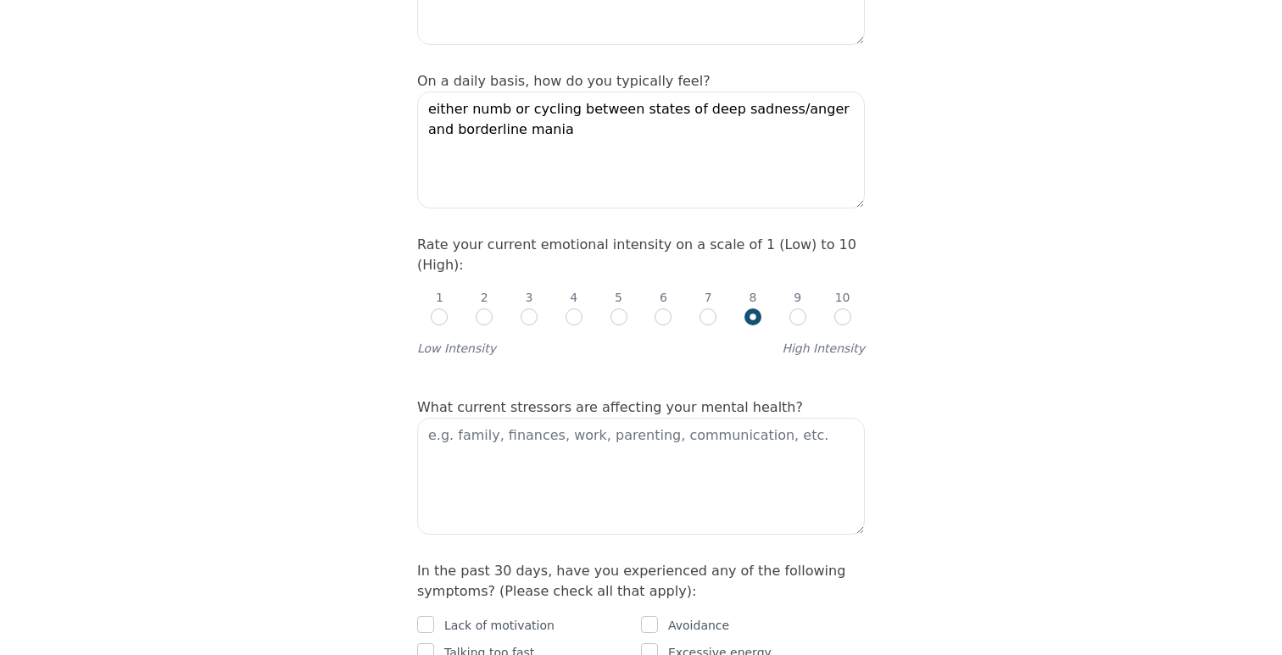
scroll to position [599, 0]
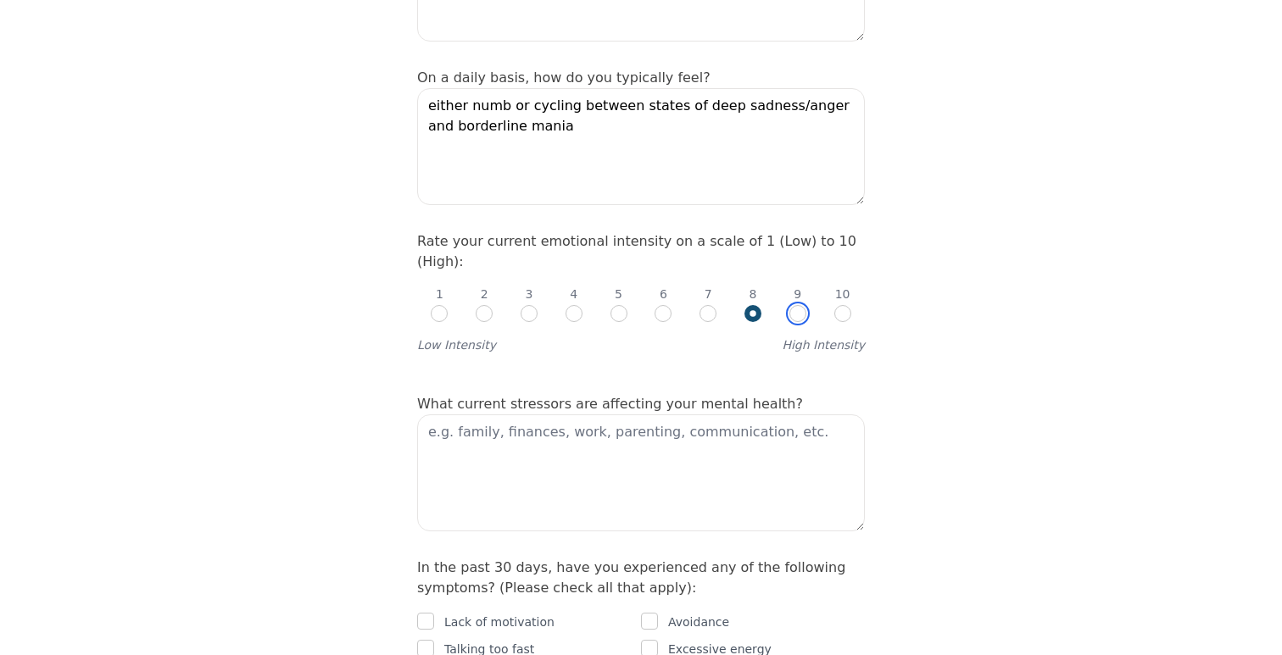
click at [800, 305] on input "radio" at bounding box center [797, 313] width 17 height 17
radio input "true"
radio input "false"
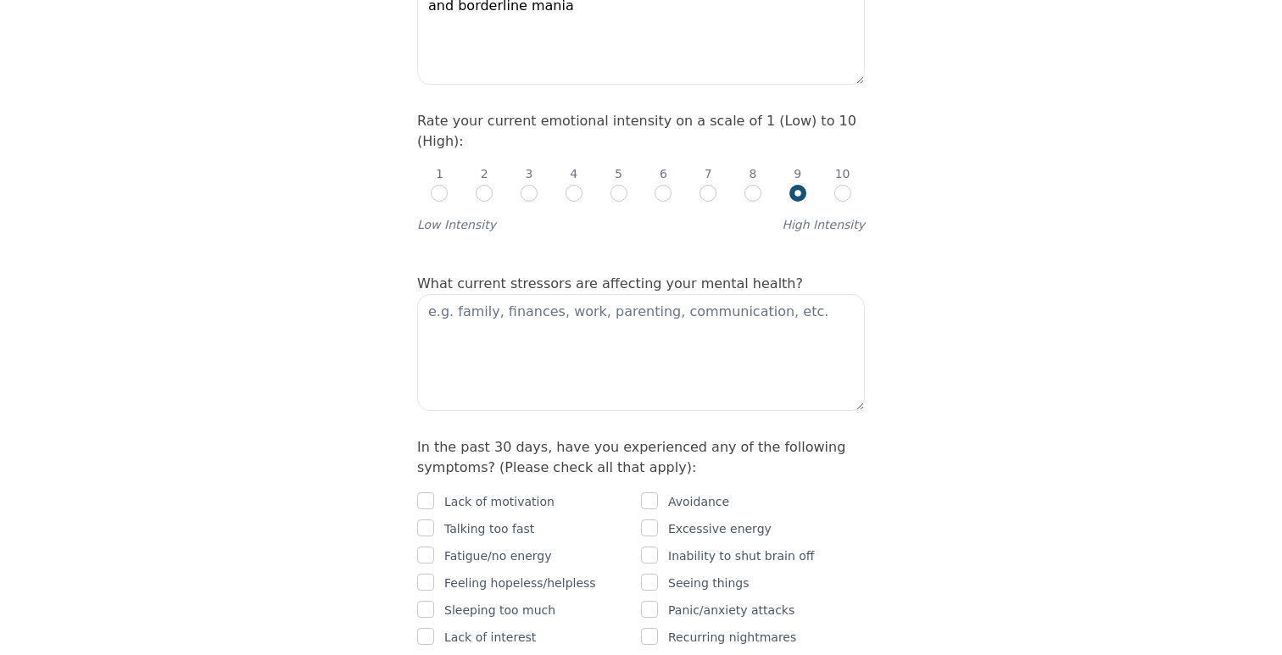
scroll to position [722, 0]
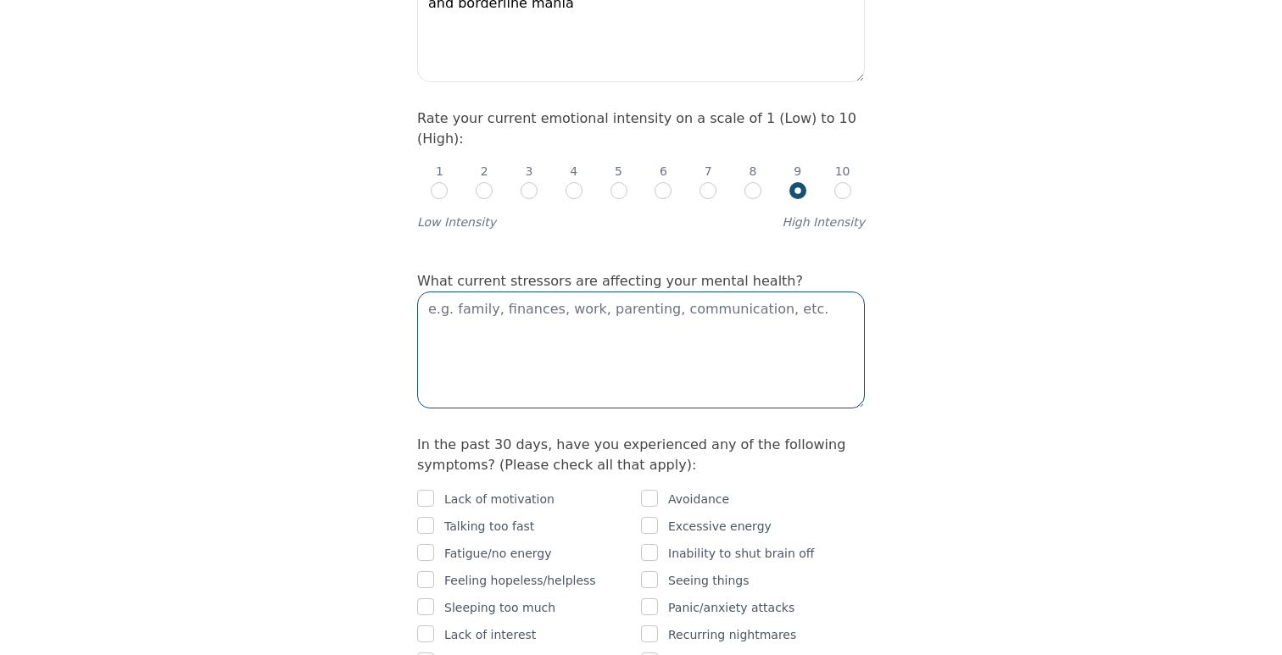
click at [691, 292] on textarea at bounding box center [641, 350] width 448 height 117
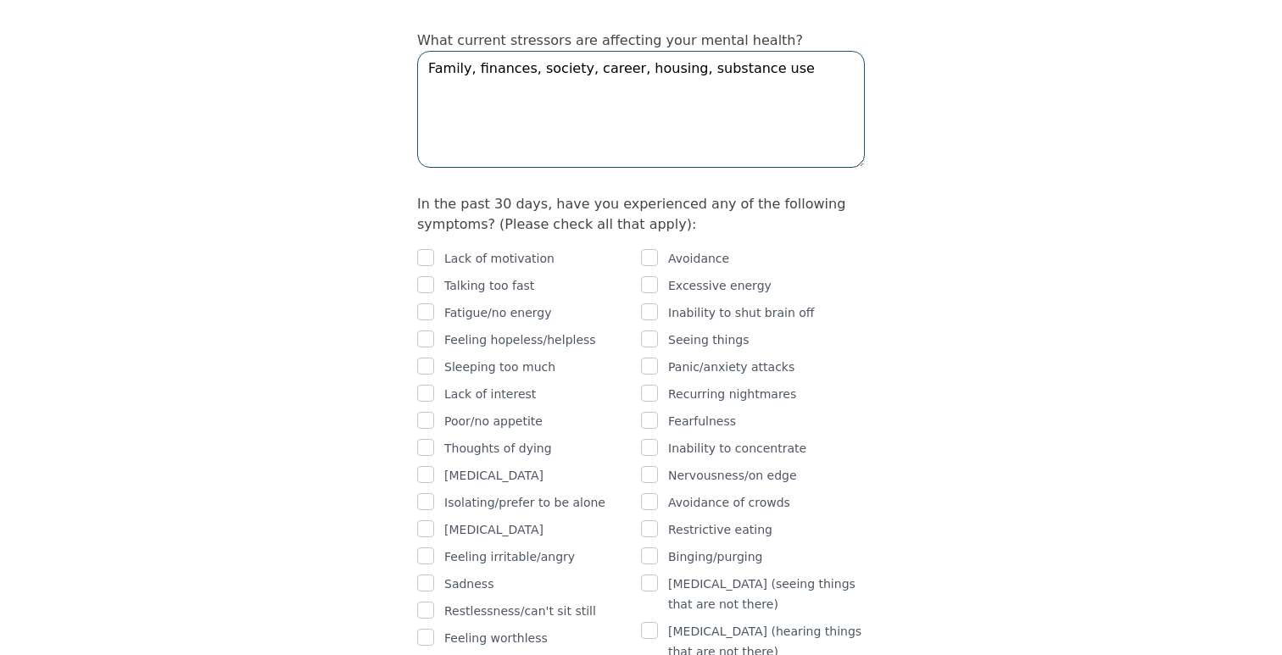
scroll to position [968, 0]
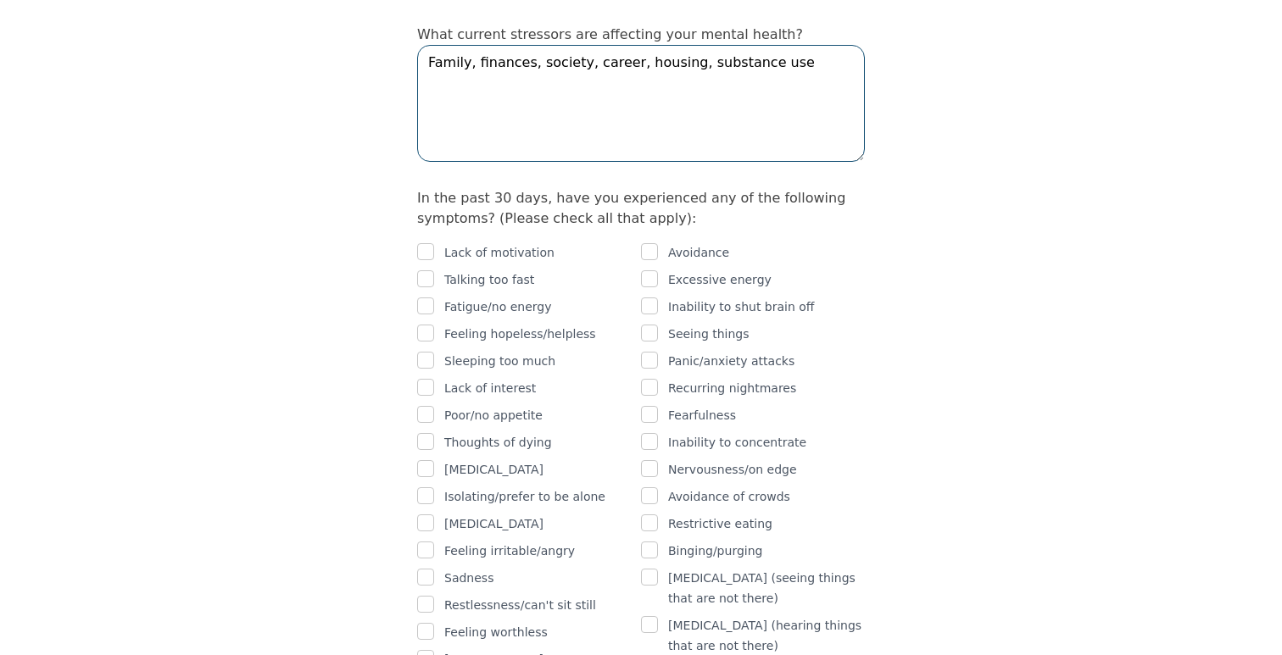
type textarea "Family, finances, society, career, housing, substance use"
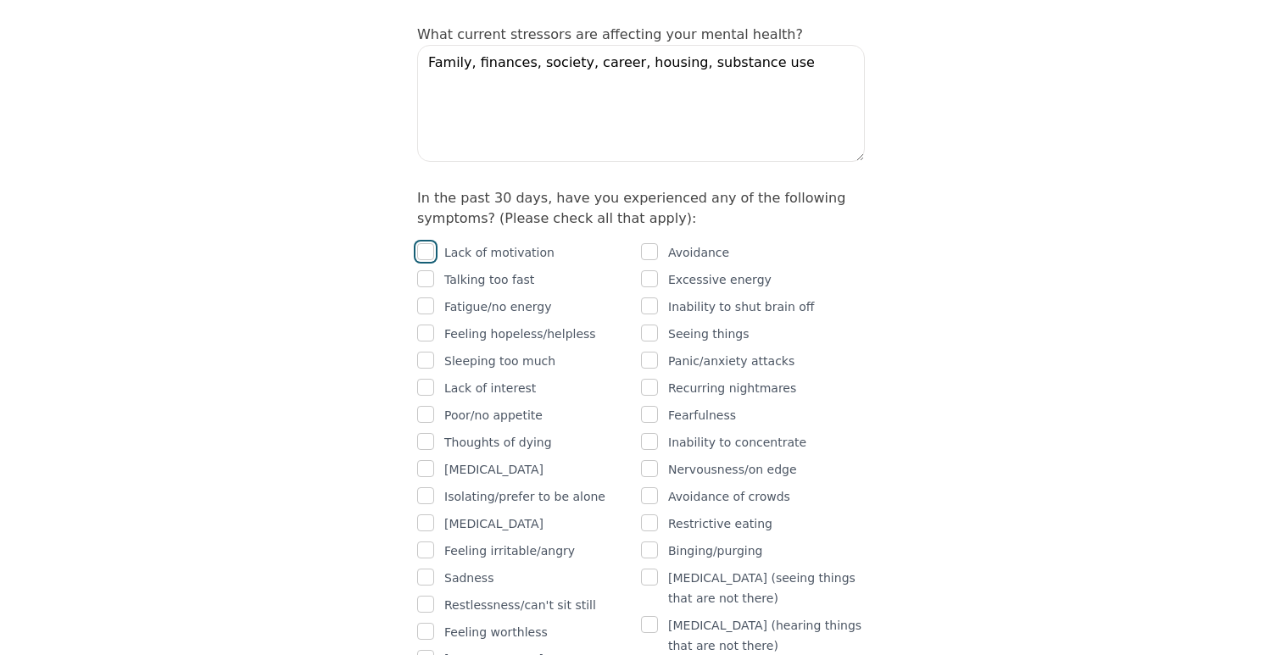
click at [426, 243] on input "checkbox" at bounding box center [425, 251] width 17 height 17
checkbox input "true"
click at [426, 270] on input "checkbox" at bounding box center [425, 278] width 17 height 17
checkbox input "true"
click at [426, 298] on input "checkbox" at bounding box center [425, 306] width 17 height 17
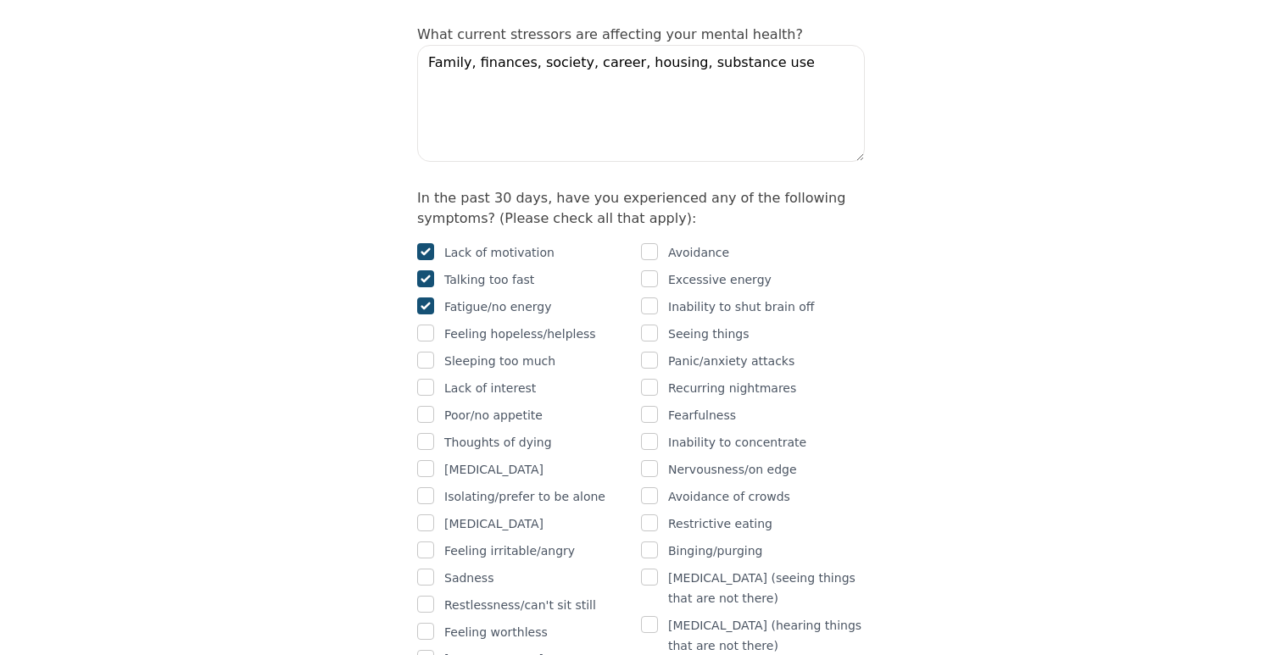
checkbox input "true"
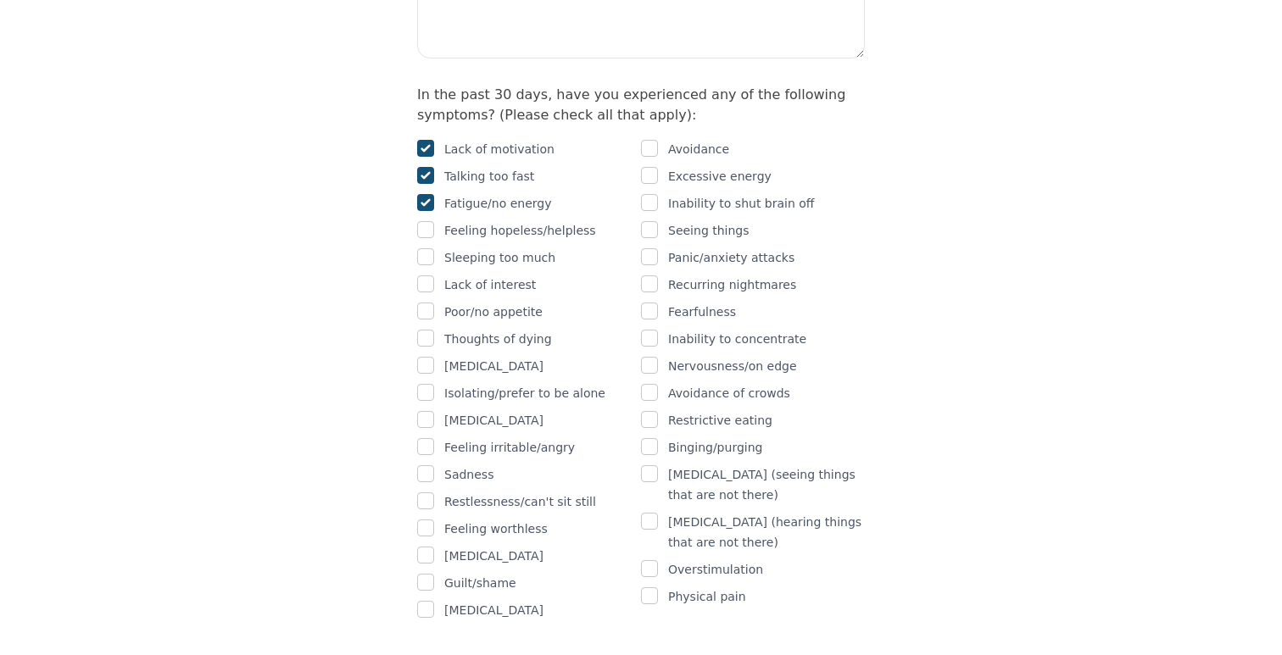
scroll to position [1081, 0]
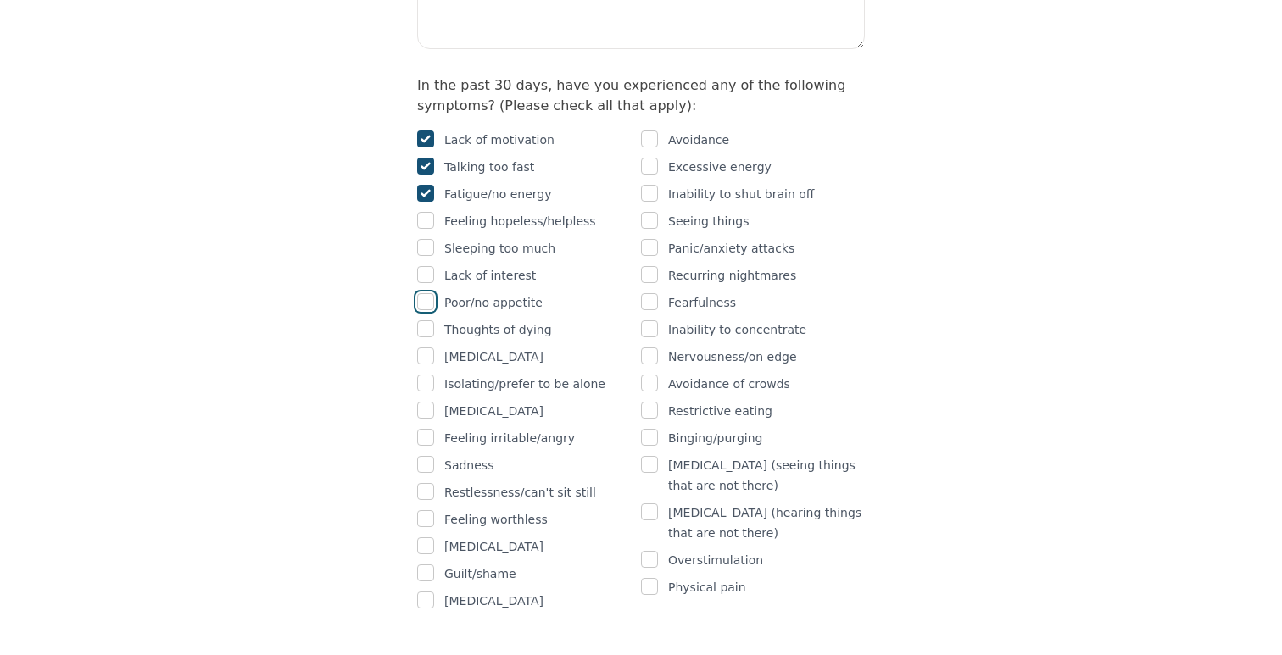
click at [433, 293] on input "checkbox" at bounding box center [425, 301] width 17 height 17
checkbox input "true"
click at [433, 320] on input "checkbox" at bounding box center [425, 328] width 17 height 17
checkbox input "true"
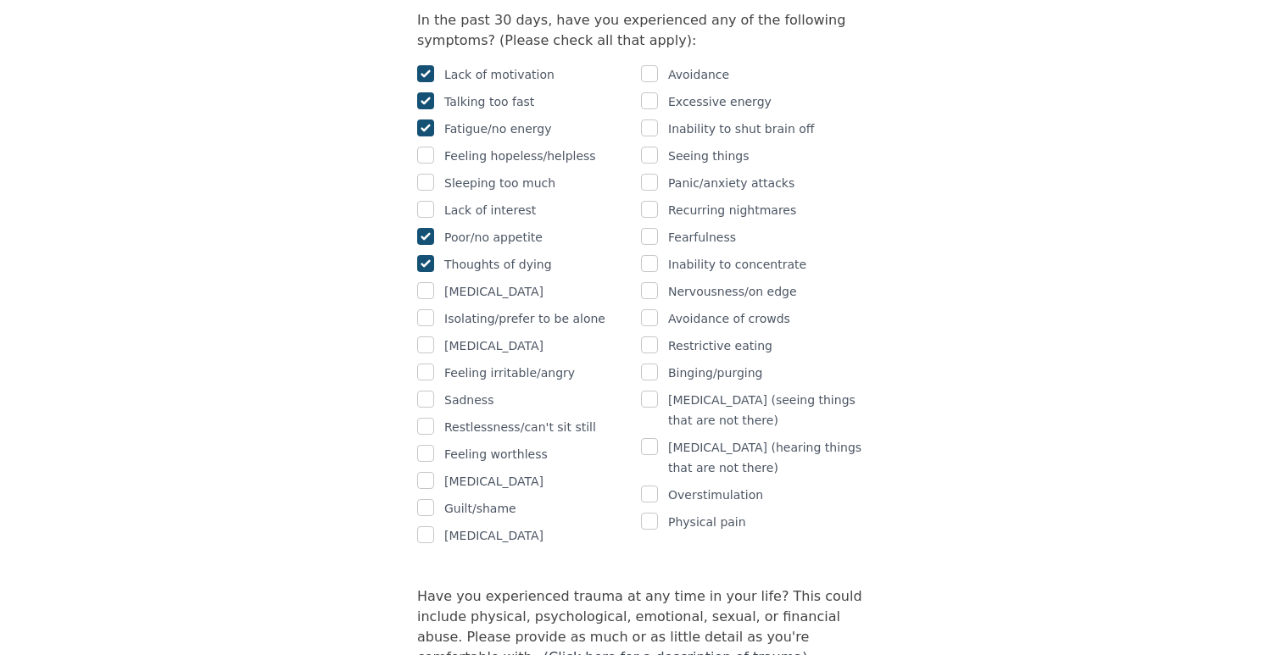
scroll to position [1175, 0]
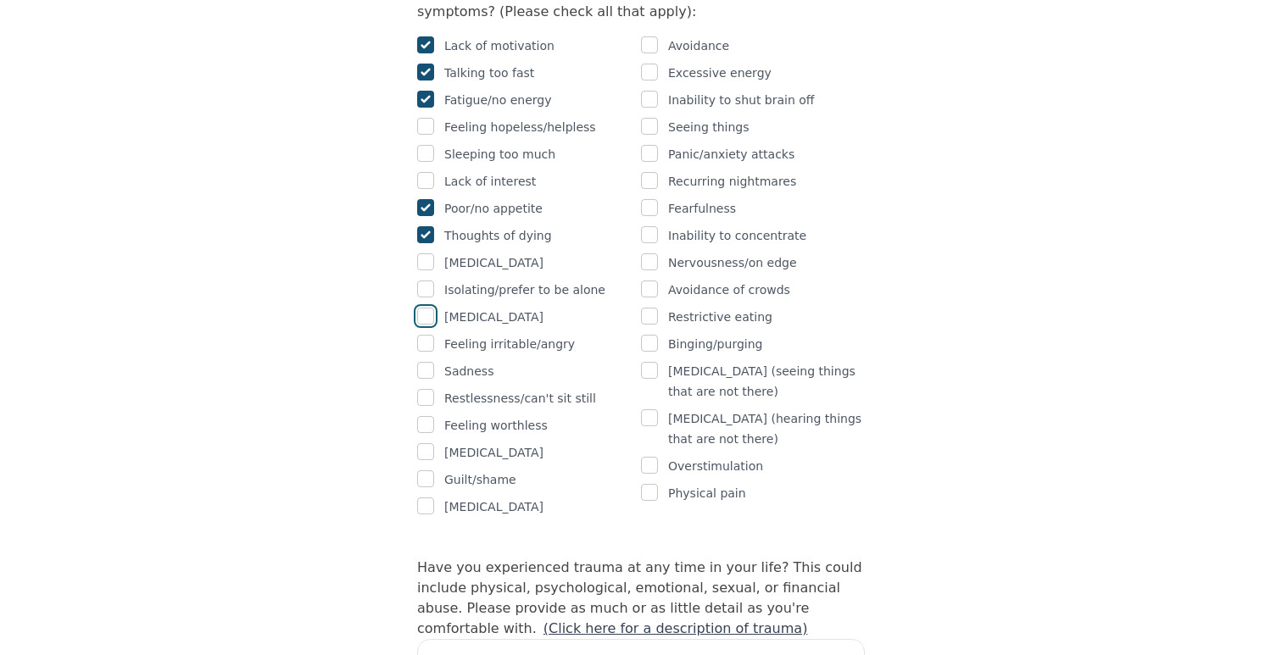
click at [424, 308] on input "checkbox" at bounding box center [425, 316] width 17 height 17
checkbox input "true"
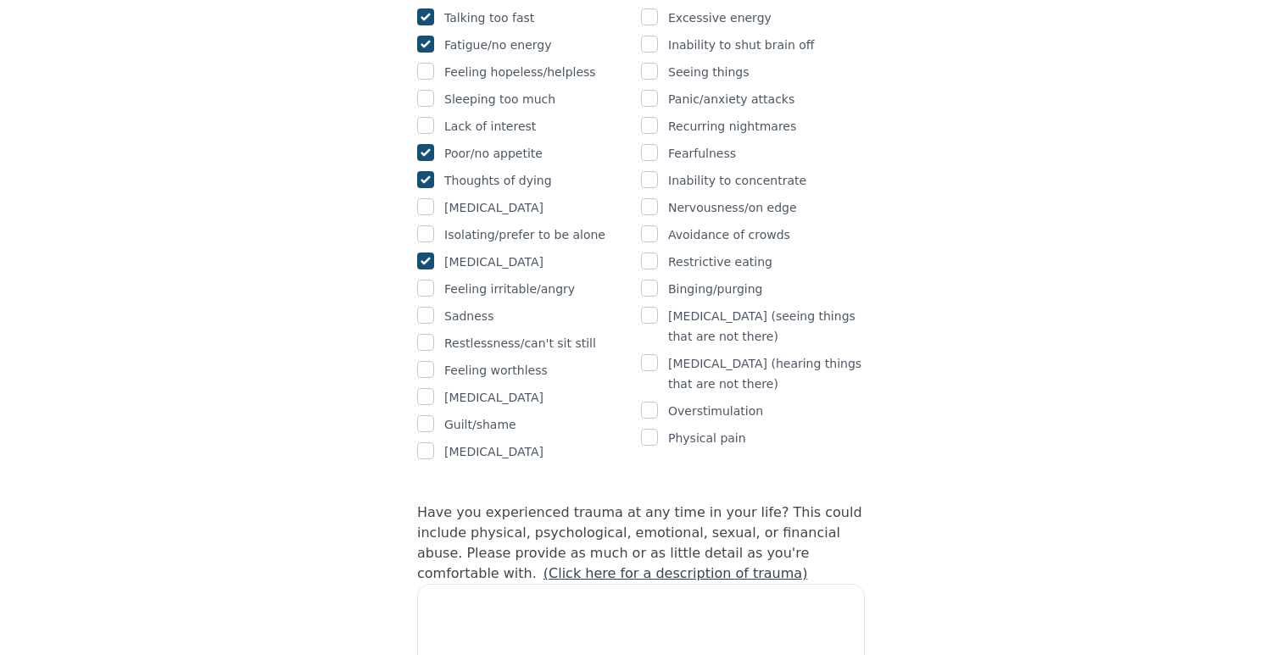
scroll to position [1231, 0]
click at [432, 279] on input "checkbox" at bounding box center [425, 287] width 17 height 17
checkbox input "true"
click at [432, 306] on input "checkbox" at bounding box center [425, 314] width 17 height 17
checkbox input "true"
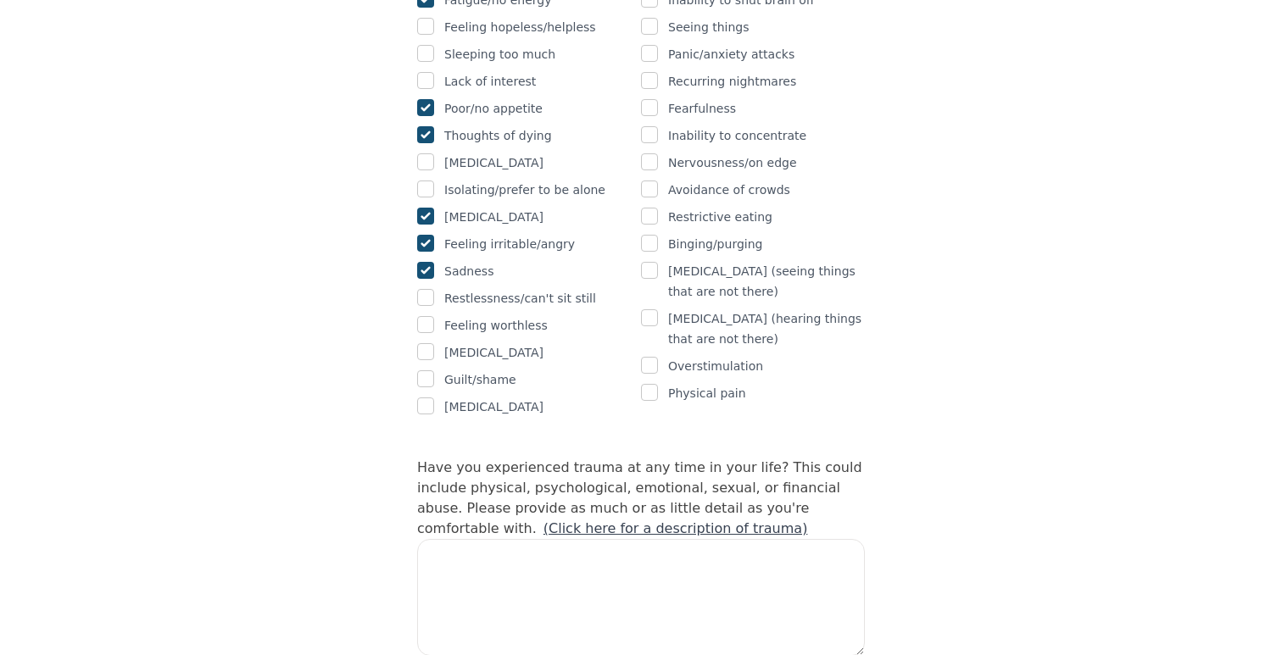
scroll to position [1303, 0]
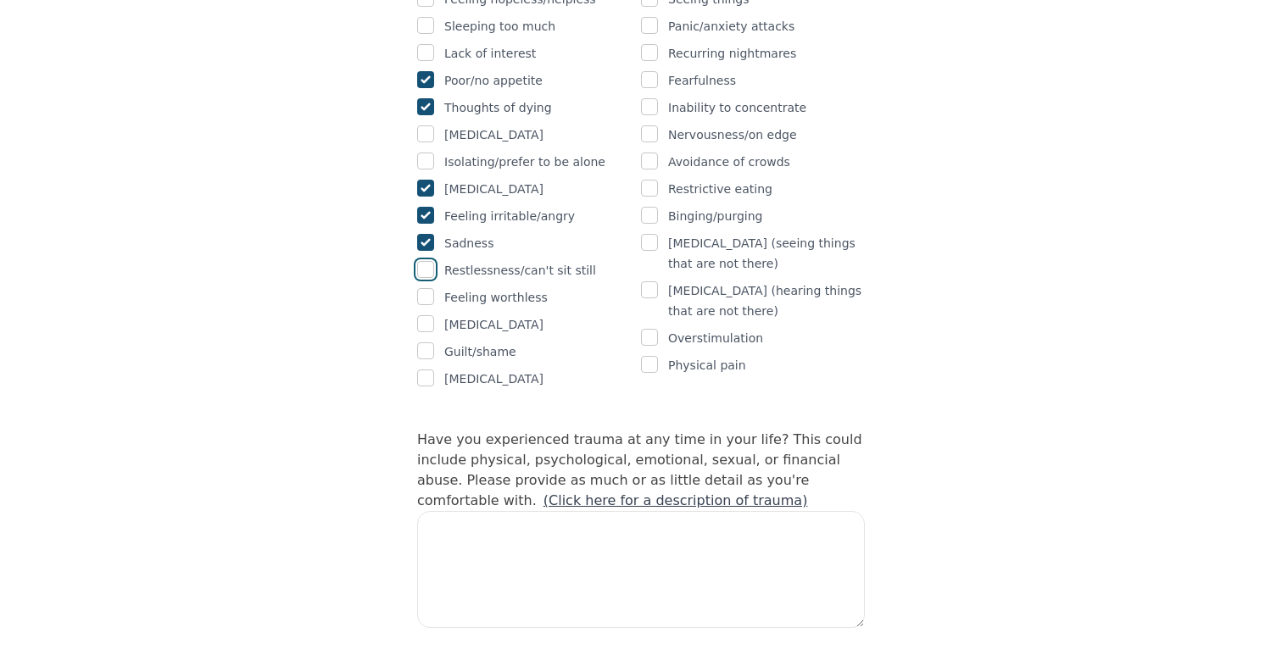
click at [426, 261] on input "checkbox" at bounding box center [425, 269] width 17 height 17
checkbox input "true"
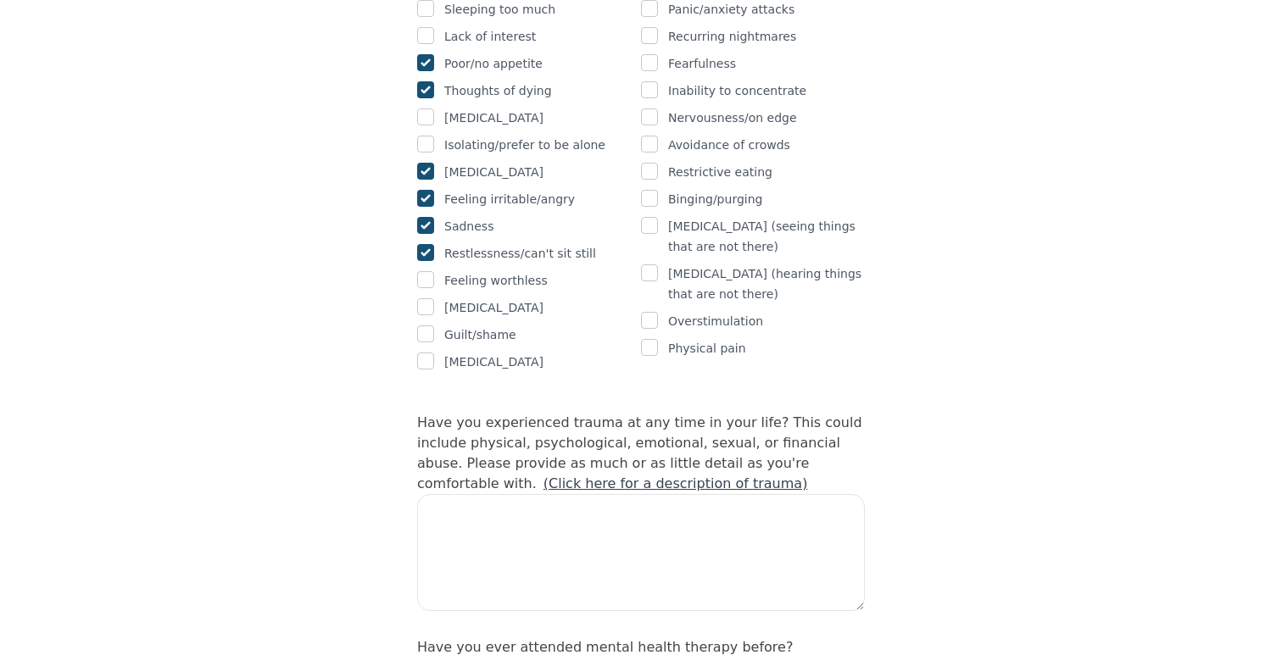
scroll to position [1333, 0]
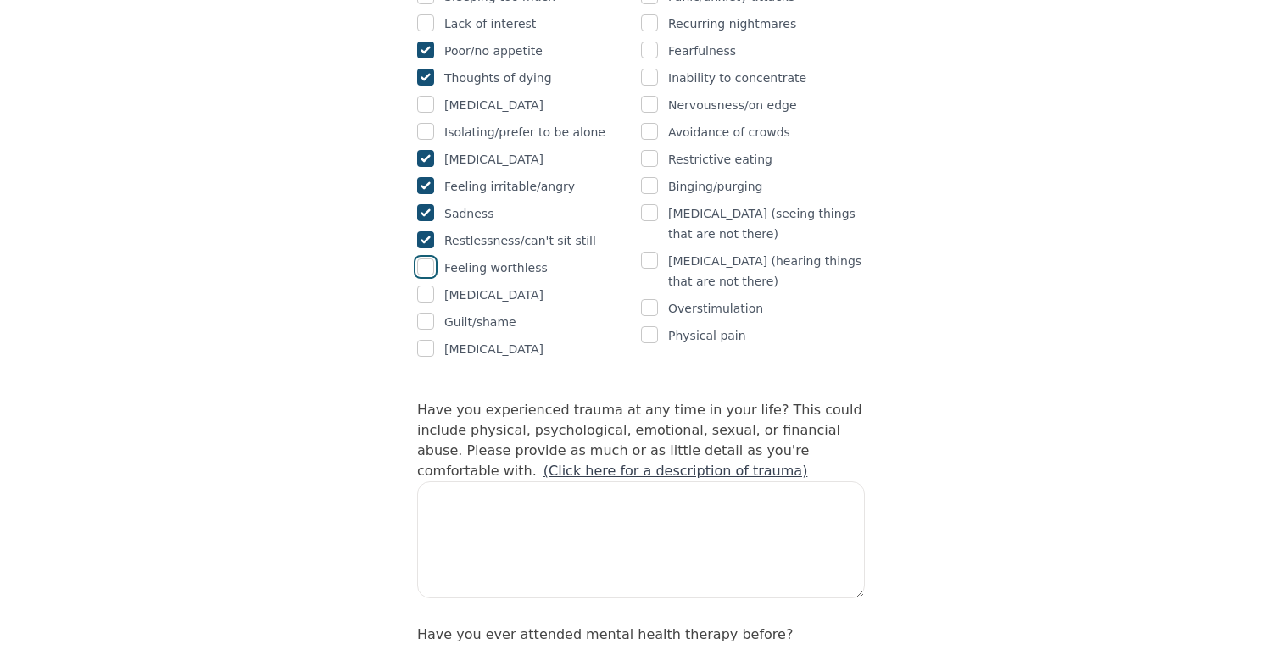
click at [428, 259] on input "checkbox" at bounding box center [425, 267] width 17 height 17
checkbox input "true"
click at [429, 286] on input "checkbox" at bounding box center [425, 294] width 17 height 17
checkbox input "true"
click at [427, 313] on input "checkbox" at bounding box center [425, 321] width 17 height 17
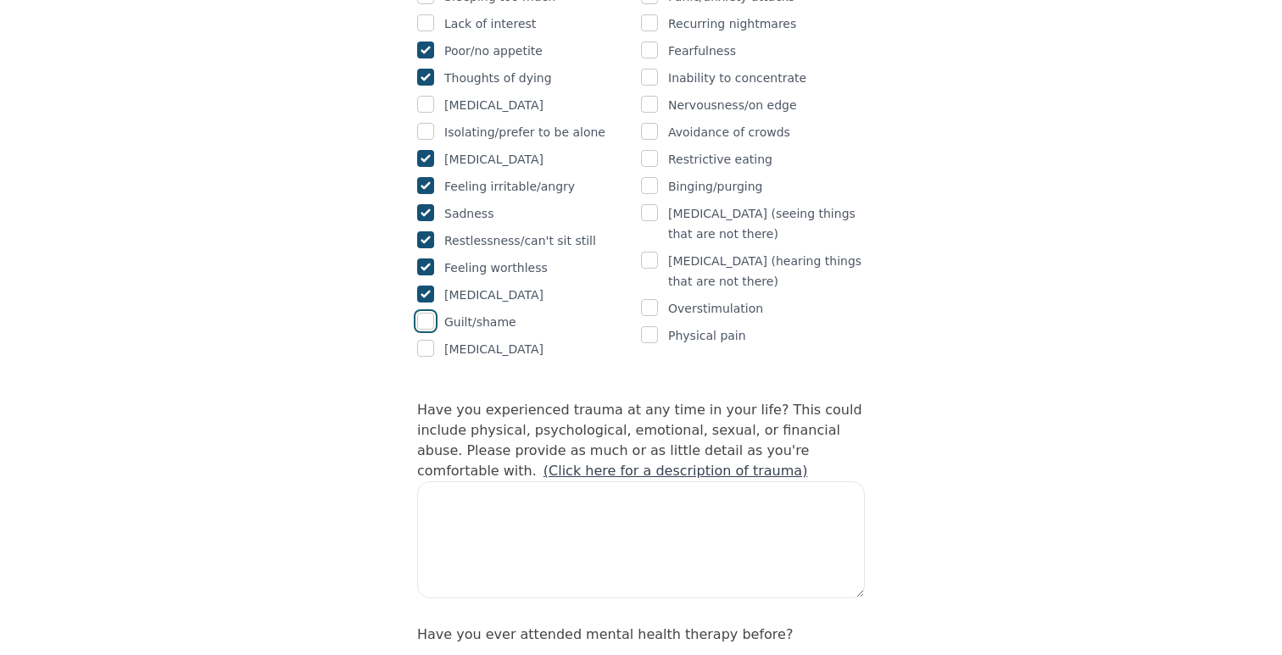
checkbox input "true"
click at [431, 340] on input "checkbox" at bounding box center [425, 348] width 17 height 17
checkbox input "true"
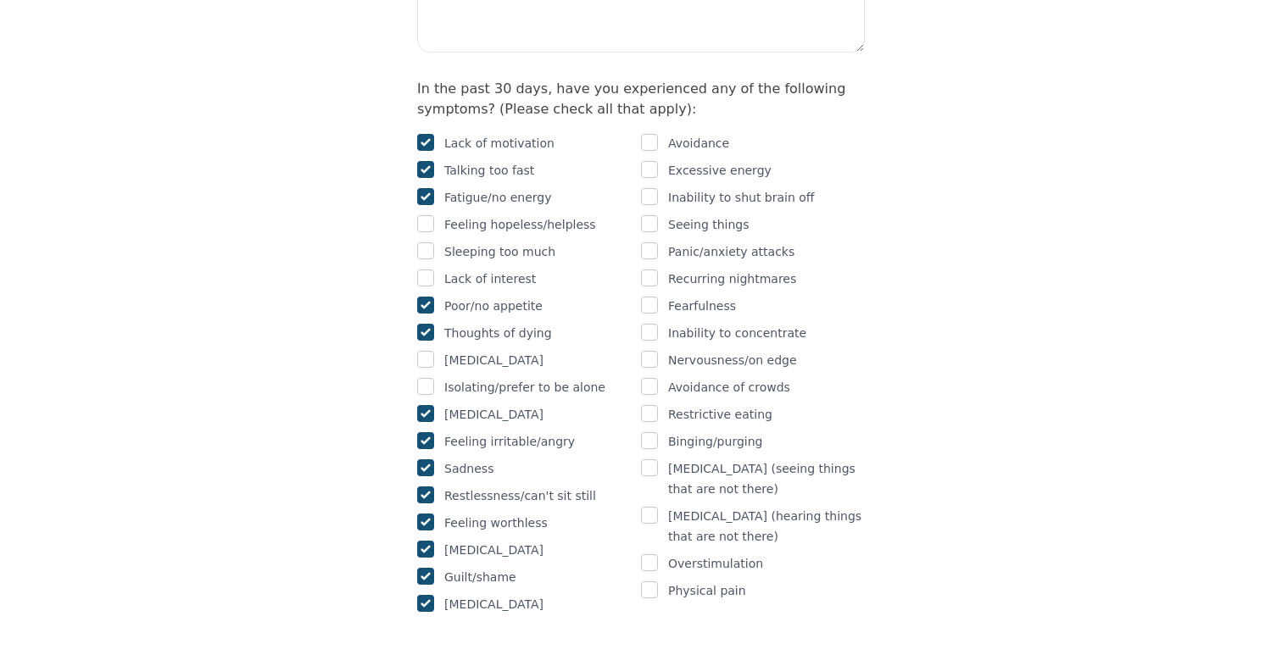
scroll to position [1059, 0]
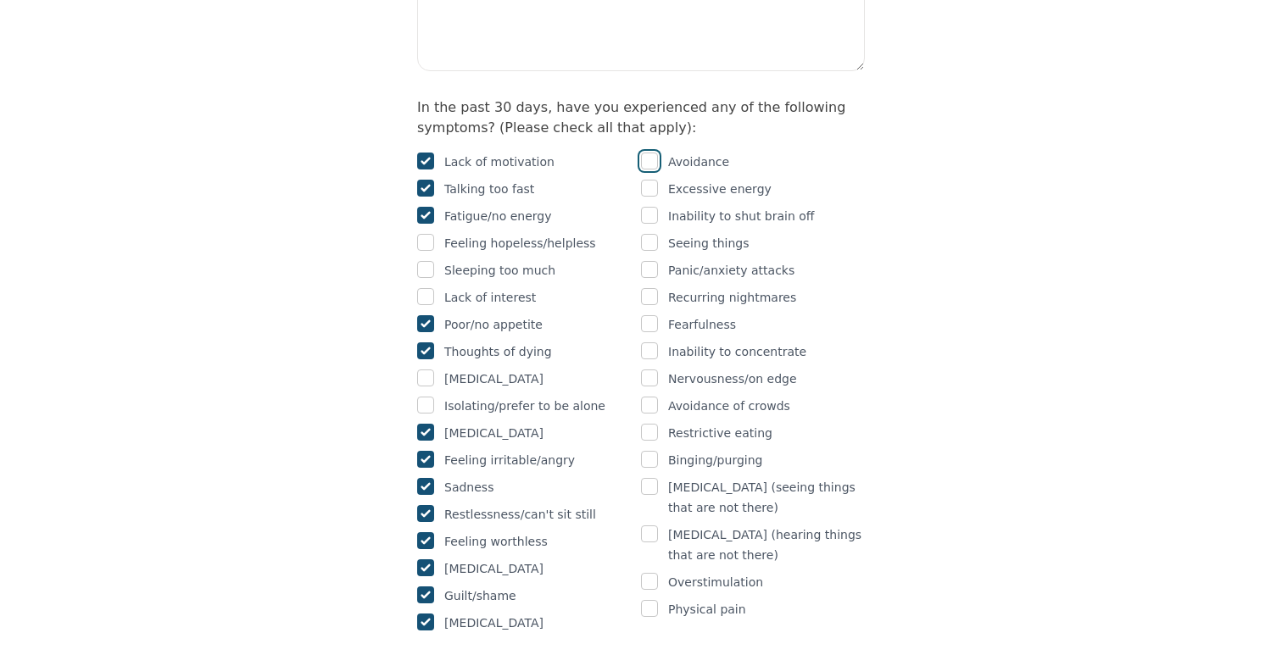
click at [650, 153] on input "checkbox" at bounding box center [649, 161] width 17 height 17
checkbox input "true"
click at [656, 207] on input "checkbox" at bounding box center [649, 215] width 17 height 17
checkbox input "true"
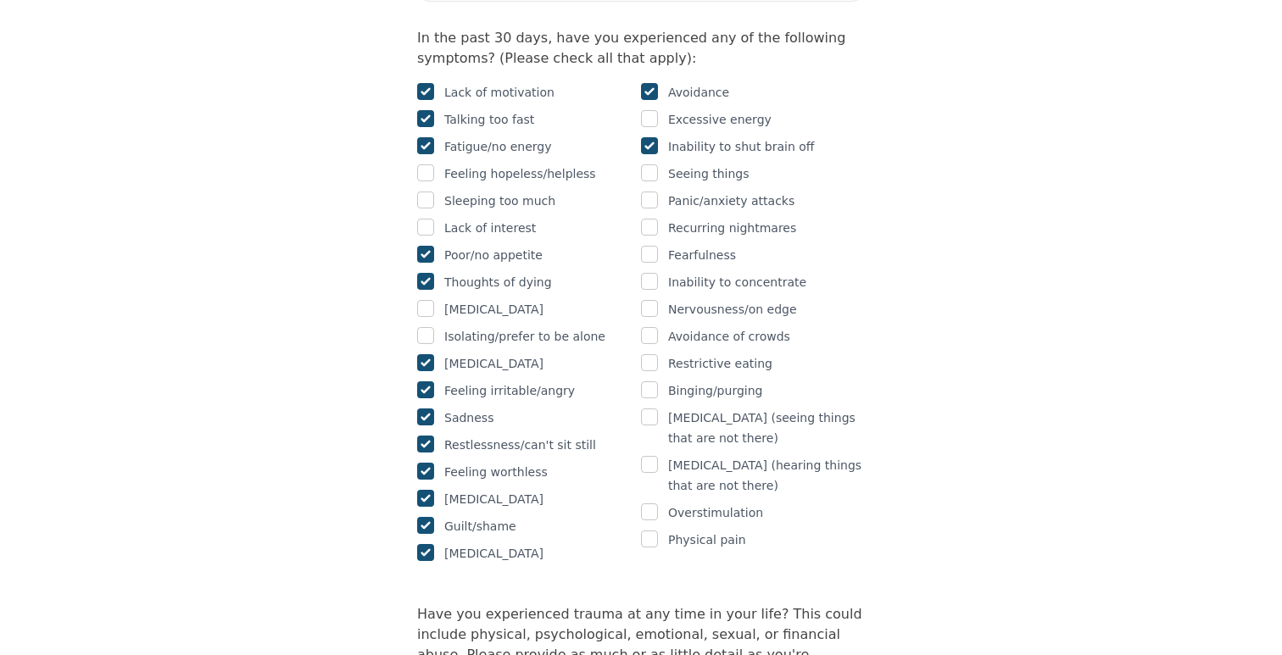
scroll to position [1138, 0]
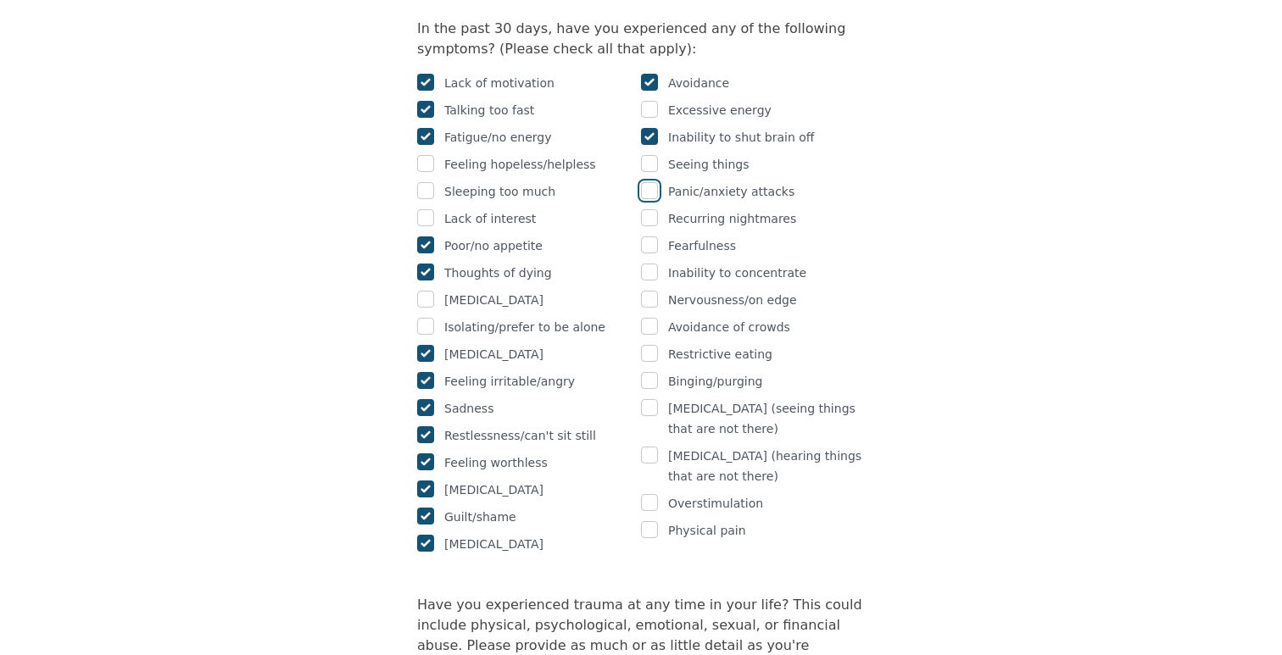
click at [651, 182] on input "checkbox" at bounding box center [649, 190] width 17 height 17
checkbox input "true"
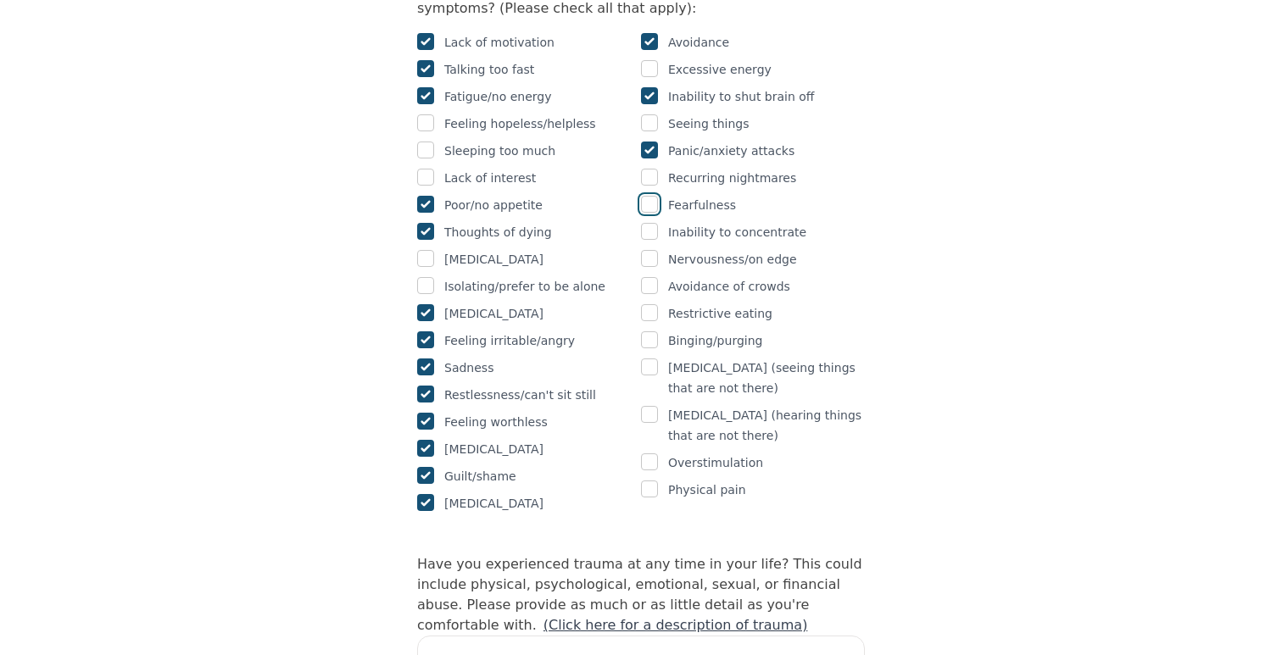
click at [654, 196] on input "checkbox" at bounding box center [649, 204] width 17 height 17
checkbox input "true"
click at [650, 223] on input "checkbox" at bounding box center [649, 231] width 17 height 17
checkbox input "true"
click at [647, 250] on input "checkbox" at bounding box center [649, 258] width 17 height 17
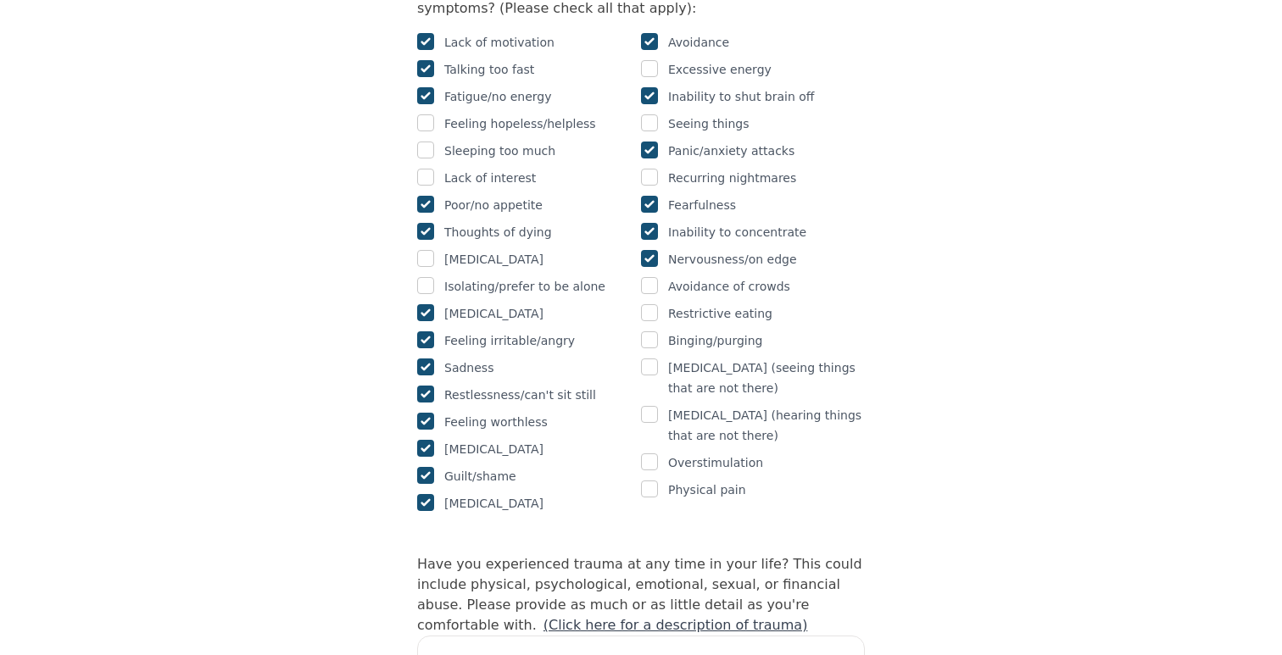
checkbox input "true"
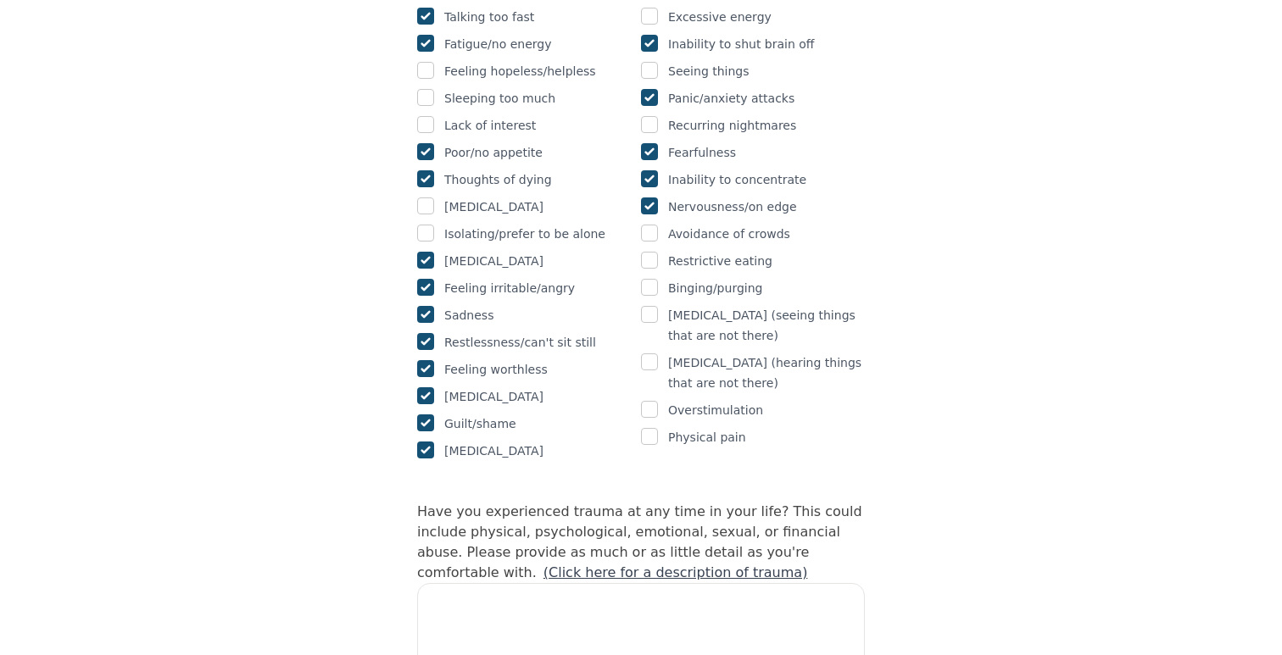
scroll to position [1233, 0]
click at [649, 223] on input "checkbox" at bounding box center [649, 231] width 17 height 17
checkbox input "true"
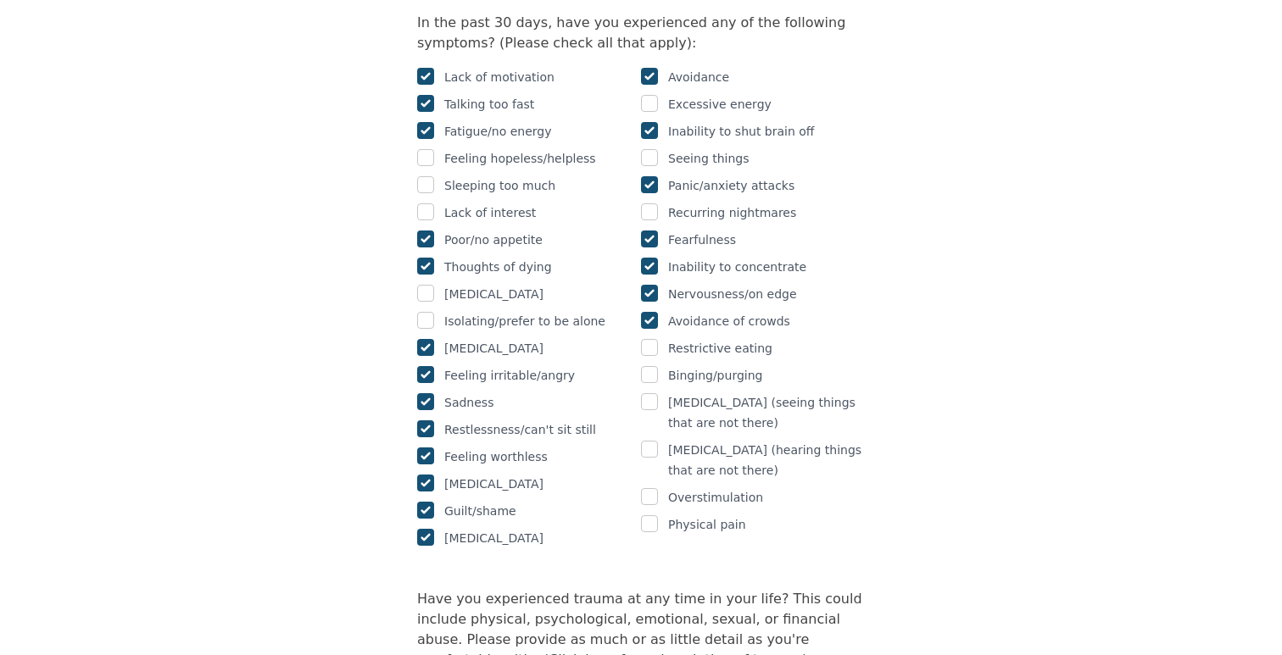
scroll to position [1149, 0]
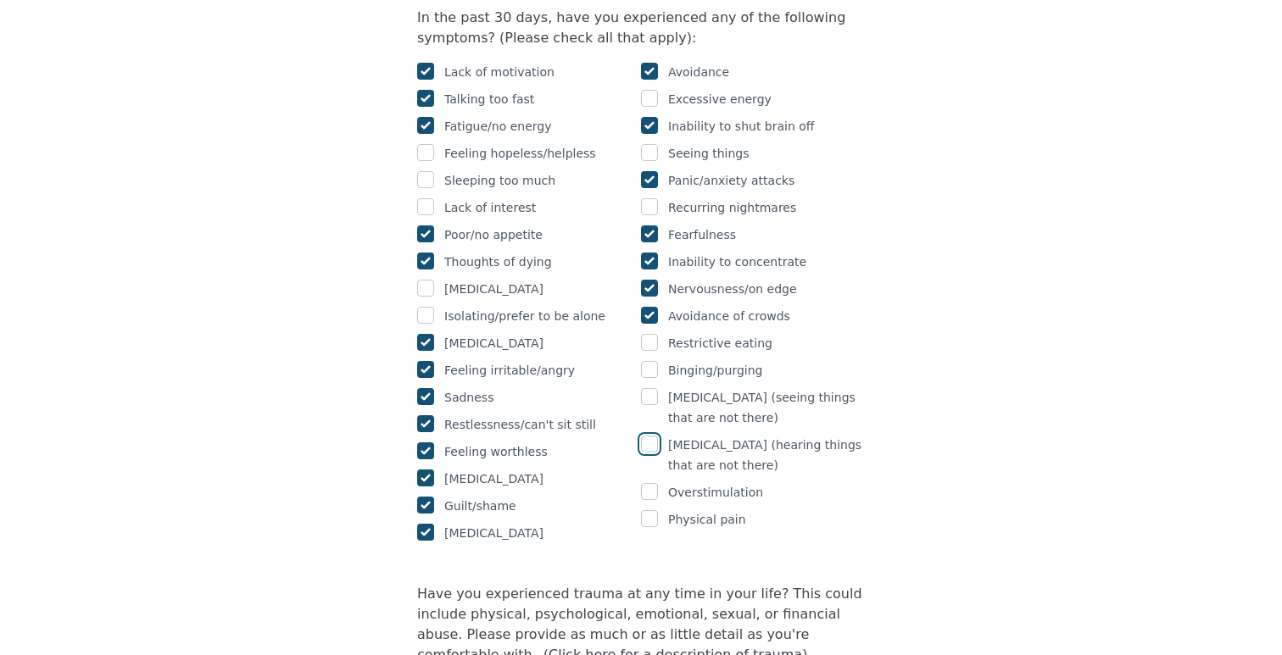
click at [650, 436] on input "checkbox" at bounding box center [649, 444] width 17 height 17
checkbox input "true"
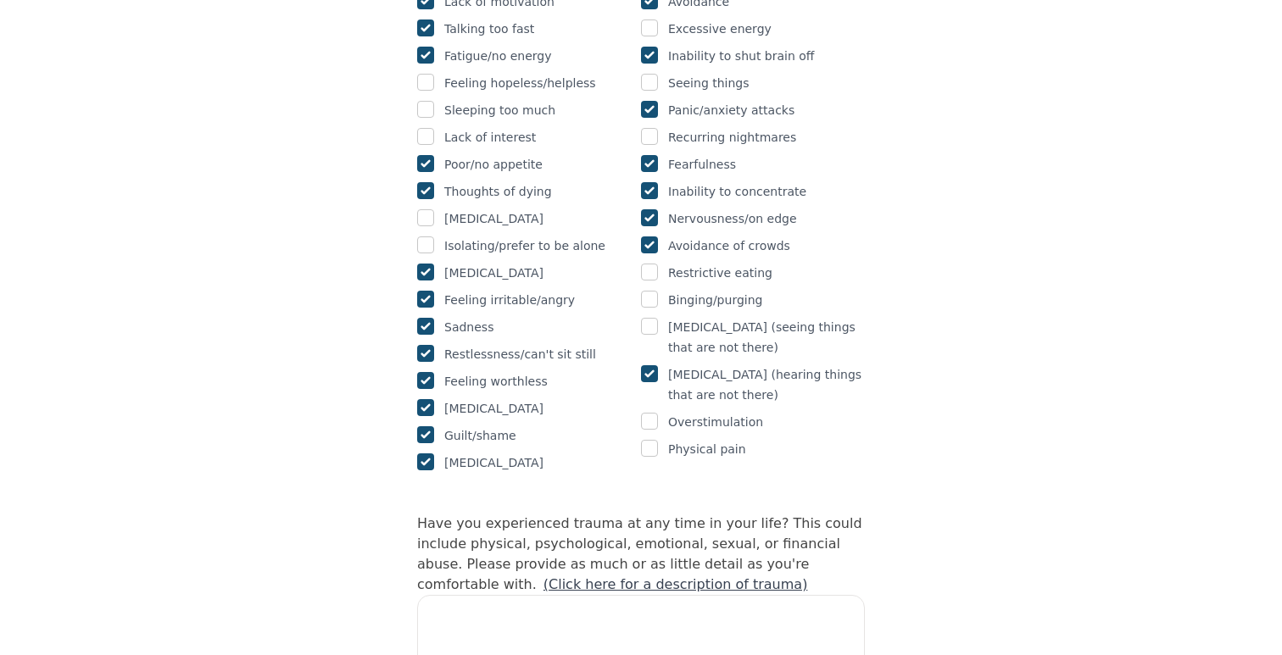
scroll to position [1220, 0]
click at [652, 412] on input "checkbox" at bounding box center [649, 420] width 17 height 17
checkbox input "true"
click at [643, 439] on input "checkbox" at bounding box center [649, 447] width 17 height 17
checkbox input "true"
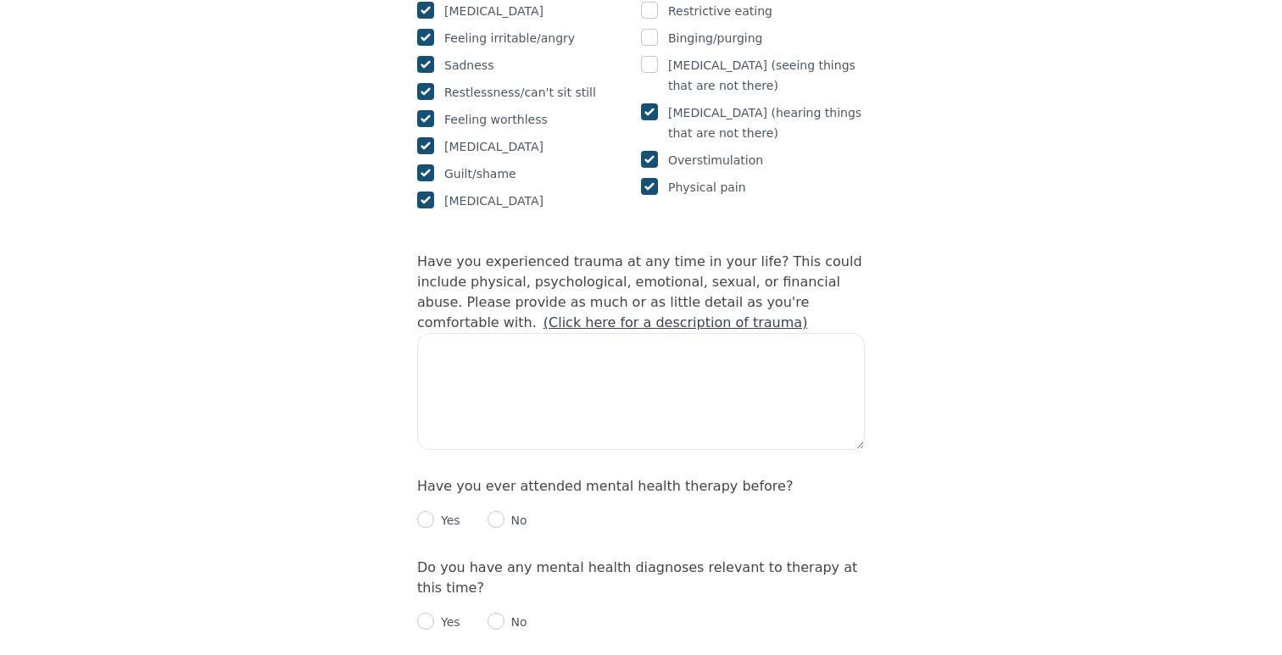
scroll to position [1492, 0]
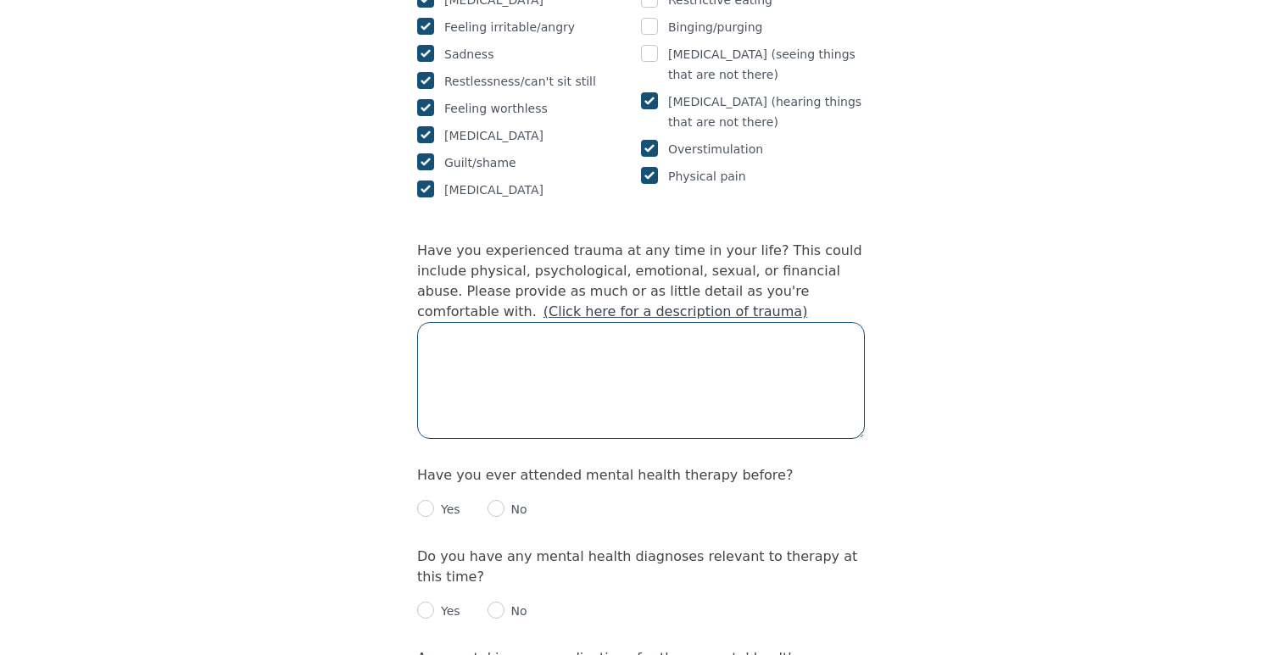
click at [516, 322] on textarea at bounding box center [641, 380] width 448 height 117
type textarea "L"
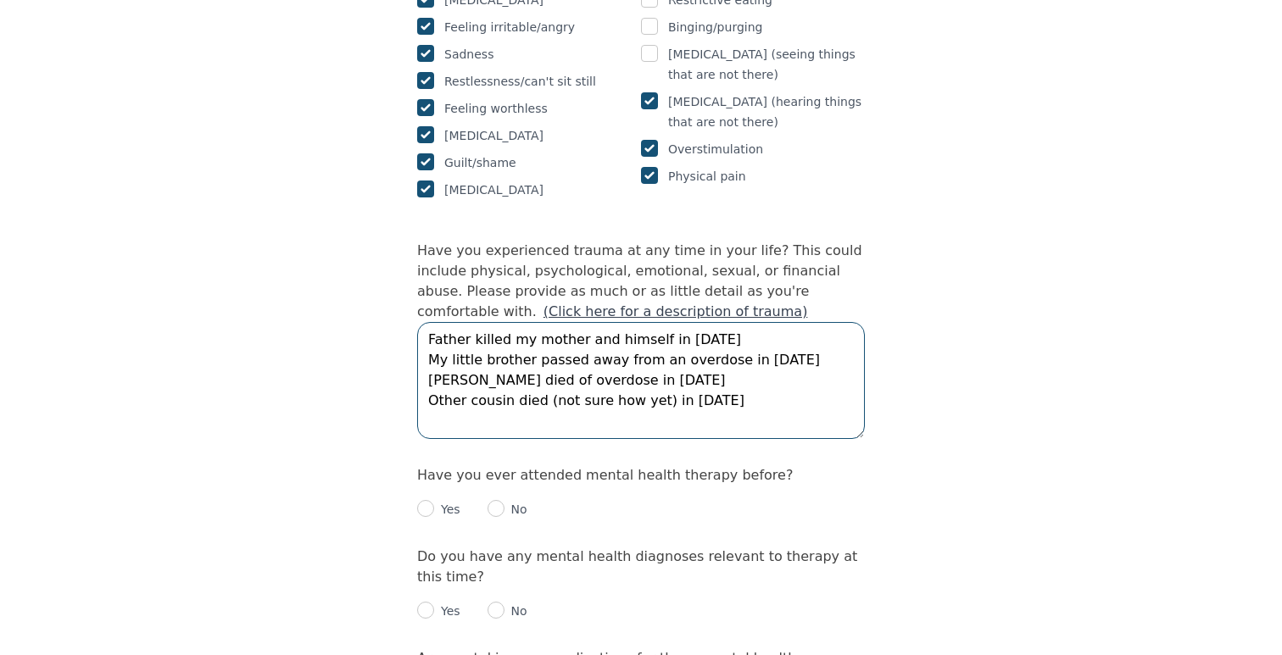
click at [655, 322] on textarea "Father killed my mother and himself in [DATE] My little brother passed away fro…" at bounding box center [641, 380] width 448 height 117
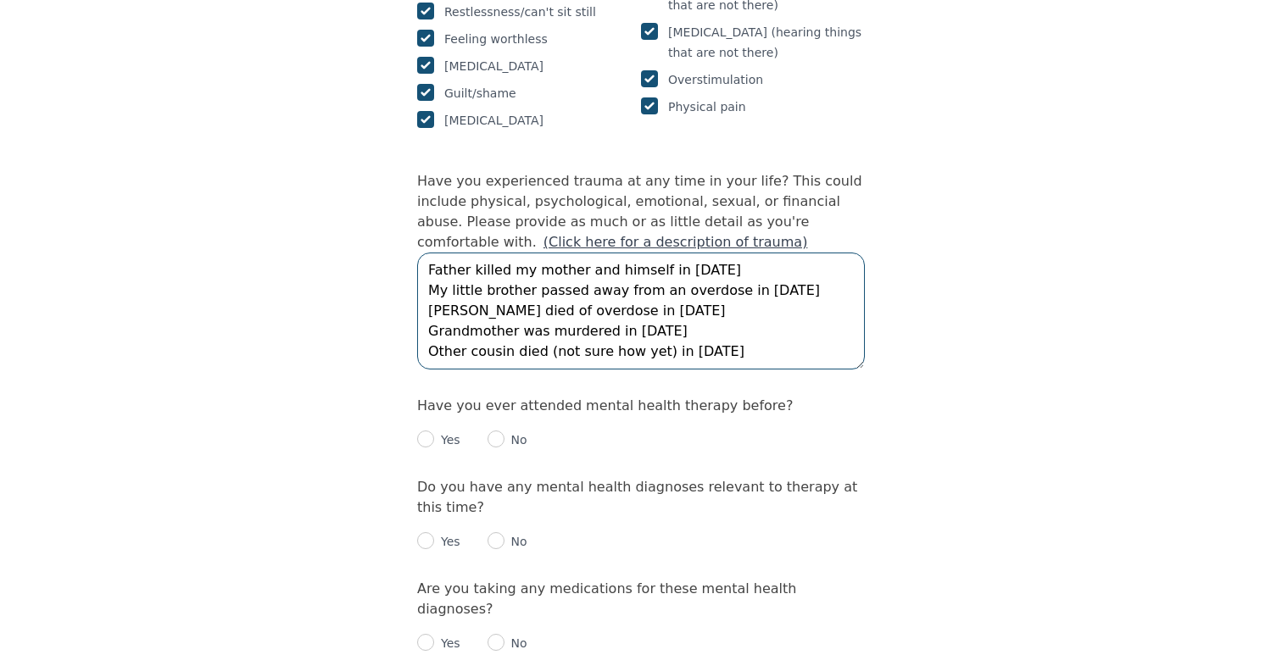
scroll to position [1566, 0]
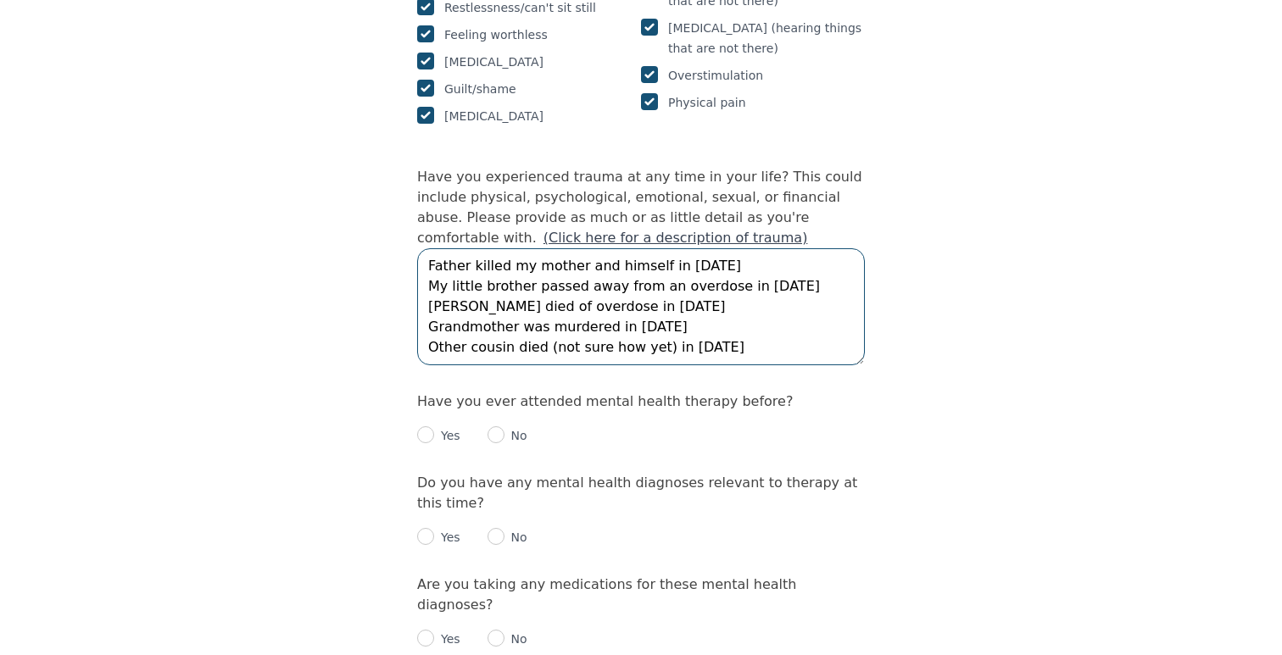
click at [742, 278] on textarea "Father killed my mother and himself in [DATE] My little brother passed away fro…" at bounding box center [641, 306] width 448 height 117
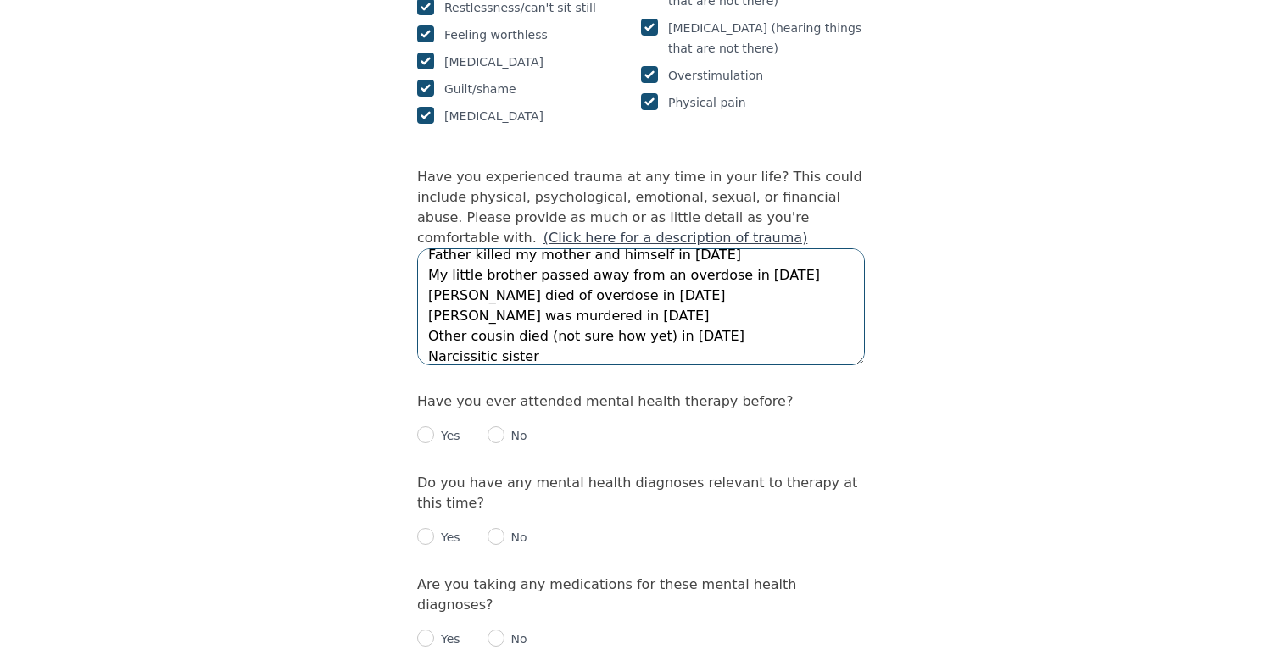
click at [440, 283] on textarea "Father killed my mother and himself in [DATE] My little brother passed away fro…" at bounding box center [641, 306] width 448 height 117
click at [671, 279] on textarea "Father killed my mother and himself in [DATE] My little brother passed away fro…" at bounding box center [641, 306] width 448 height 117
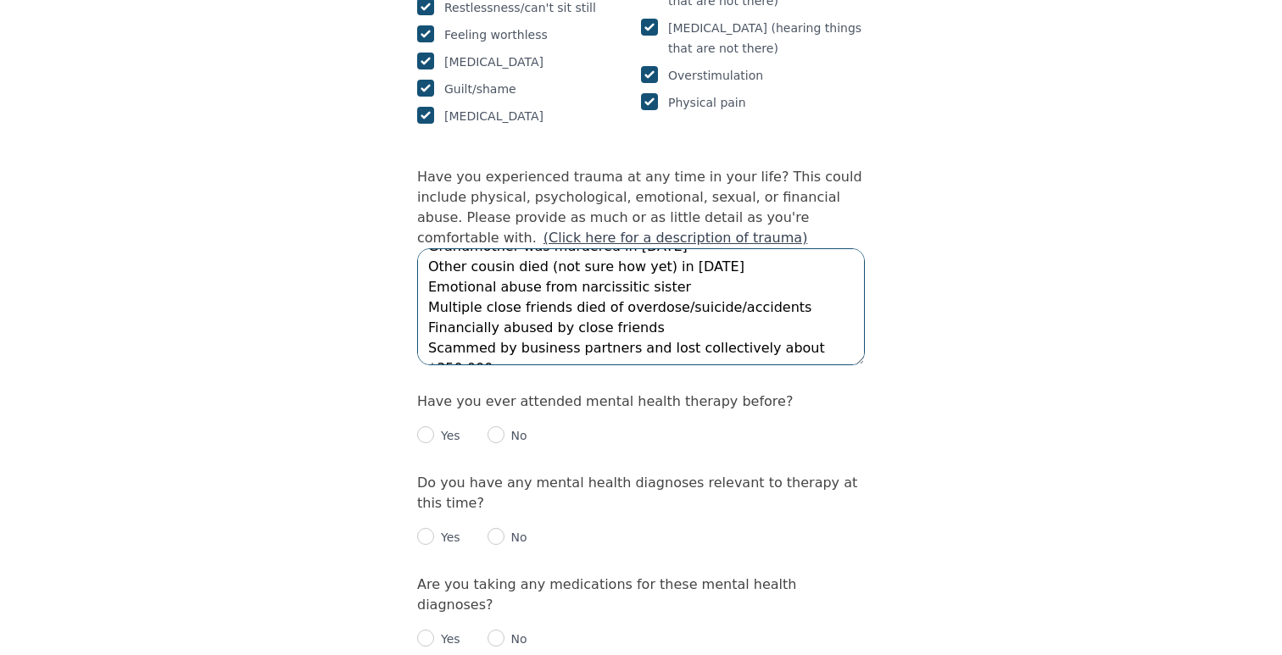
scroll to position [81, 0]
click at [550, 253] on textarea "Father killed my mother and himself in [DATE] My little brother passed away fro…" at bounding box center [641, 306] width 448 height 117
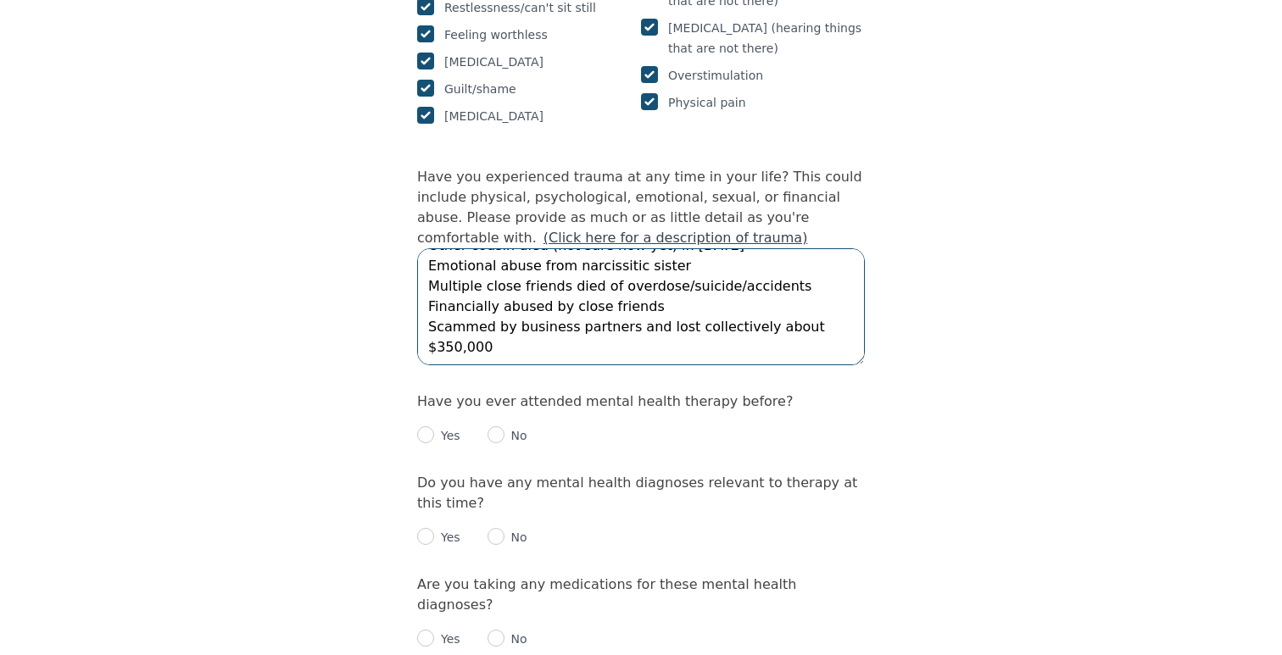
click at [747, 248] on textarea "Father killed my mother and himself in [DATE] My little brother passed away fro…" at bounding box center [641, 306] width 448 height 117
type textarea "Father killed my mother and himself in [DATE] My little brother passed away fro…"
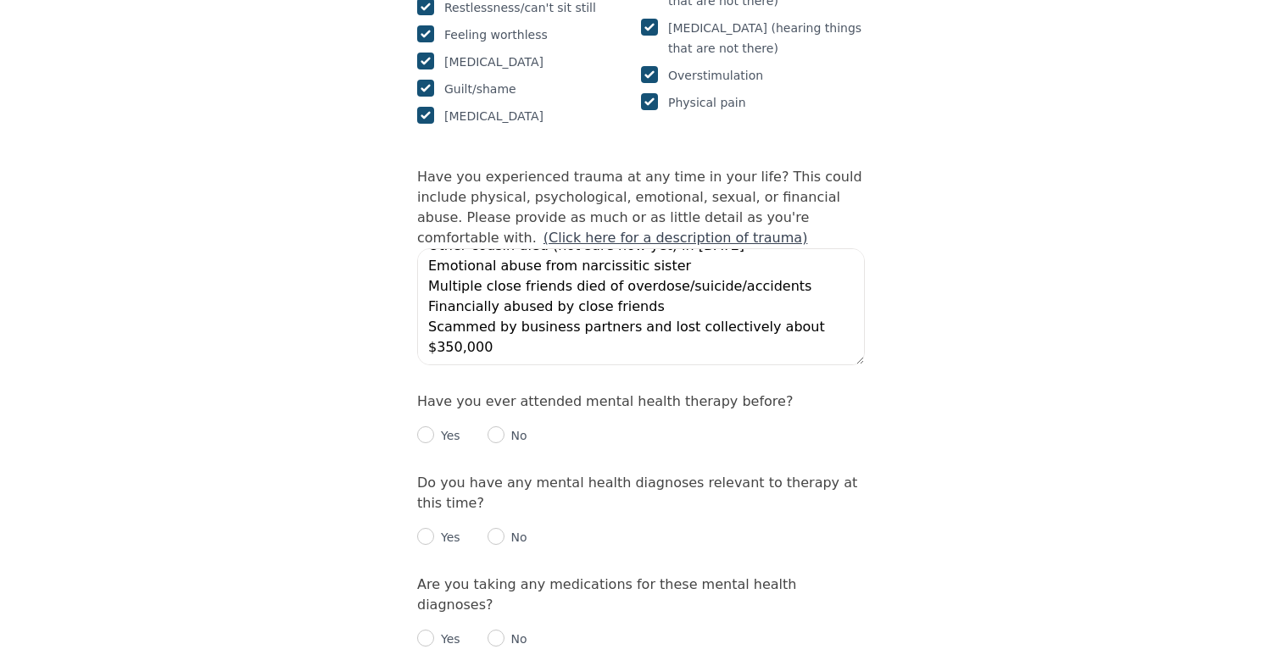
click at [981, 273] on div "Intake Assessment for [PERSON_NAME] Part 2 of 2: Clinical Self-Report Please co…" at bounding box center [641, 83] width 1282 height 3163
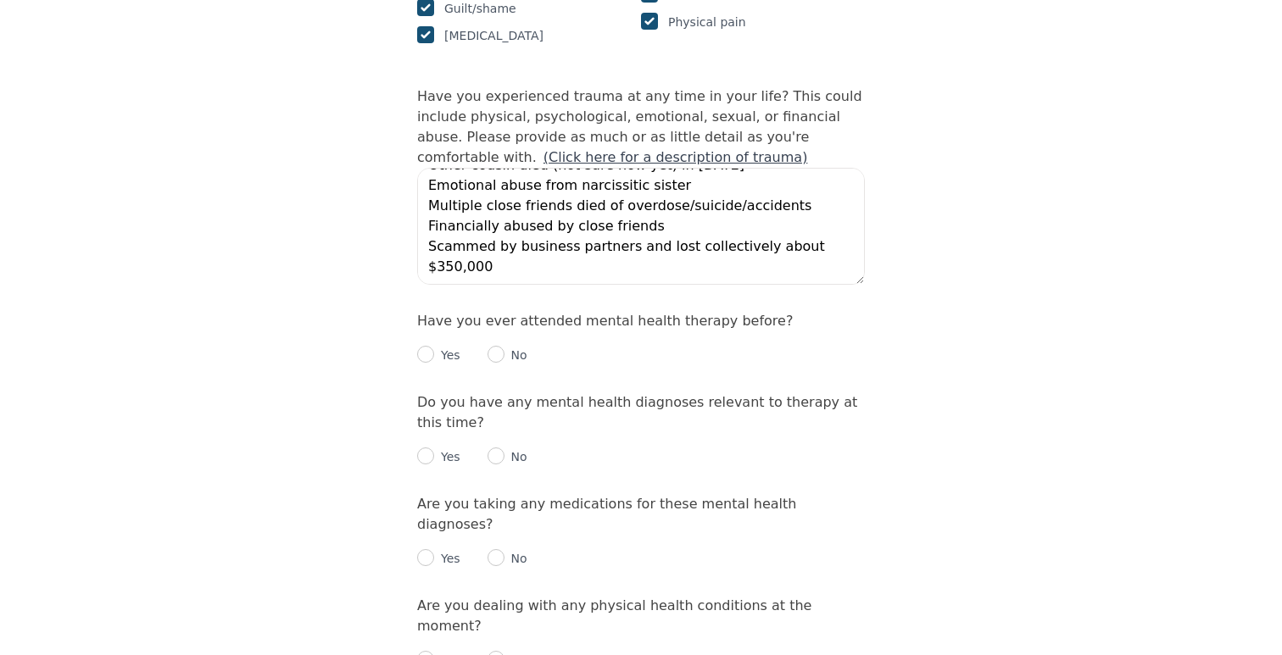
scroll to position [1652, 0]
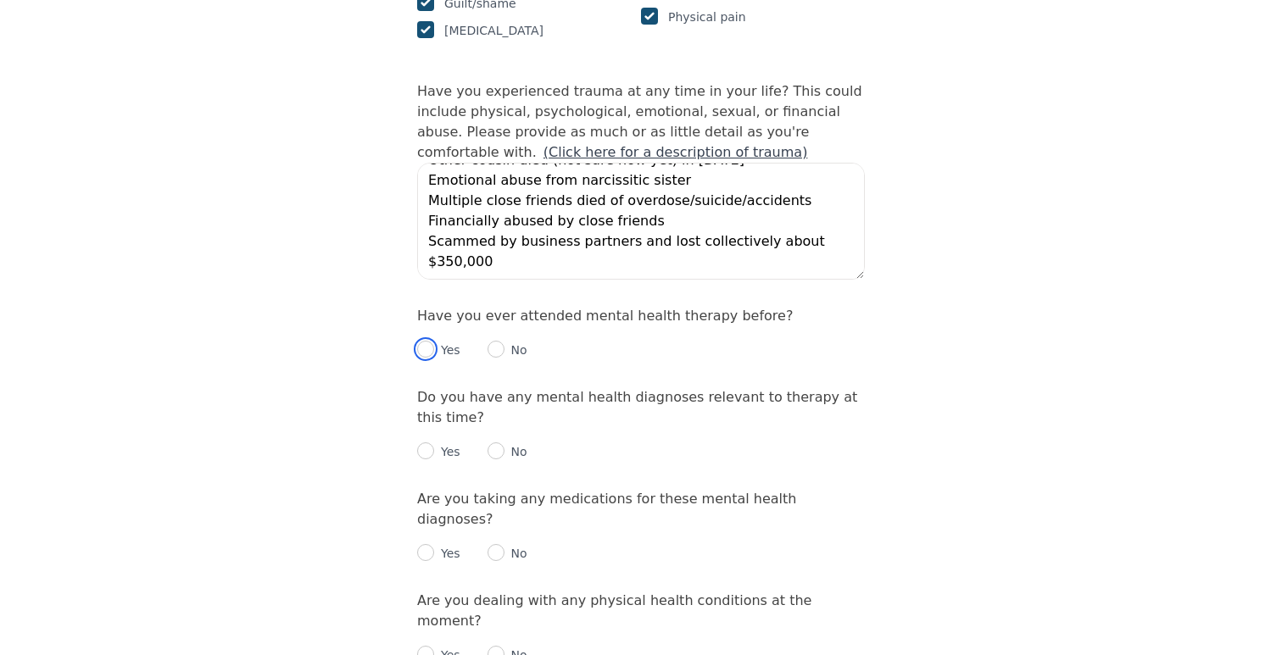
click at [431, 341] on input "radio" at bounding box center [425, 349] width 17 height 17
radio input "true"
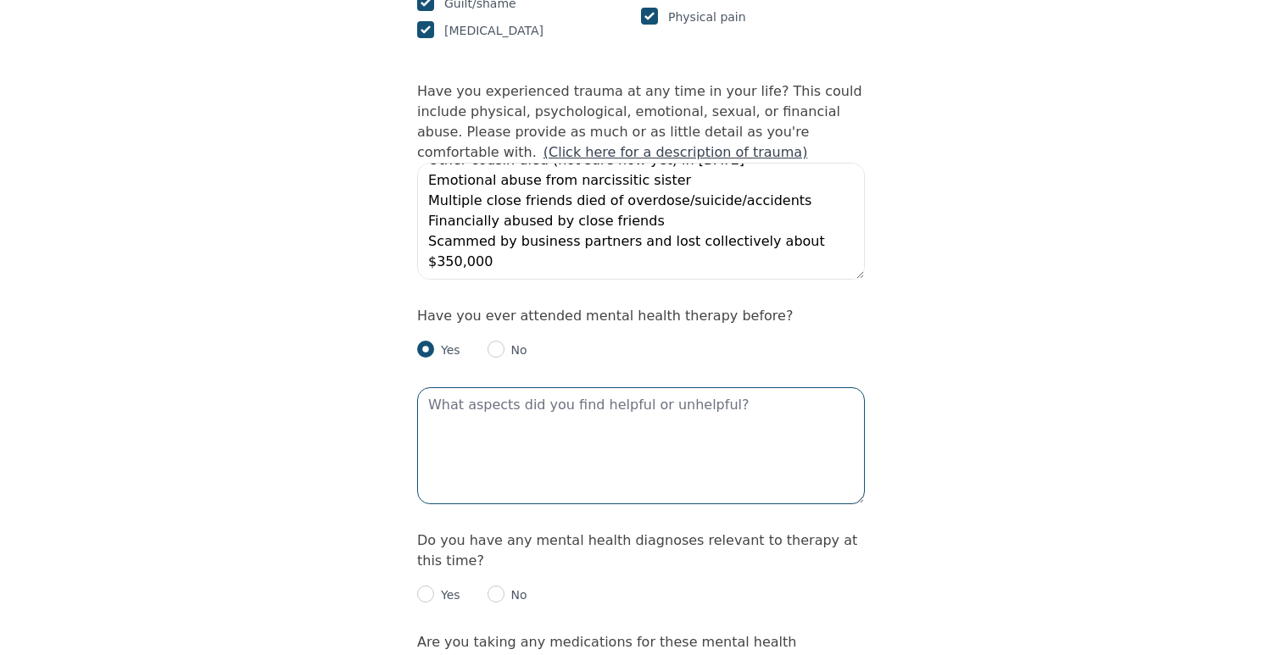
click at [510, 387] on textarea at bounding box center [641, 445] width 448 height 117
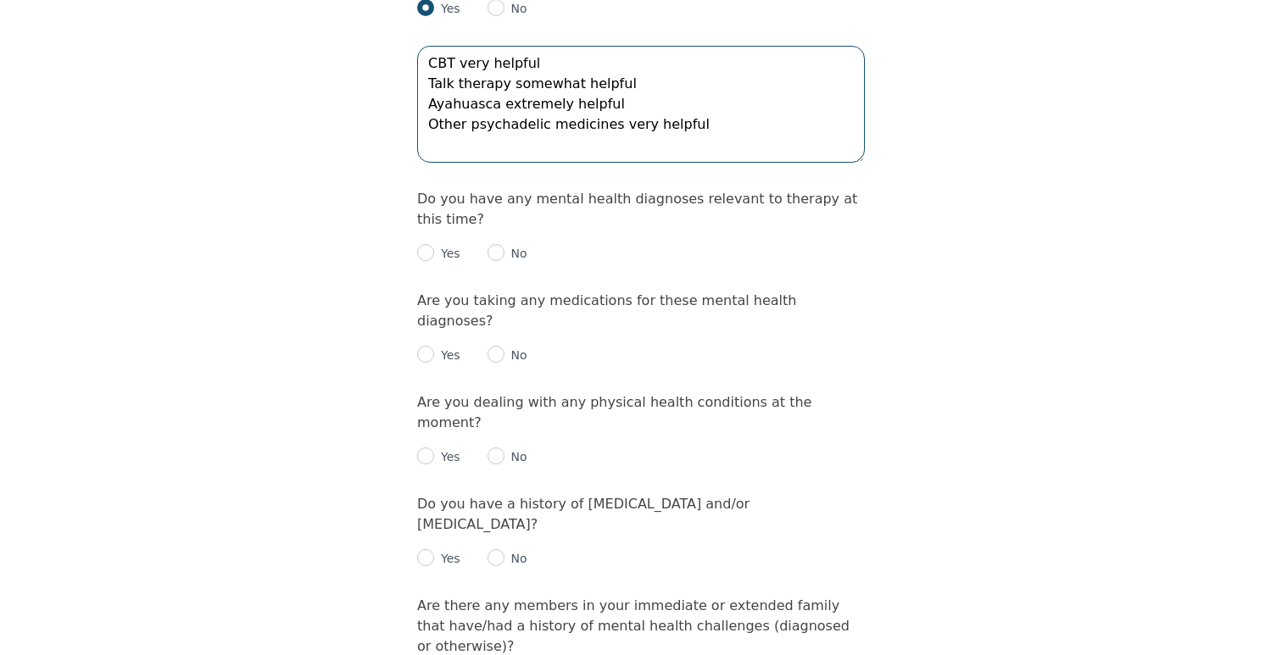
scroll to position [1994, 0]
type textarea "CBT very helpful Talk therapy somewhat helpful Ayahuasca extremely helpful Othe…"
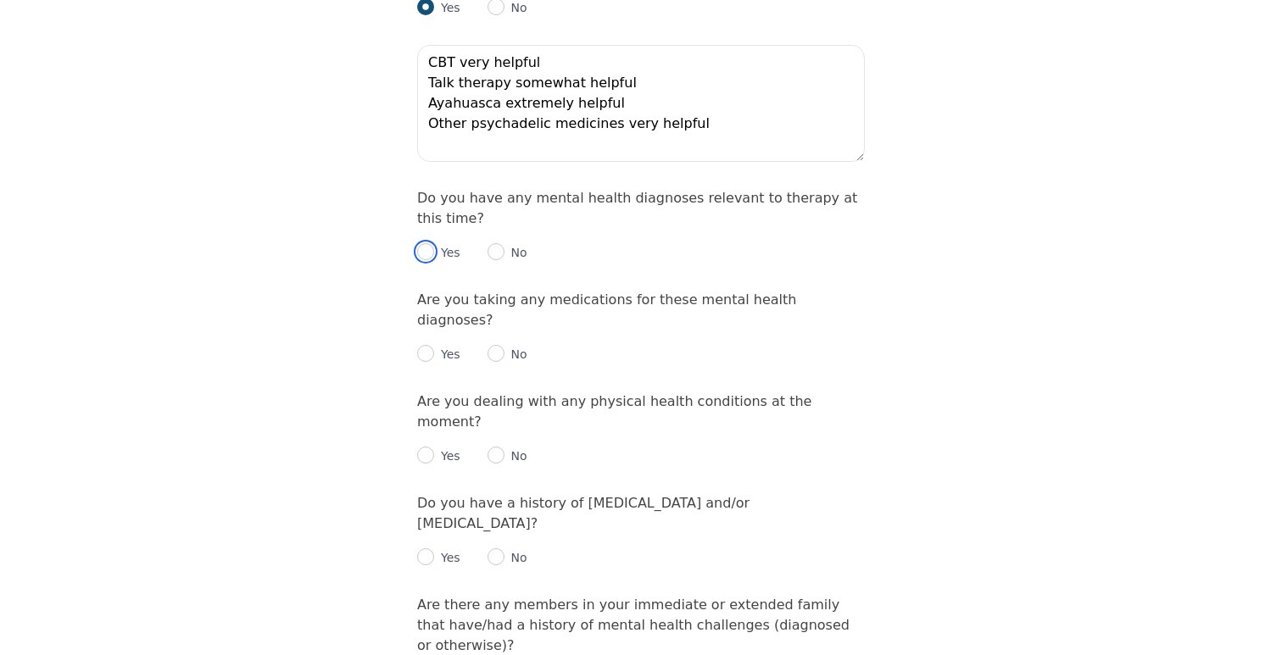
click at [428, 243] on input "radio" at bounding box center [425, 251] width 17 height 17
radio input "true"
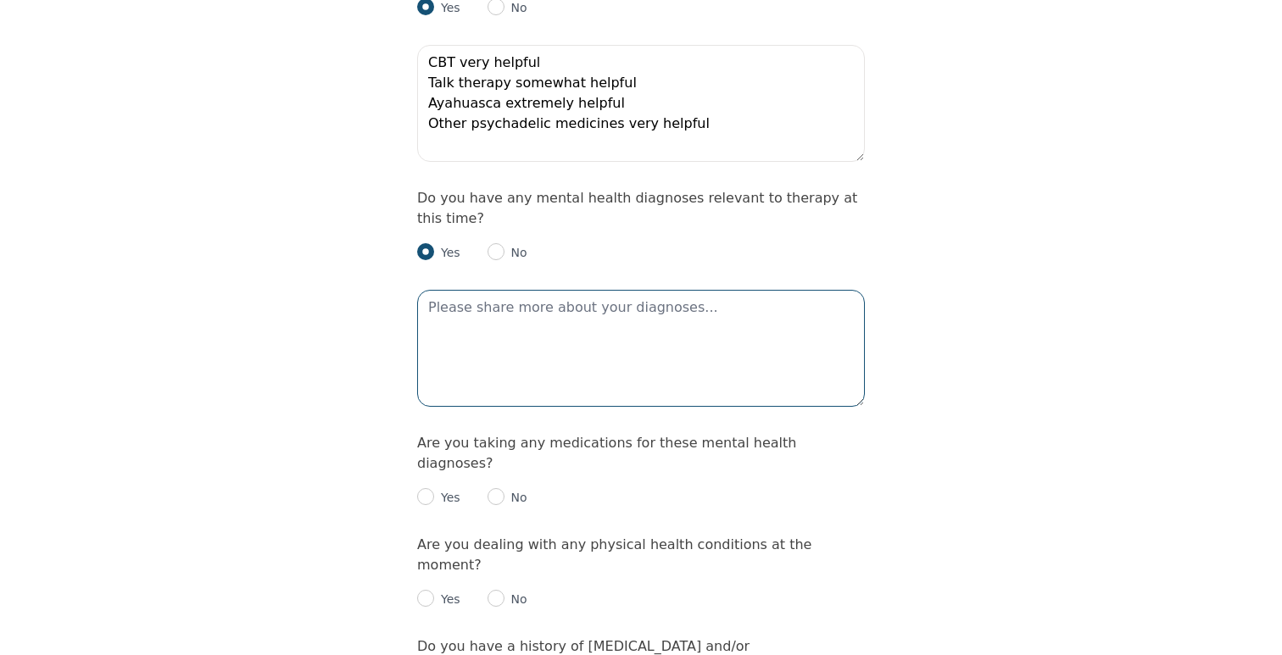
click at [499, 290] on textarea at bounding box center [641, 348] width 448 height 117
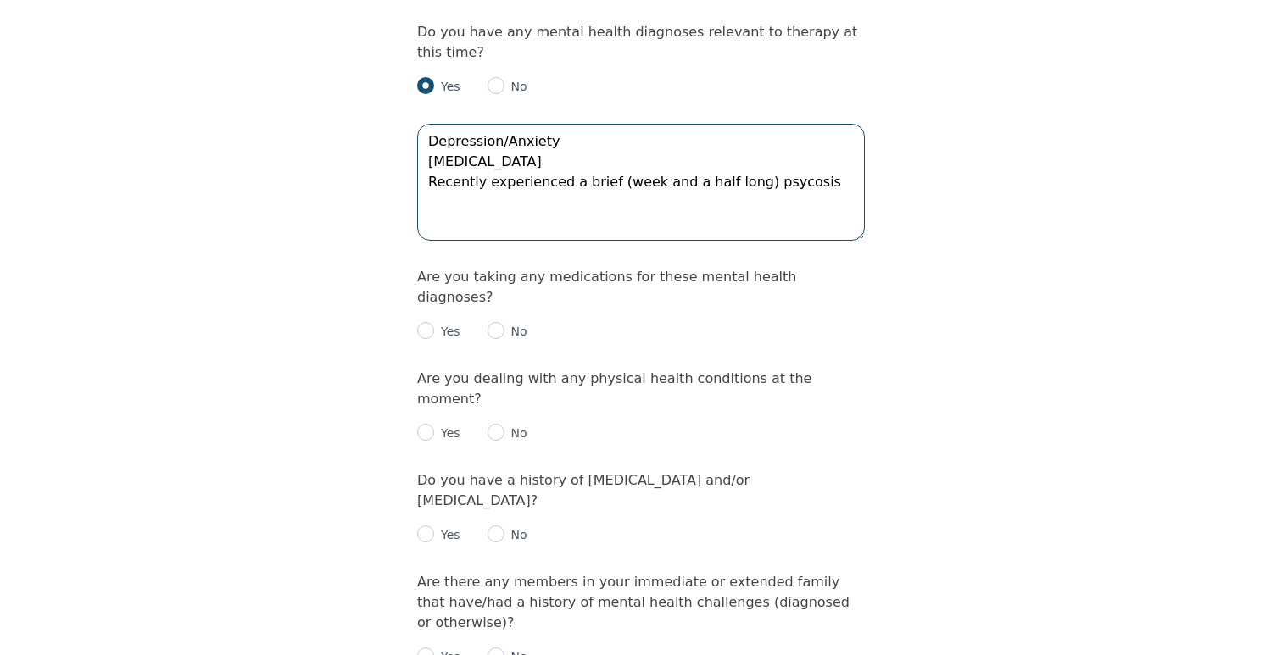
scroll to position [2173, 0]
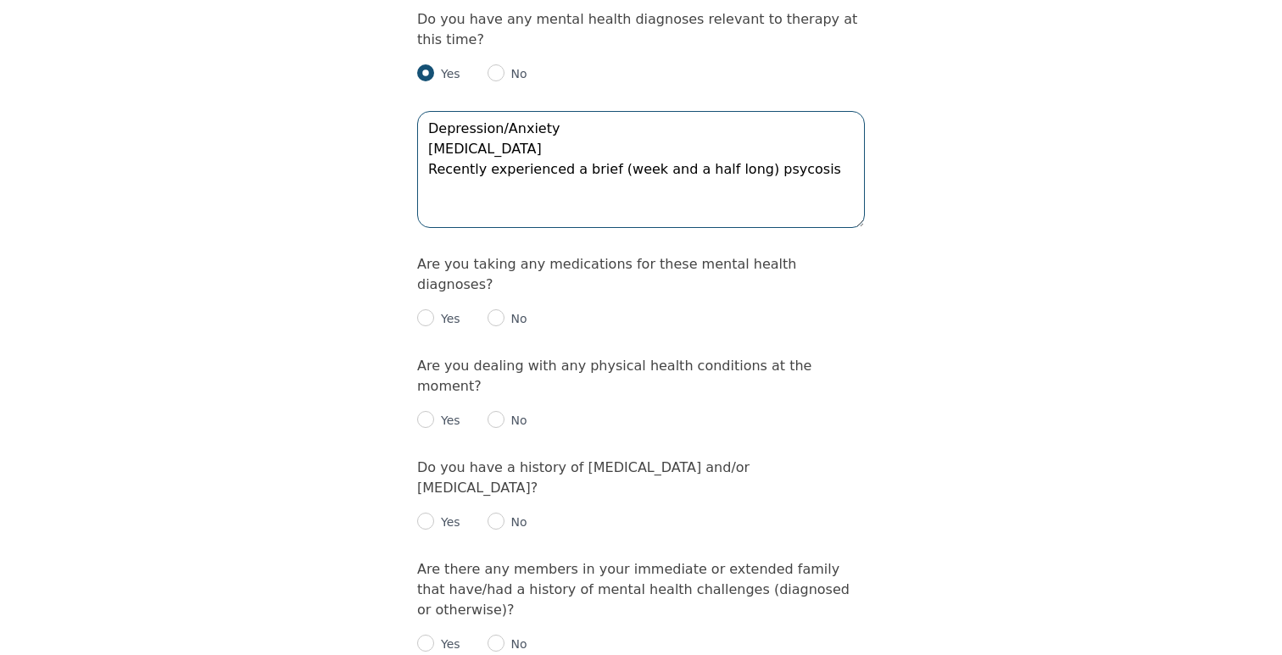
type textarea "Depression/Anxiety [MEDICAL_DATA] Recently experienced a brief (week and a half…"
click at [429, 309] on input "radio" at bounding box center [425, 317] width 17 height 17
radio input "true"
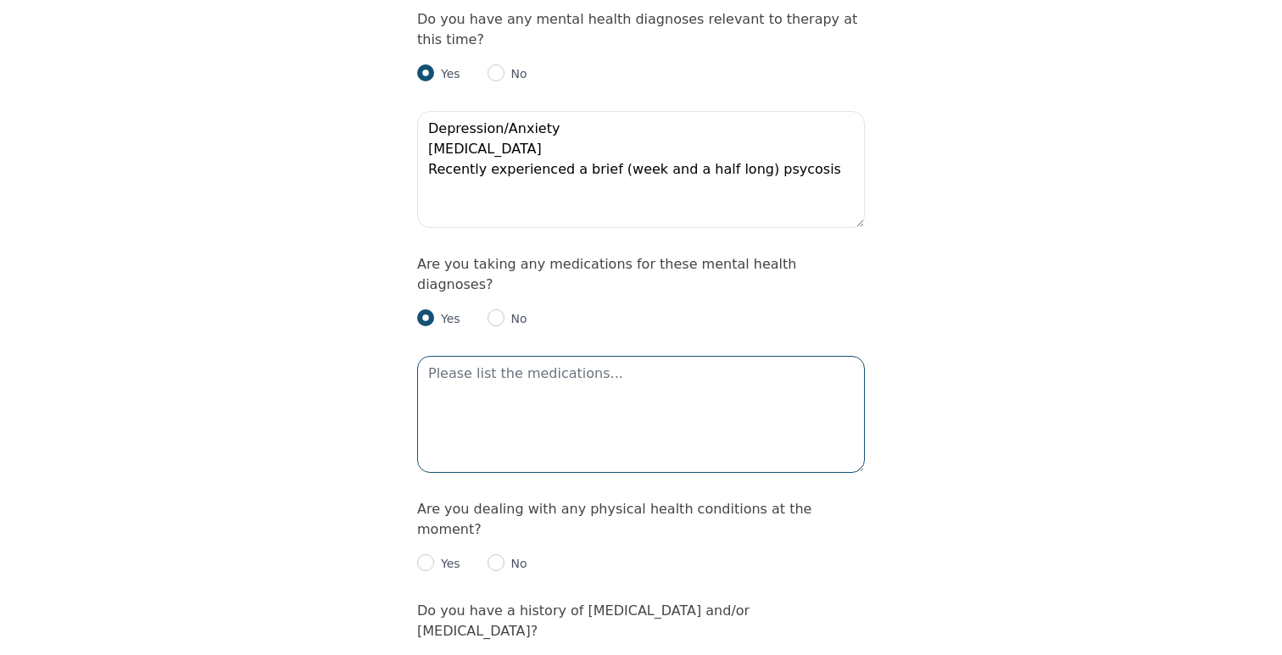
click at [489, 356] on textarea at bounding box center [641, 414] width 448 height 117
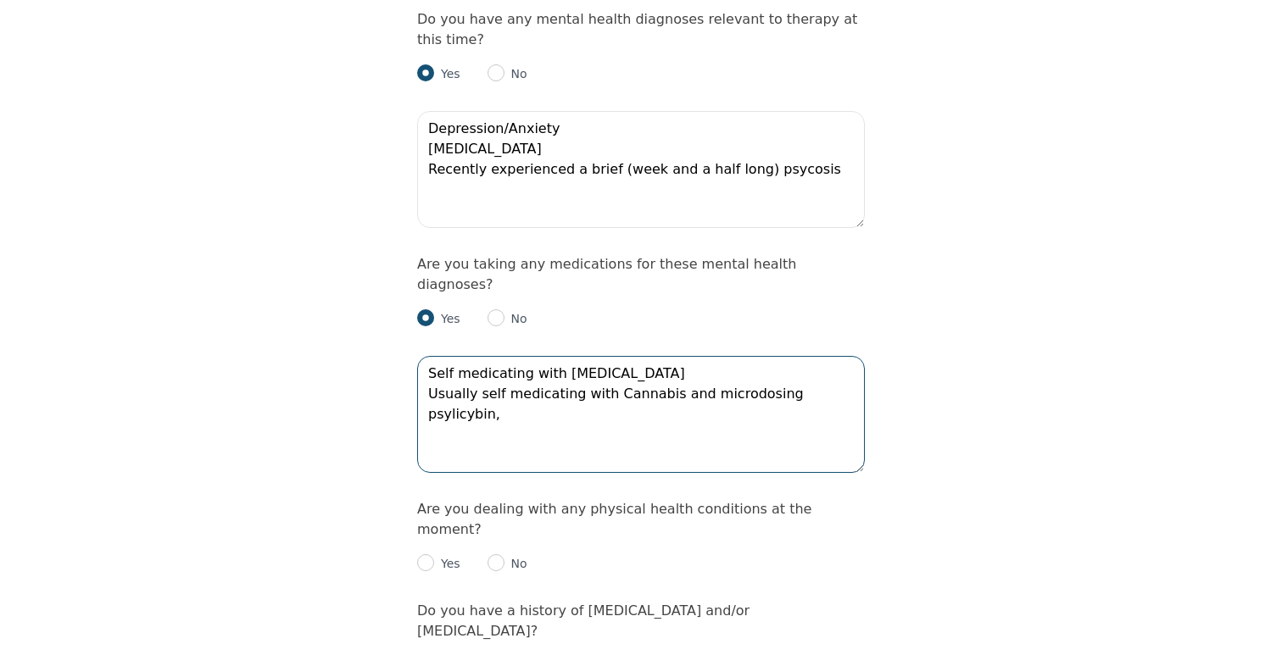
click at [798, 356] on textarea "Self medicating with [MEDICAL_DATA] Usually self medicating with Cannabis and m…" at bounding box center [641, 414] width 448 height 117
click at [0, 0] on span "[MEDICAL_DATA]," at bounding box center [0, 0] width 0 height 0
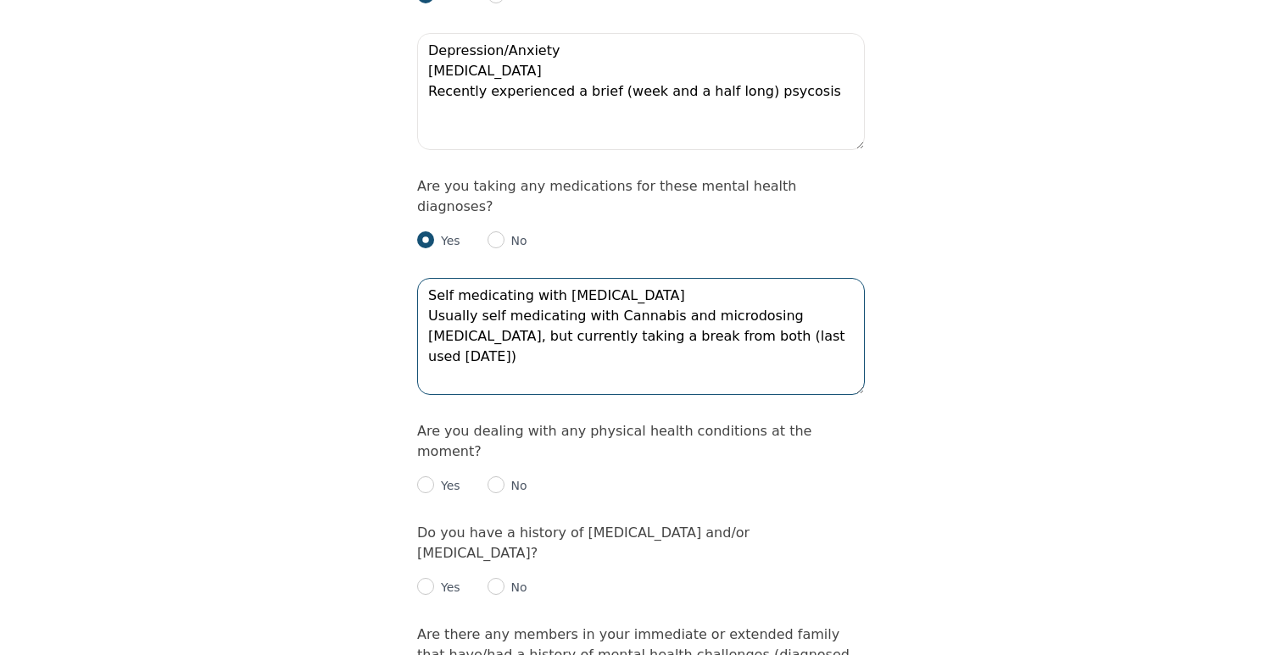
scroll to position [2264, 0]
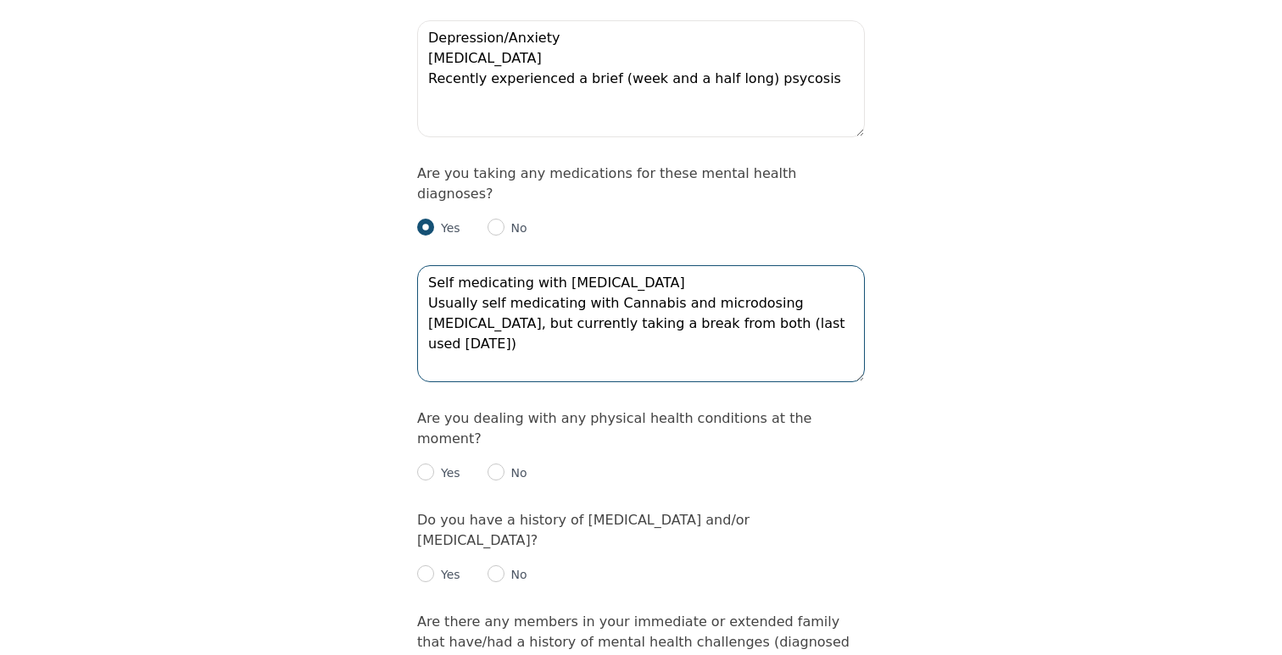
click at [635, 265] on textarea "Self medicating with [MEDICAL_DATA] Usually self medicating with Cannabis and m…" at bounding box center [641, 323] width 448 height 117
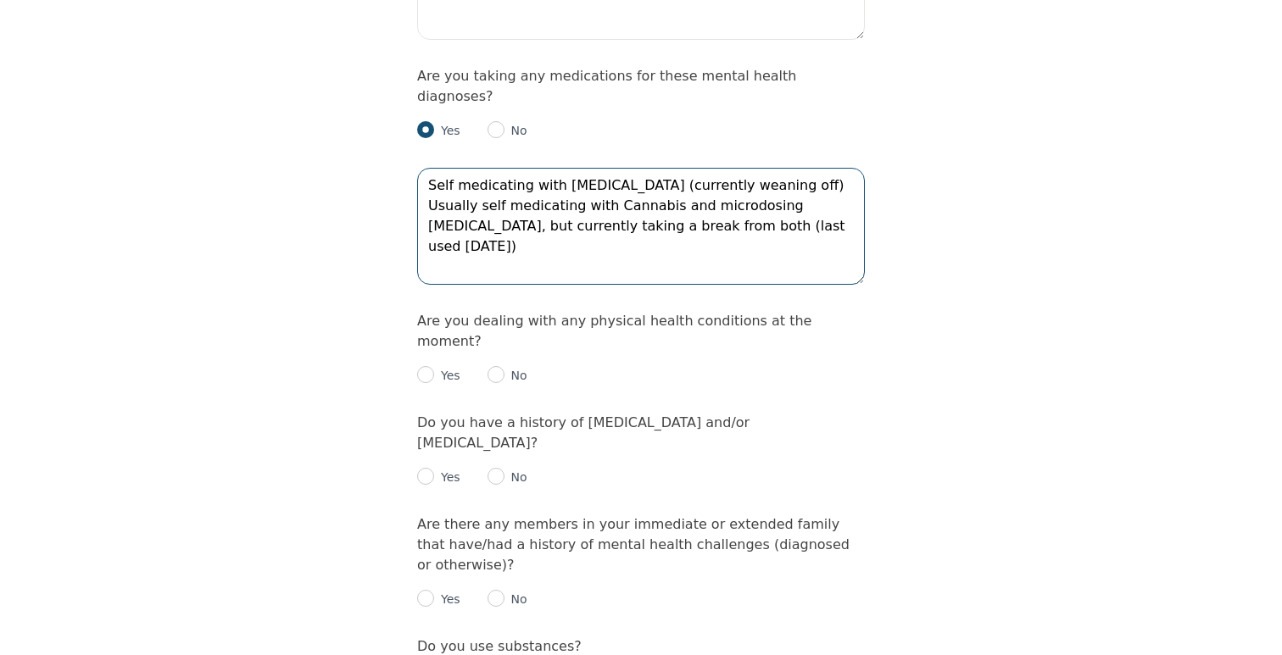
scroll to position [2378, 0]
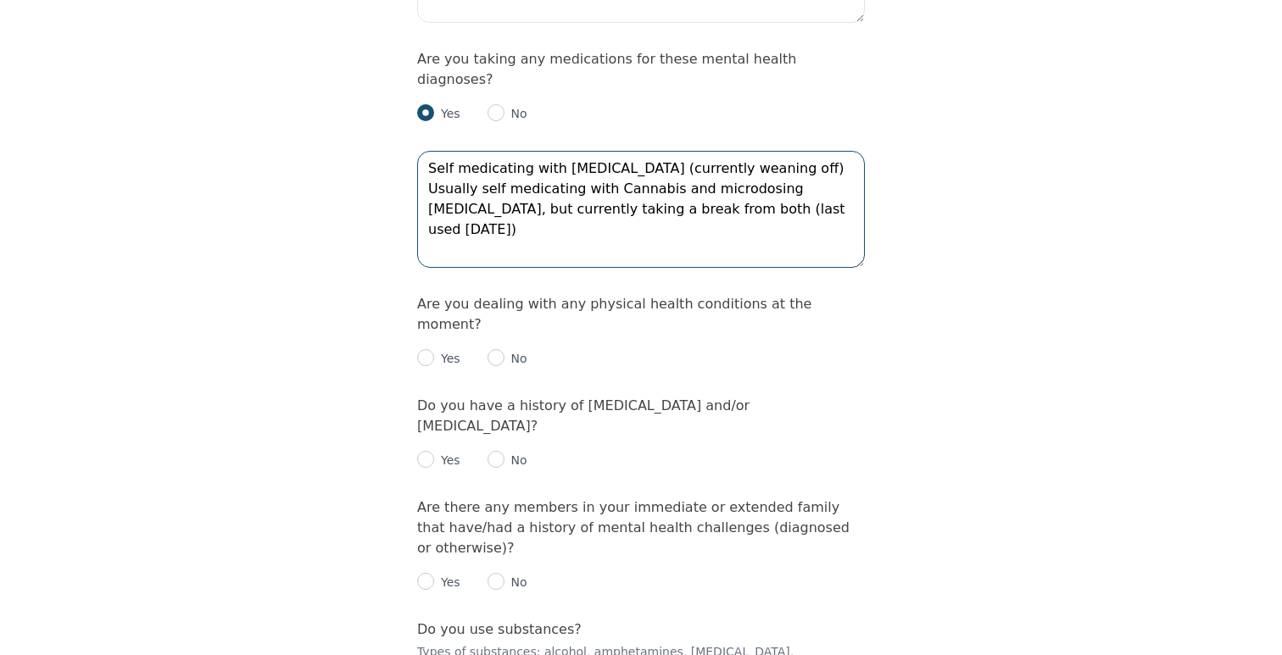
type textarea "Self medicating with [MEDICAL_DATA] (currently weaning off) Usually self medica…"
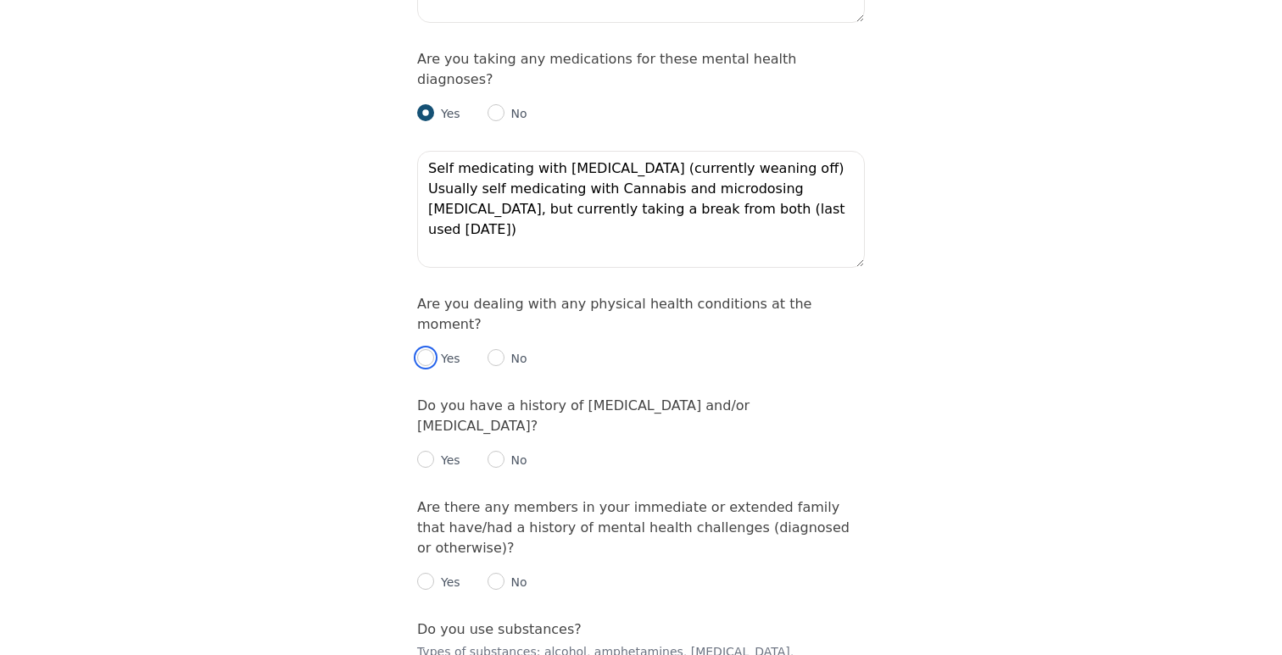
click at [428, 349] on input "radio" at bounding box center [425, 357] width 17 height 17
radio input "true"
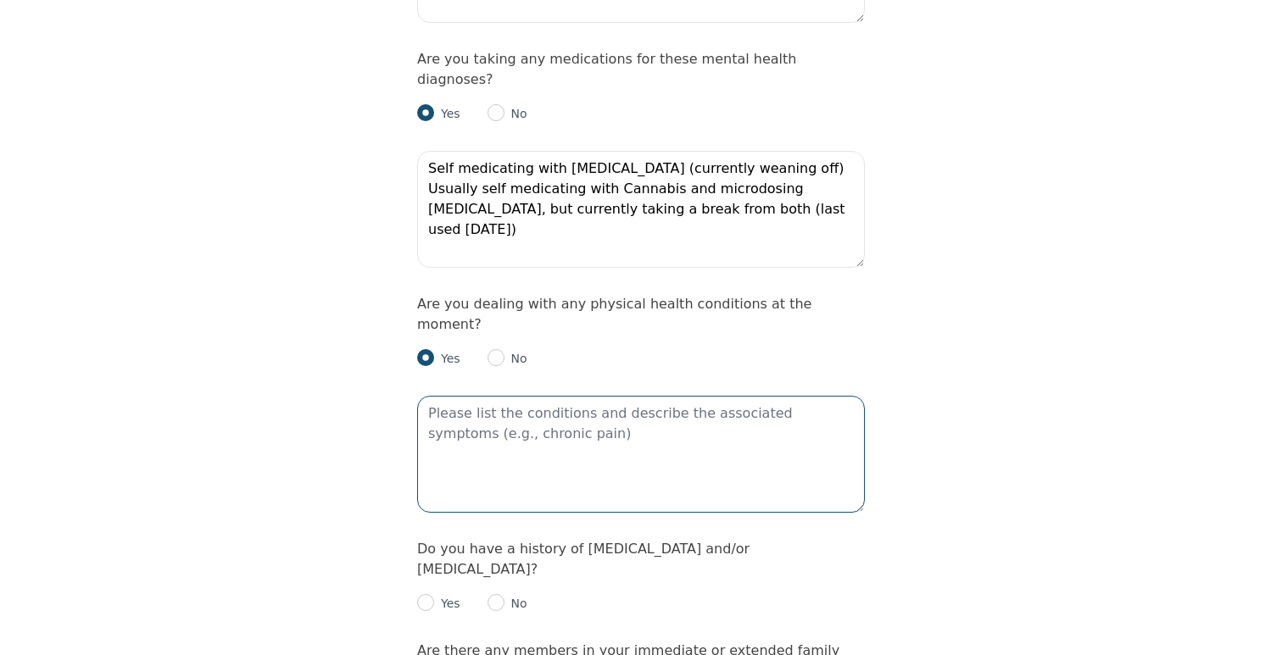
click at [520, 396] on textarea at bounding box center [641, 454] width 448 height 117
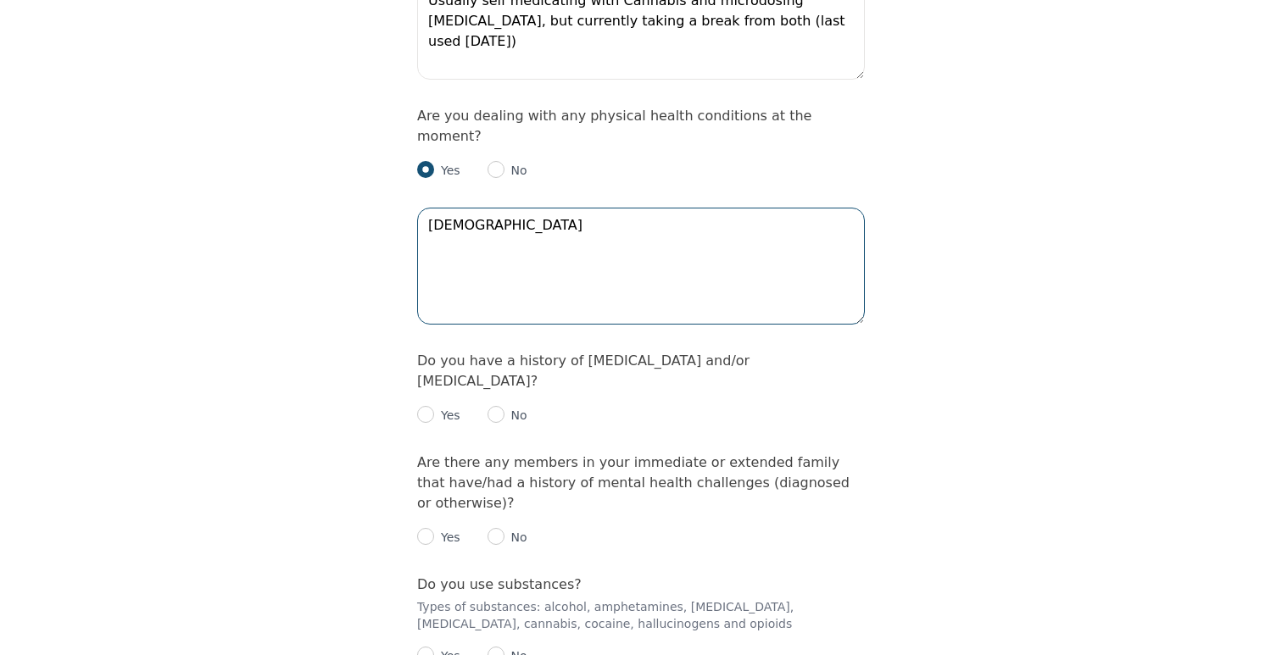
scroll to position [2595, 0]
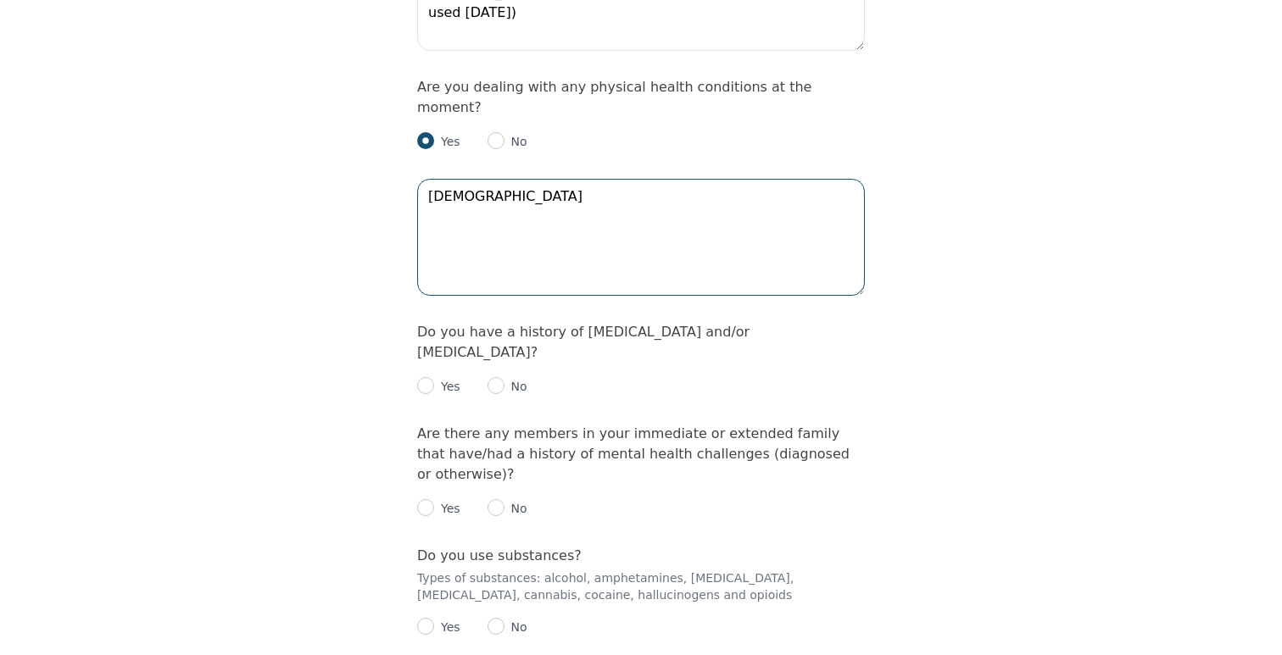
type textarea "[DEMOGRAPHIC_DATA]"
click at [492, 377] on input "radio" at bounding box center [496, 385] width 17 height 17
radio input "true"
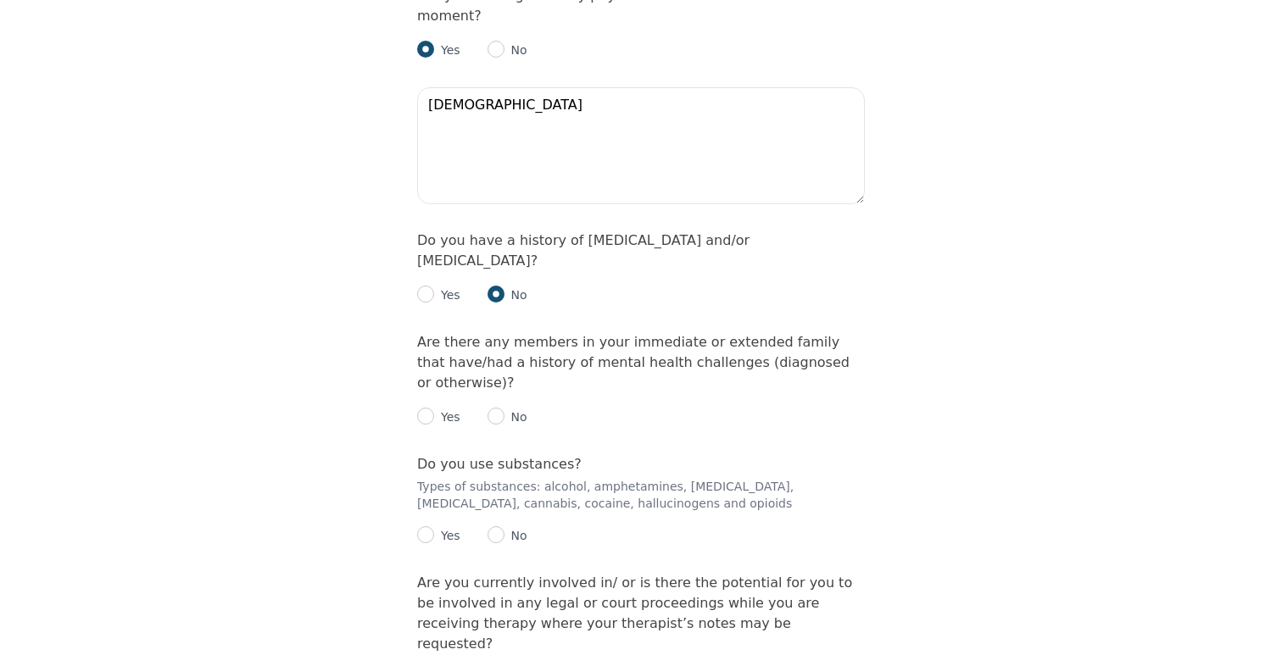
scroll to position [2702, 0]
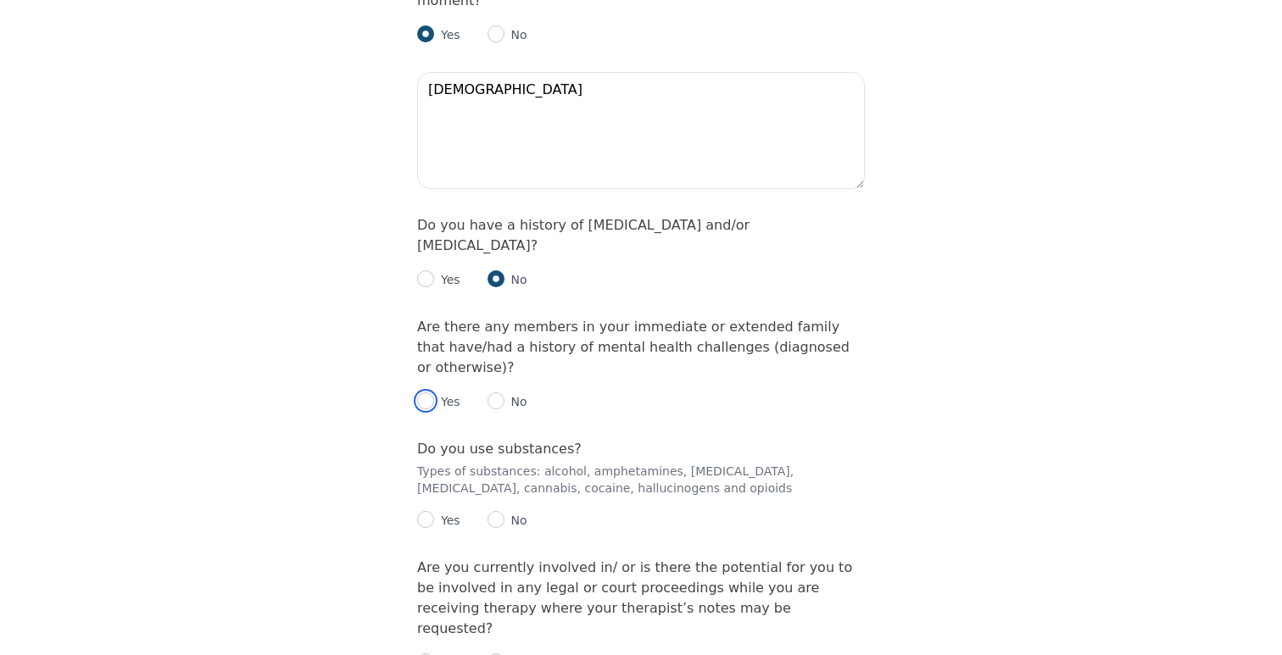
click at [426, 393] on input "radio" at bounding box center [425, 401] width 17 height 17
radio input "true"
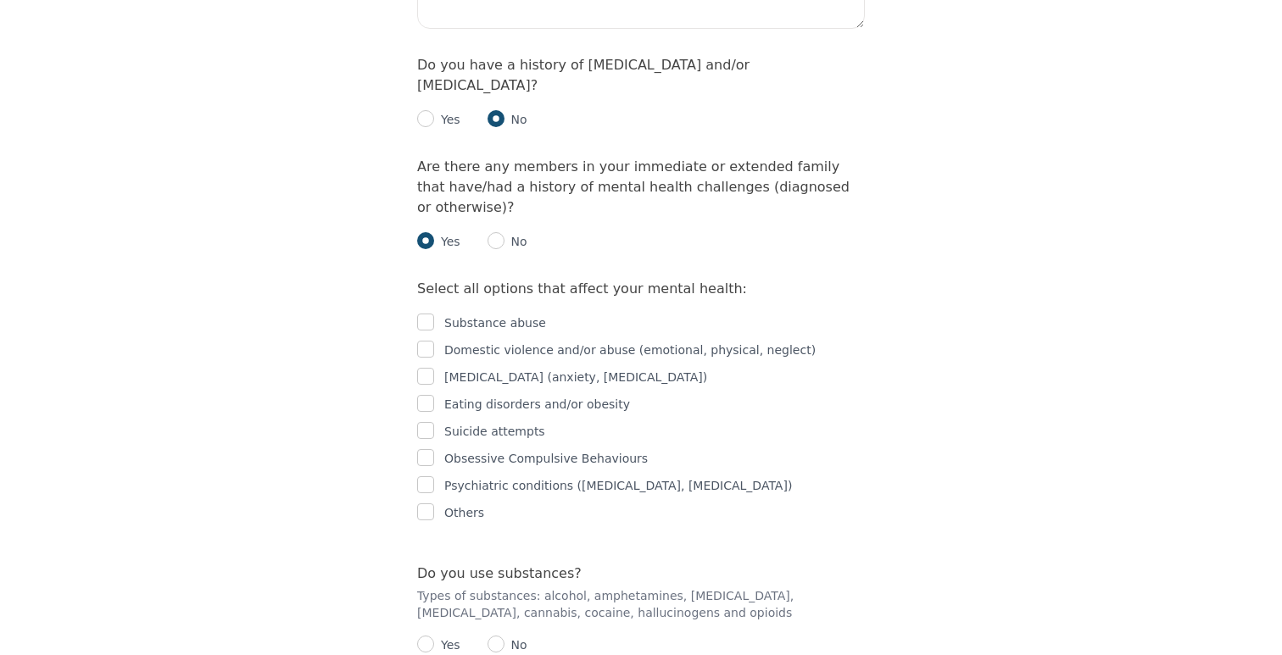
scroll to position [2863, 0]
click at [426, 313] on input "checkbox" at bounding box center [425, 321] width 17 height 17
checkbox input "true"
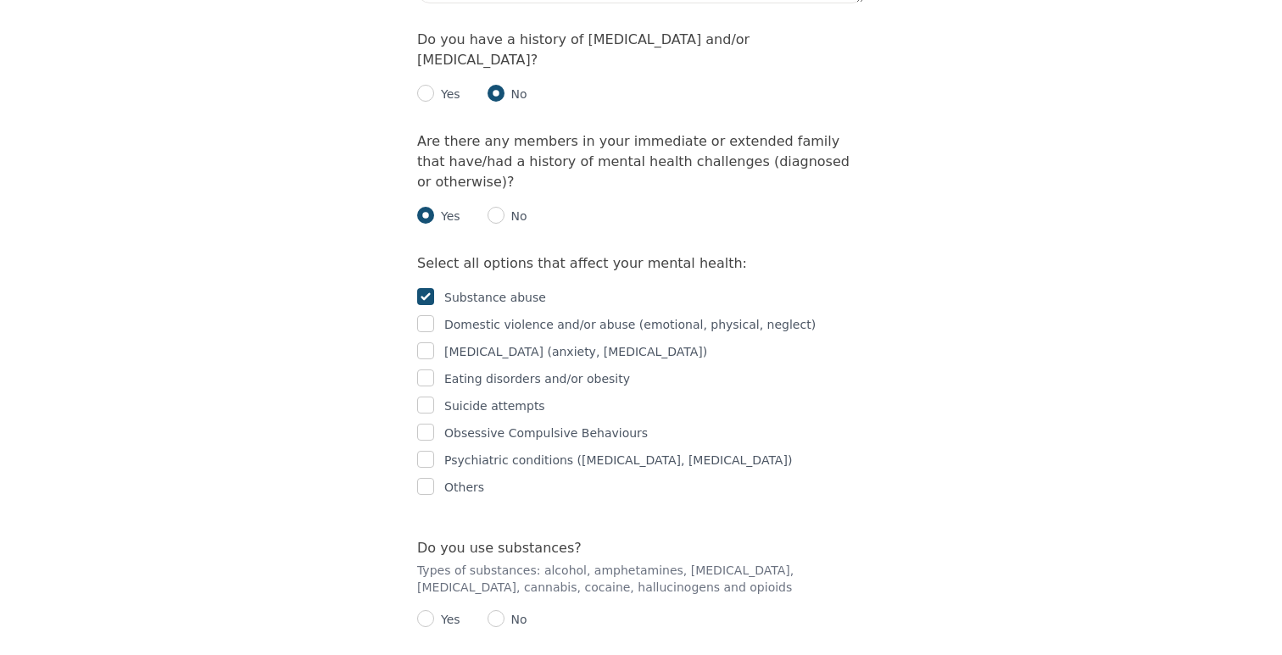
scroll to position [2893, 0]
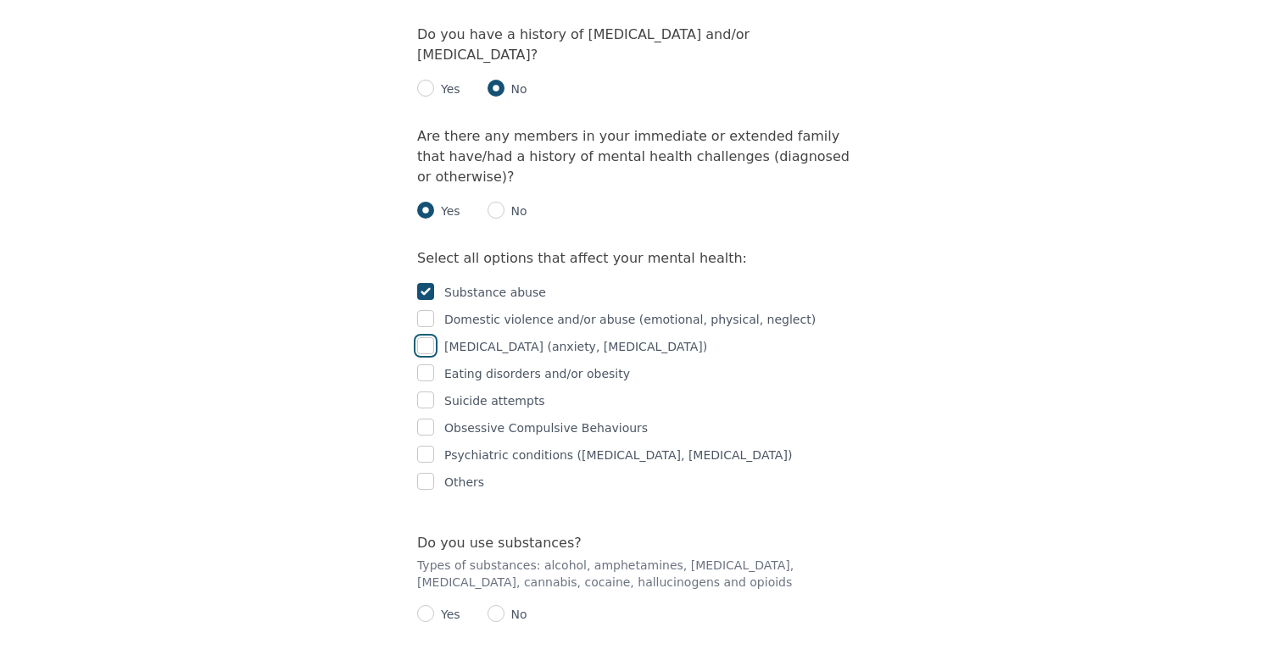
click at [427, 337] on input "checkbox" at bounding box center [425, 345] width 17 height 17
checkbox input "true"
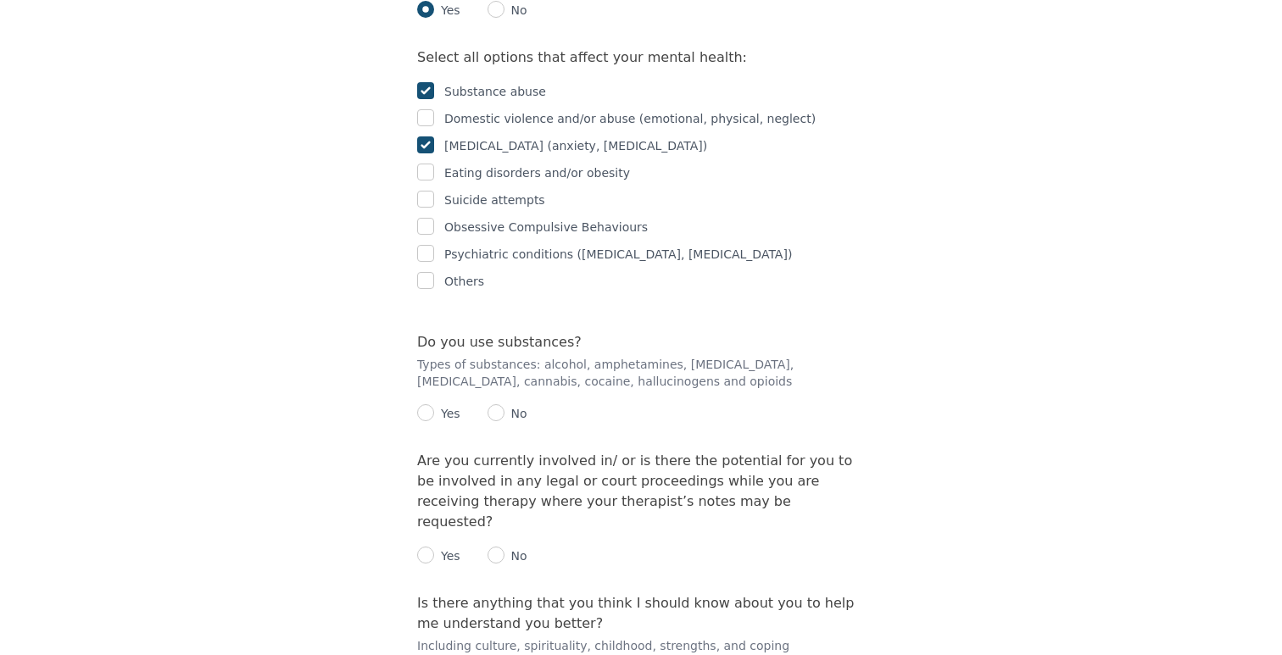
scroll to position [3101, 0]
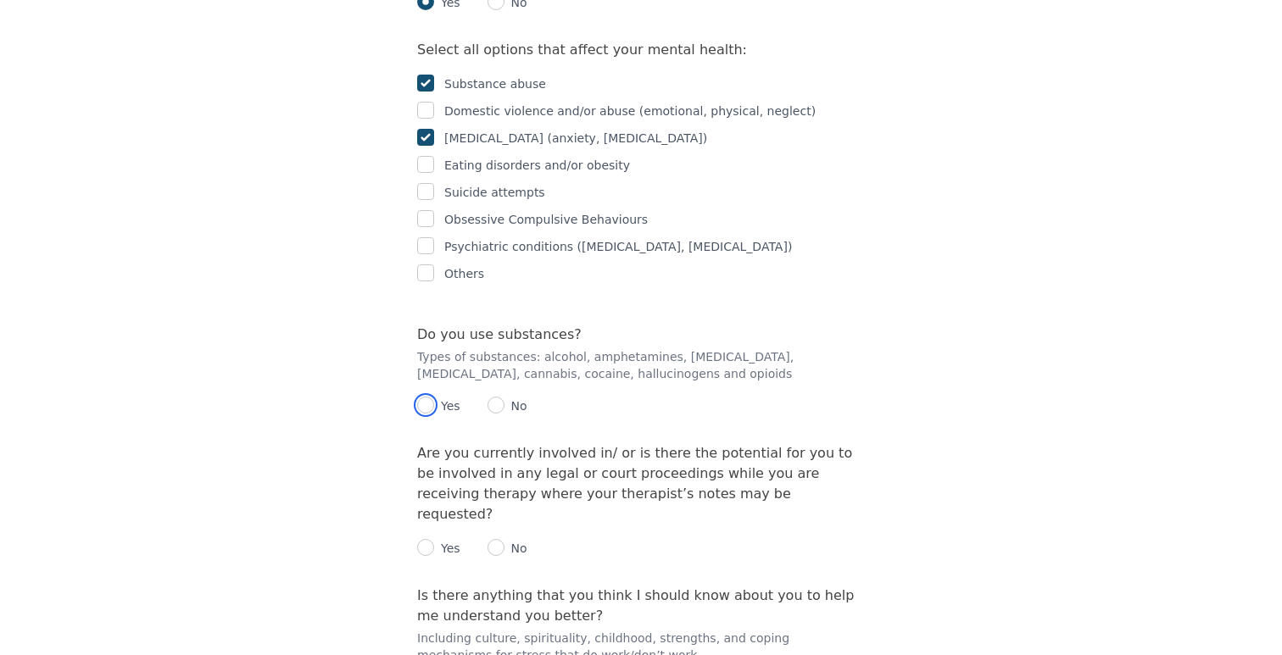
click at [423, 397] on input "radio" at bounding box center [425, 405] width 17 height 17
radio input "true"
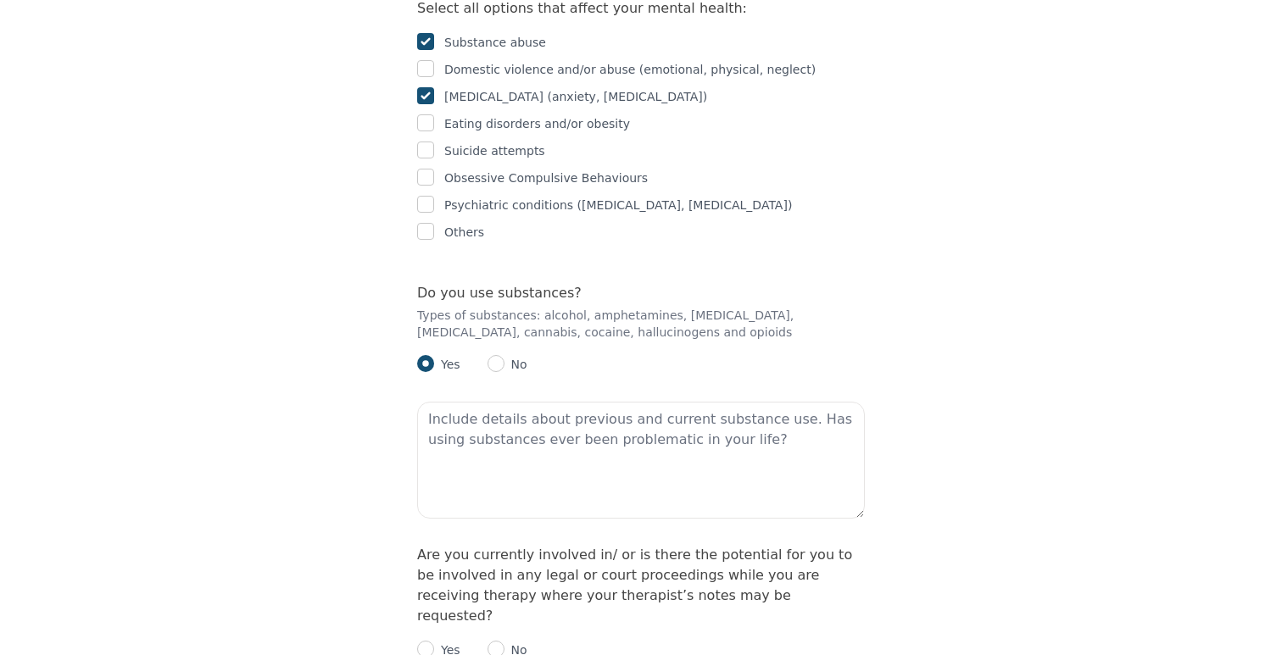
scroll to position [3145, 0]
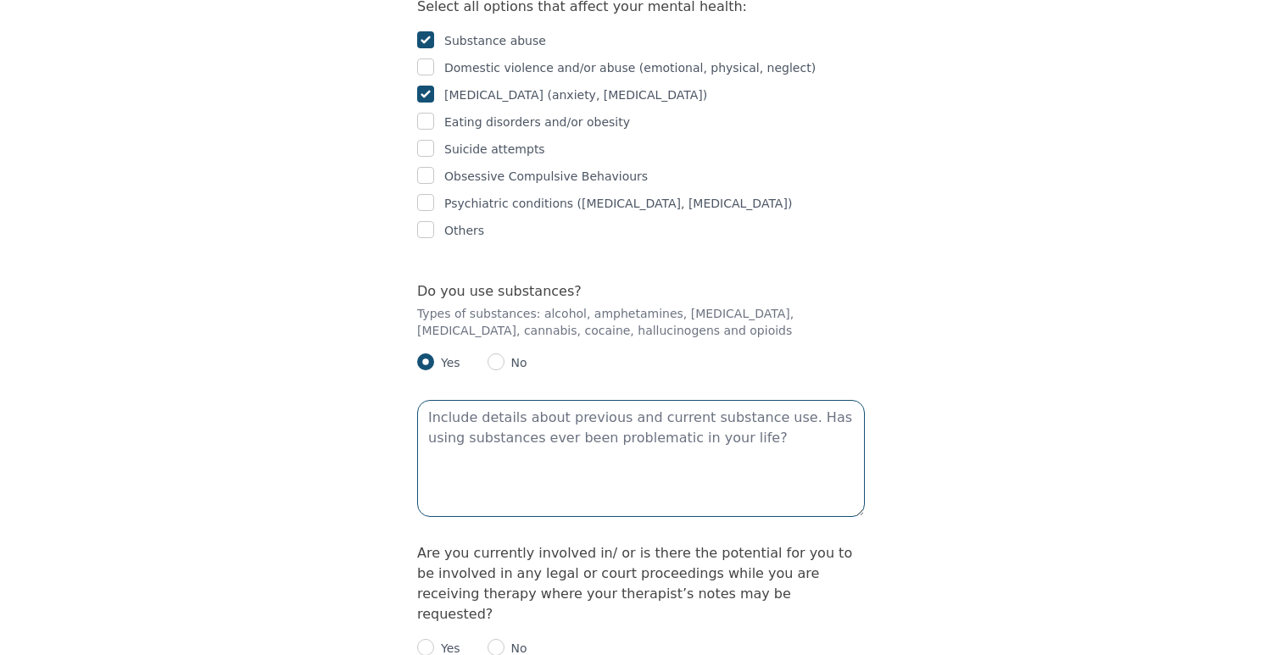
click at [525, 400] on textarea at bounding box center [641, 458] width 448 height 117
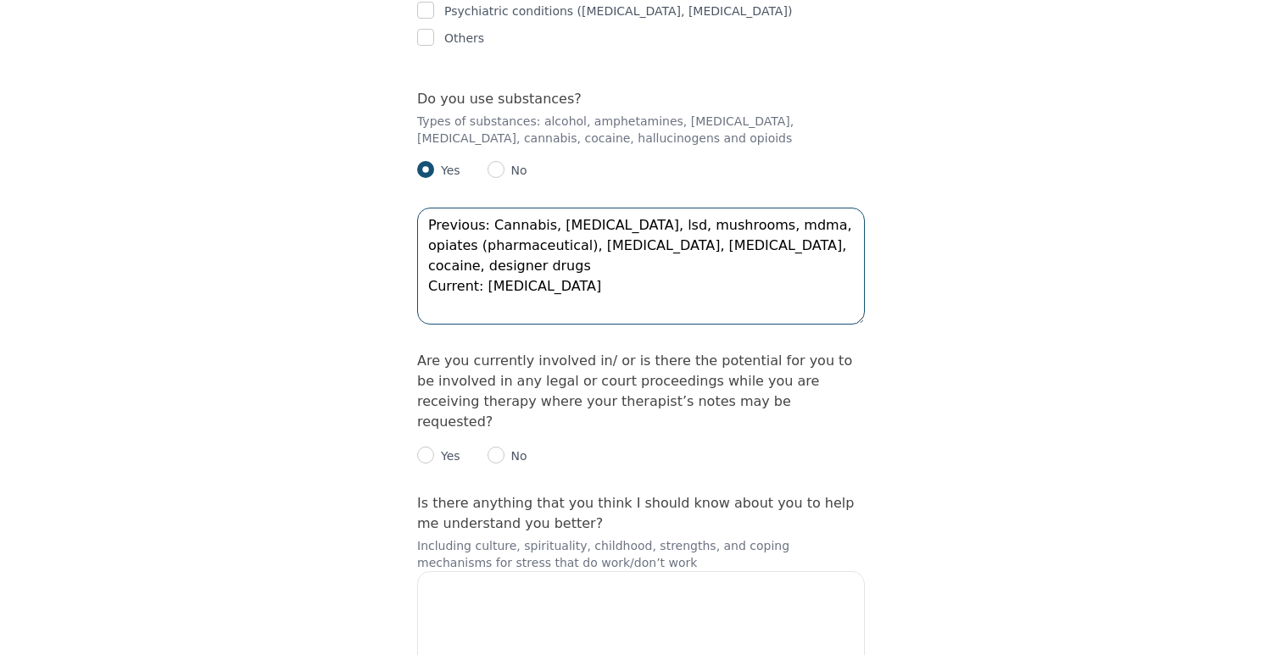
scroll to position [3350, 0]
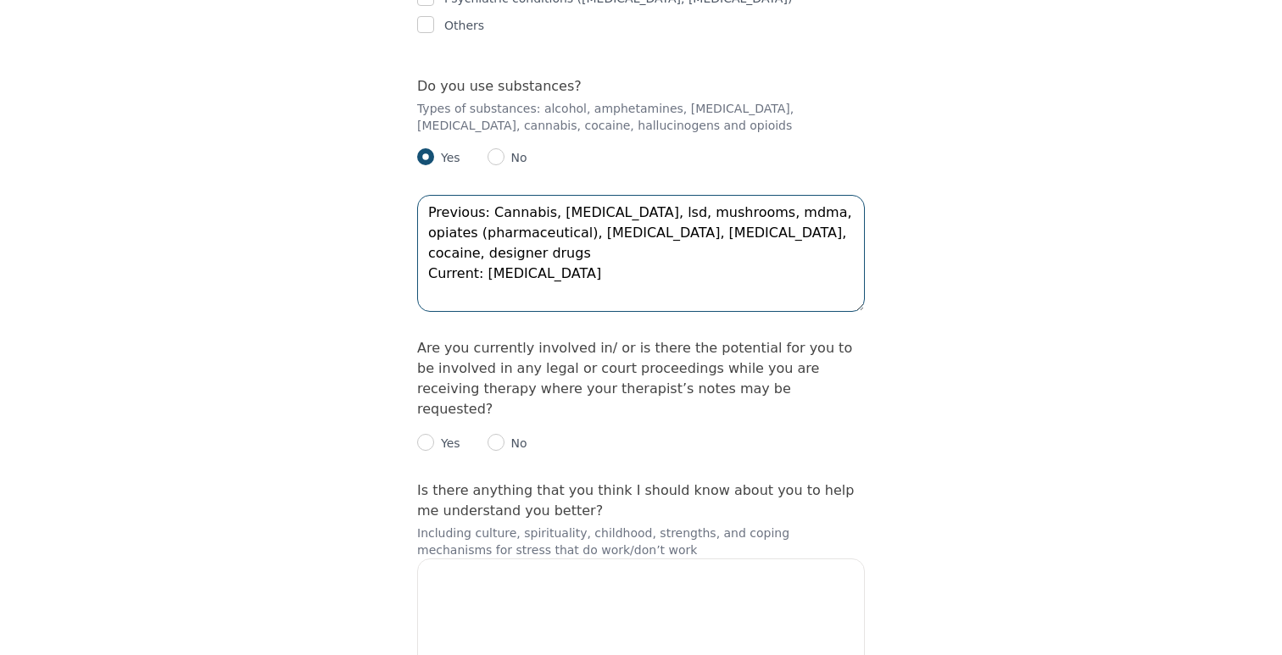
type textarea "Previous: Cannabis, [MEDICAL_DATA], lsd, mushrooms, mdma, opiates (pharmaceutic…"
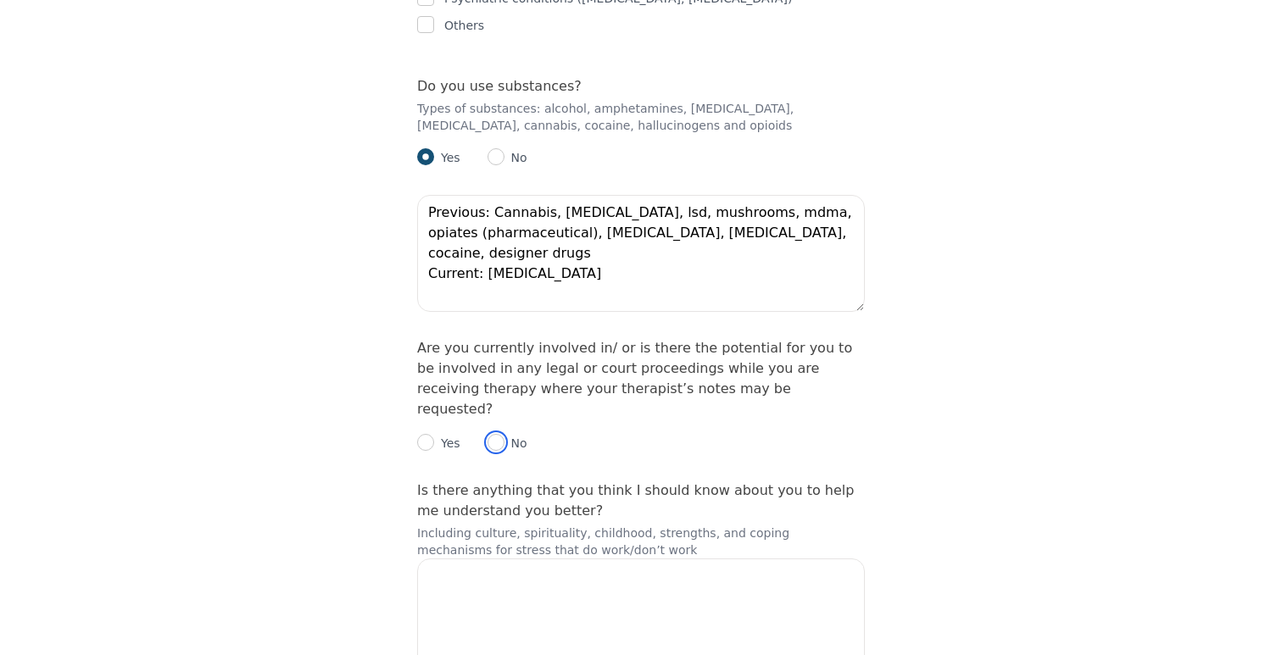
click at [493, 434] on input "radio" at bounding box center [496, 442] width 17 height 17
radio input "true"
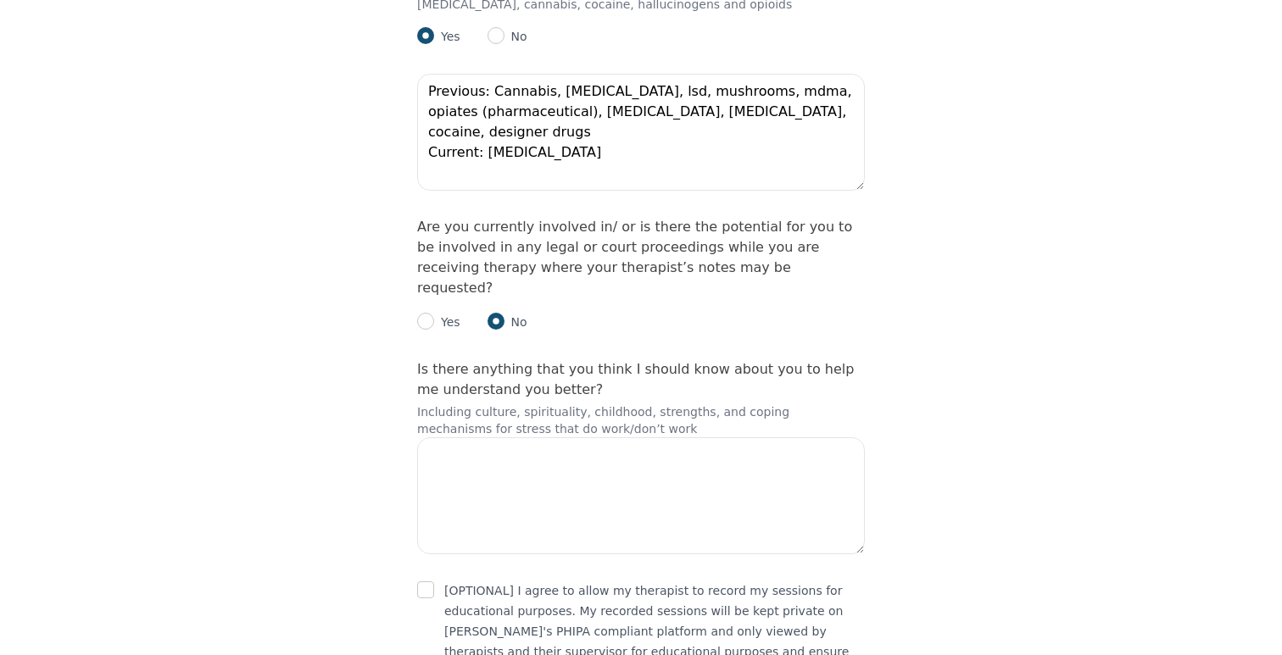
scroll to position [3482, 0]
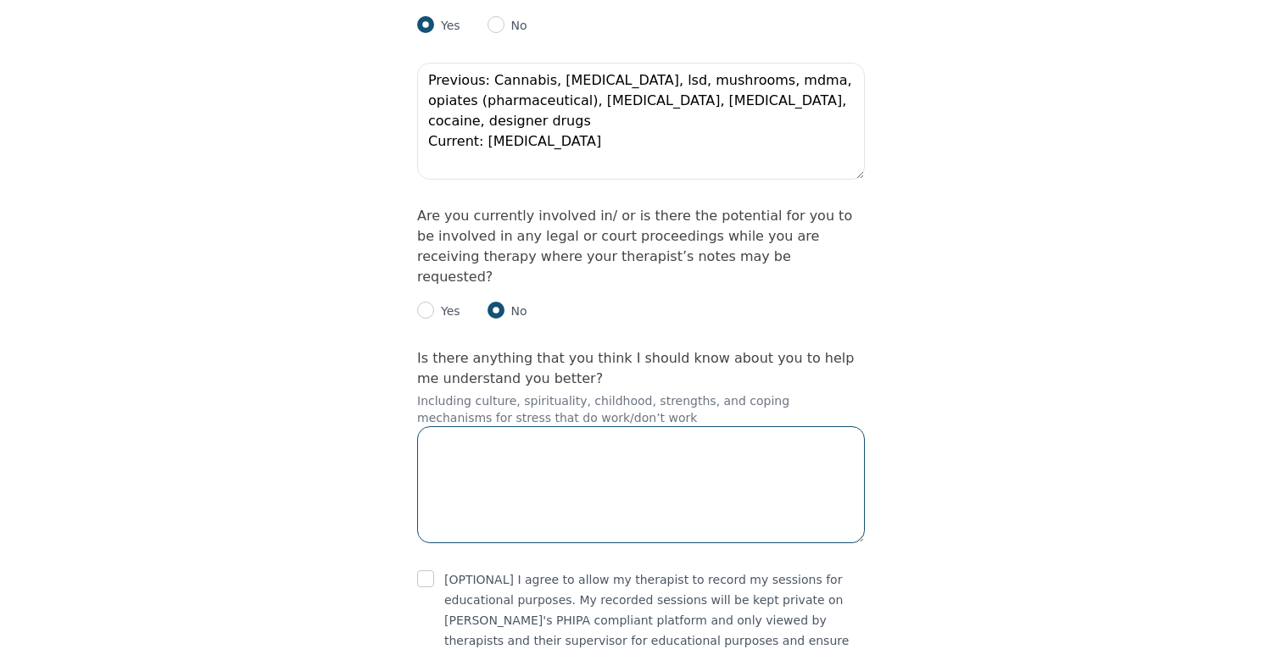
click at [572, 426] on textarea at bounding box center [641, 484] width 448 height 117
type textarea "we'll get into this later"
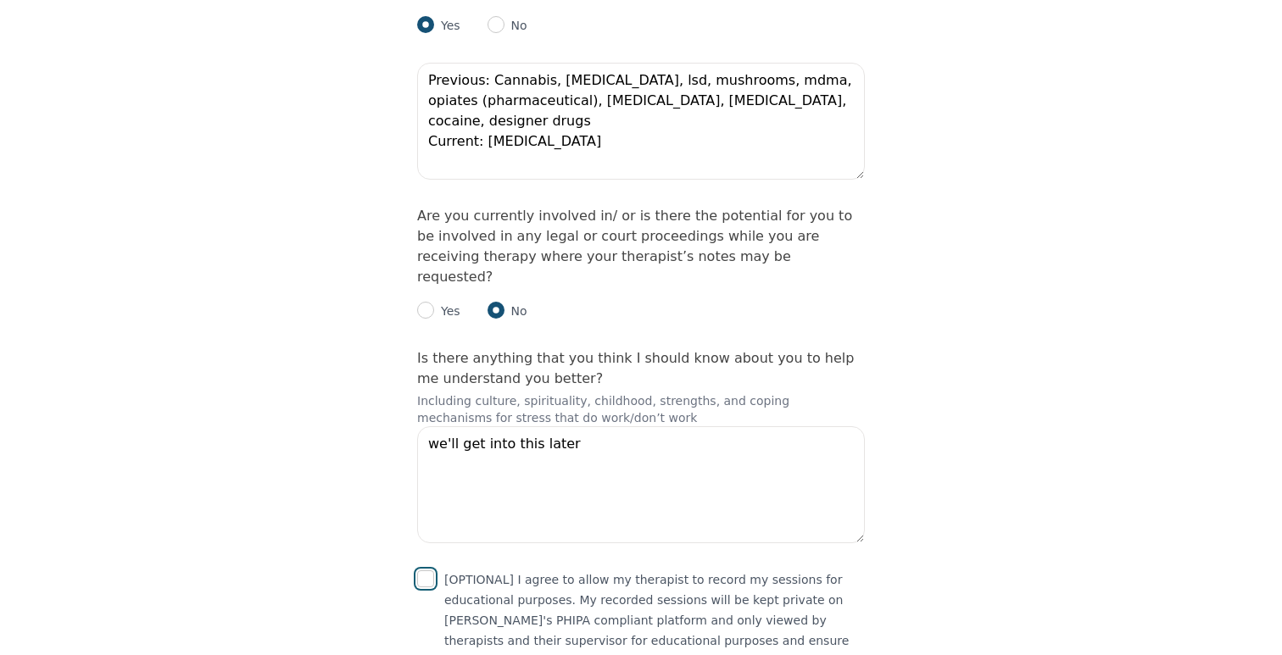
click at [424, 571] on input "checkbox" at bounding box center [425, 579] width 17 height 17
checkbox input "true"
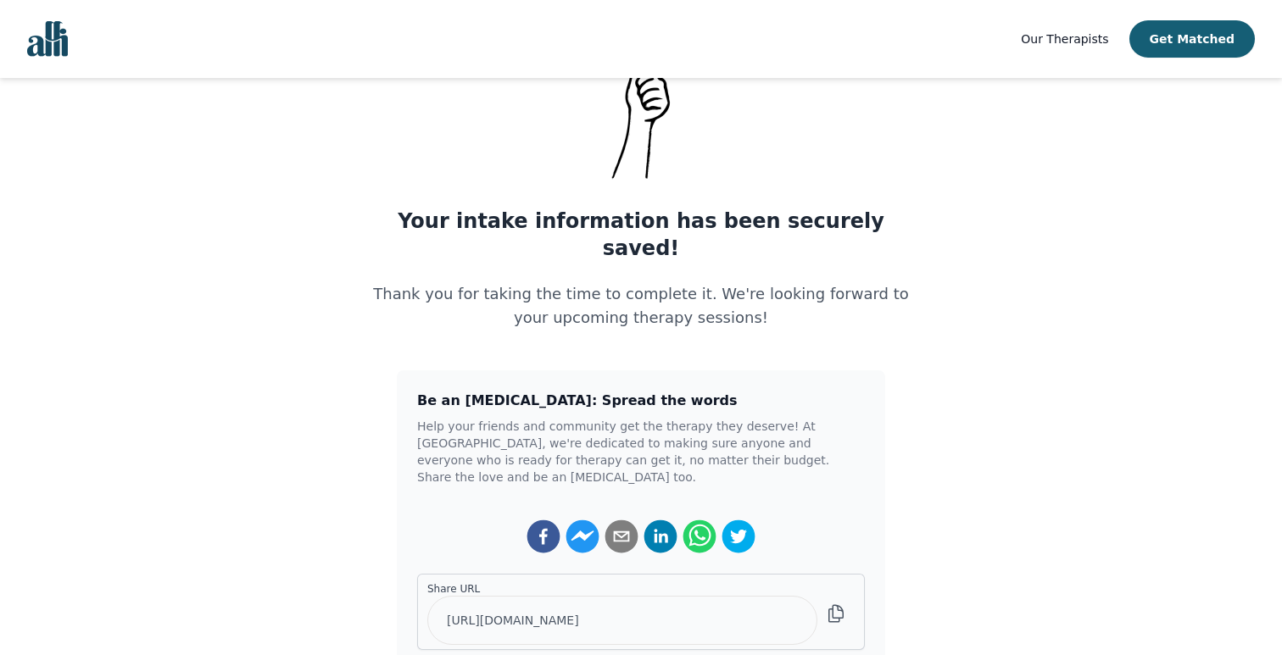
scroll to position [101, 0]
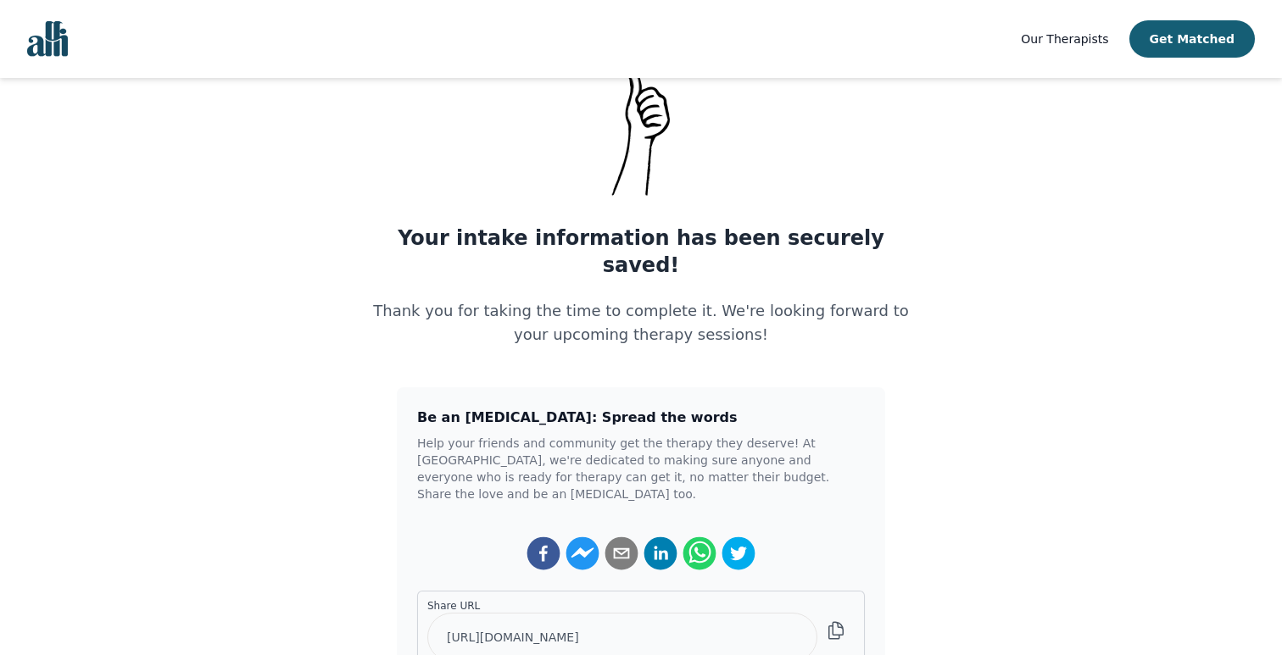
click at [962, 301] on main "Your intake information has been securely saved! Thank you for taking the time …" at bounding box center [641, 359] width 1282 height 656
click at [234, 276] on main "Your intake information has been securely saved! Thank you for taking the time …" at bounding box center [641, 359] width 1282 height 656
